Goal: Task Accomplishment & Management: Complete application form

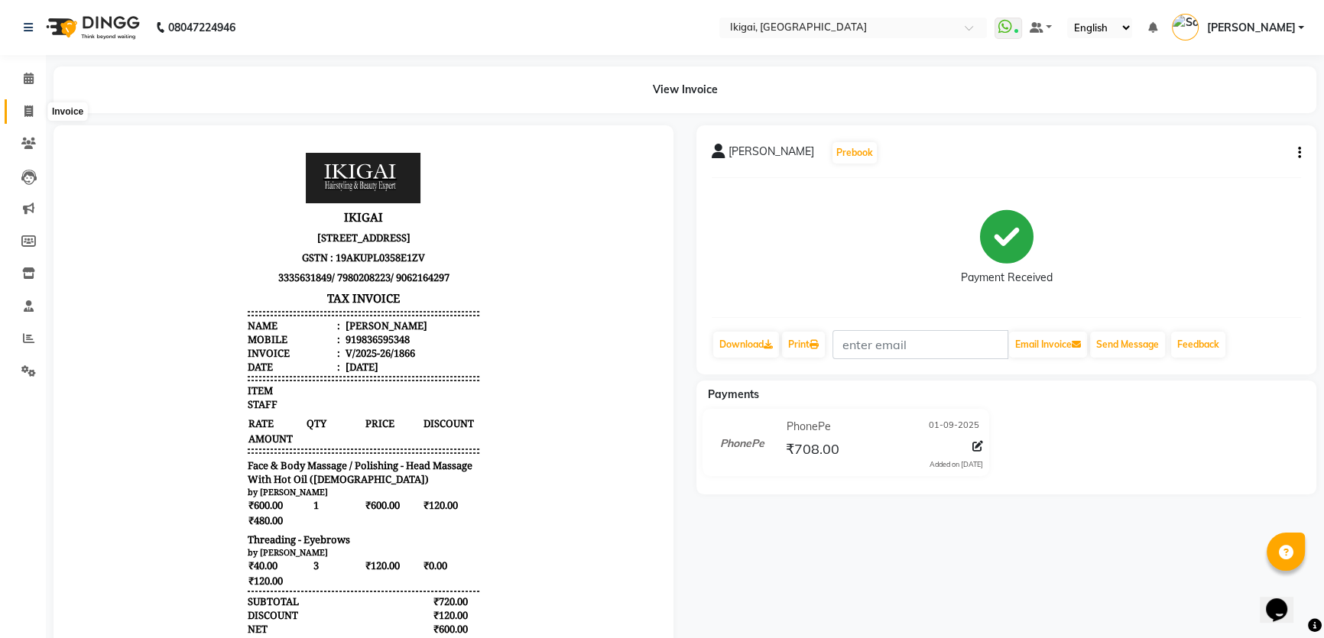
click at [31, 109] on icon at bounding box center [28, 110] width 8 height 11
select select "service"
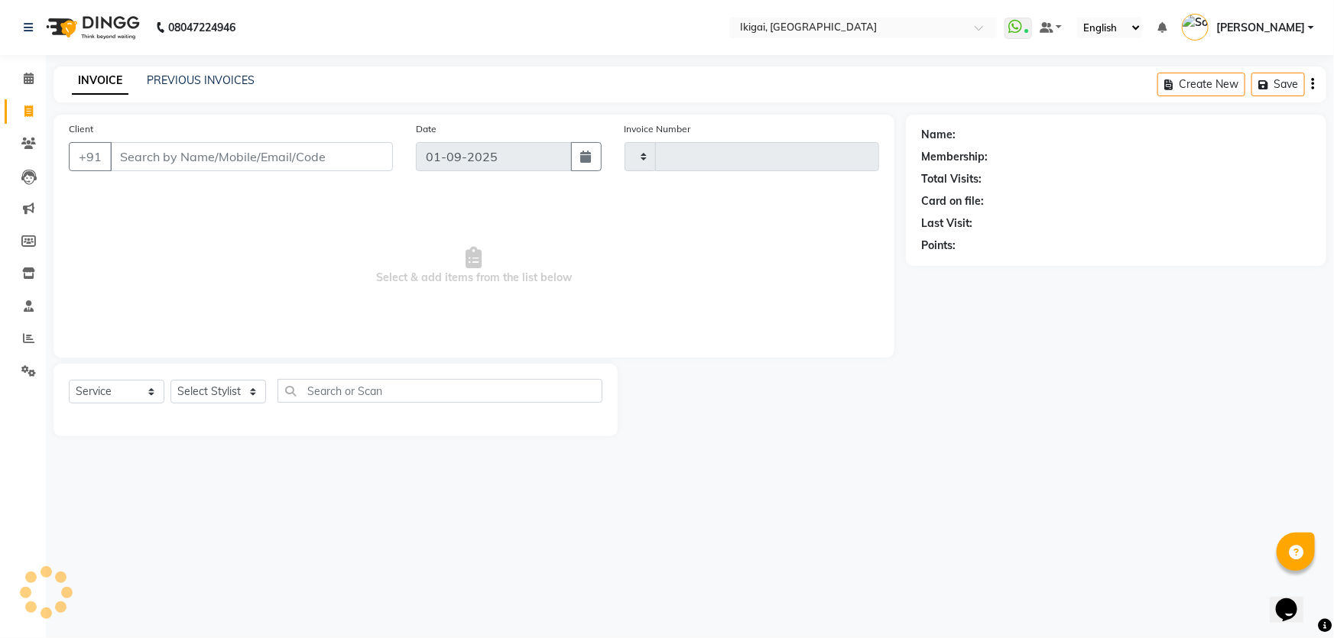
type input "1867"
select select "4429"
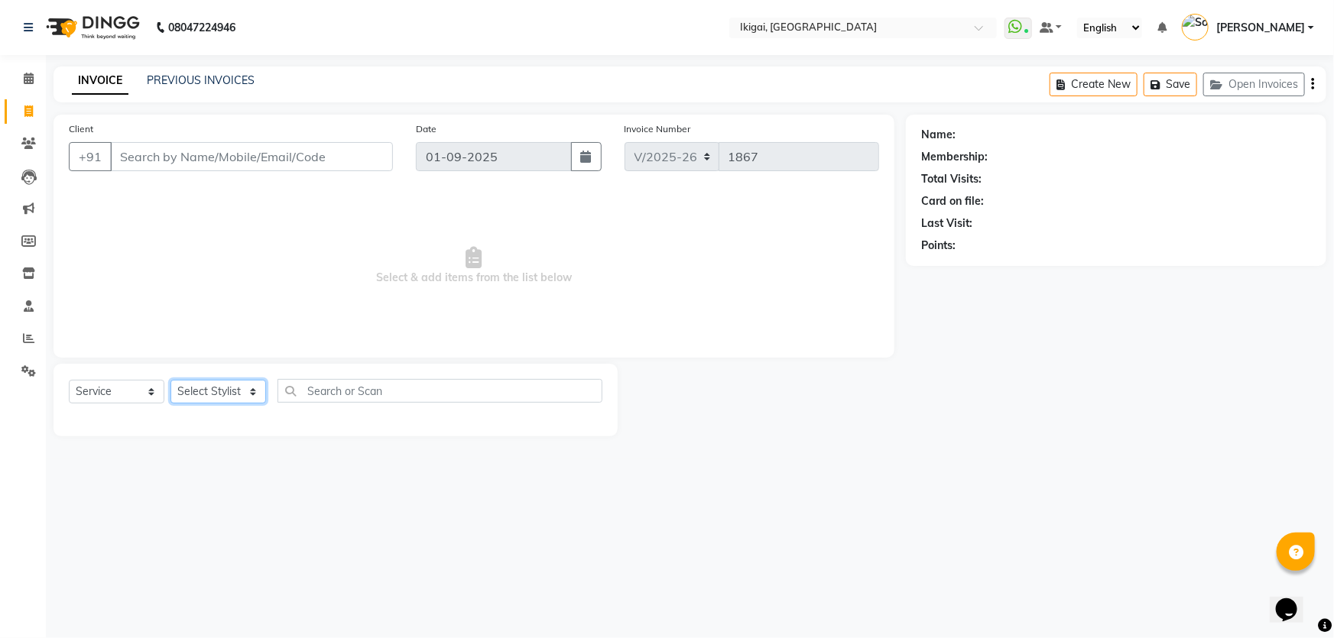
click at [225, 388] on select "Select Stylist" at bounding box center [218, 392] width 96 height 24
click at [319, 395] on input "text" at bounding box center [439, 391] width 325 height 24
type input "neck det"
click at [207, 394] on select "Select Stylist [PERSON_NAME] gopal 2 [PERSON_NAME] [PERSON_NAME] [PERSON_NAME] …" at bounding box center [218, 392] width 96 height 24
select select "57449"
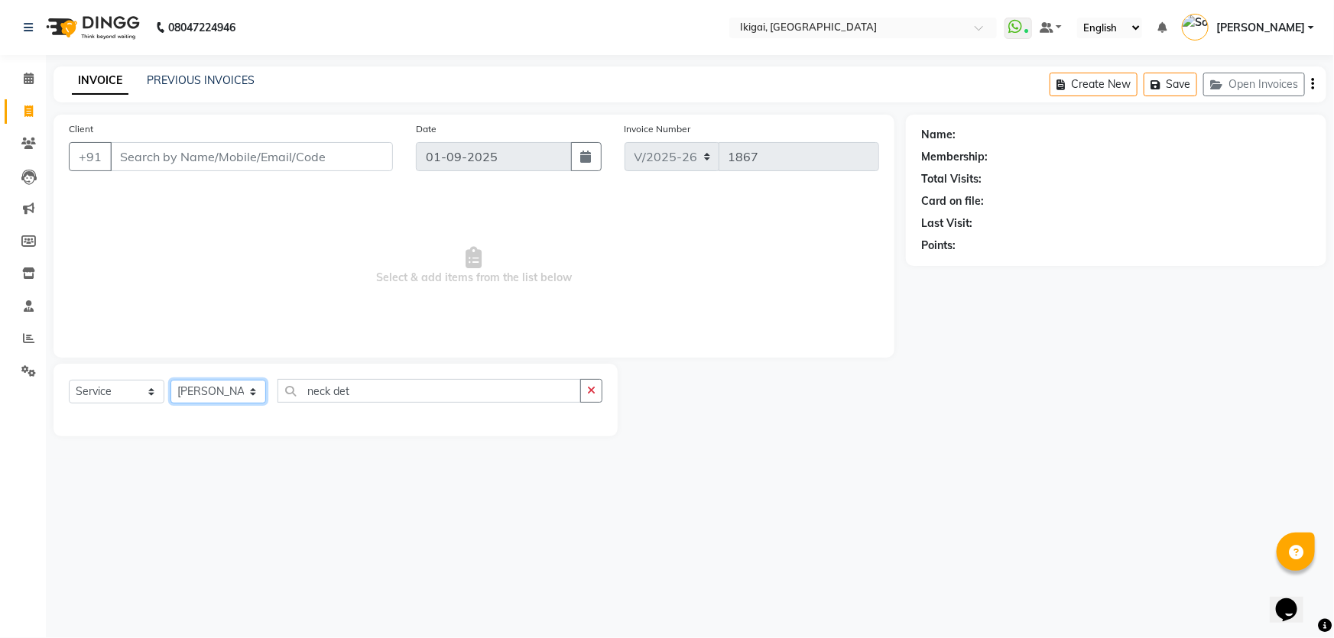
click at [170, 380] on select "Select Stylist [PERSON_NAME] gopal 2 [PERSON_NAME] [PERSON_NAME] [PERSON_NAME] …" at bounding box center [218, 392] width 96 height 24
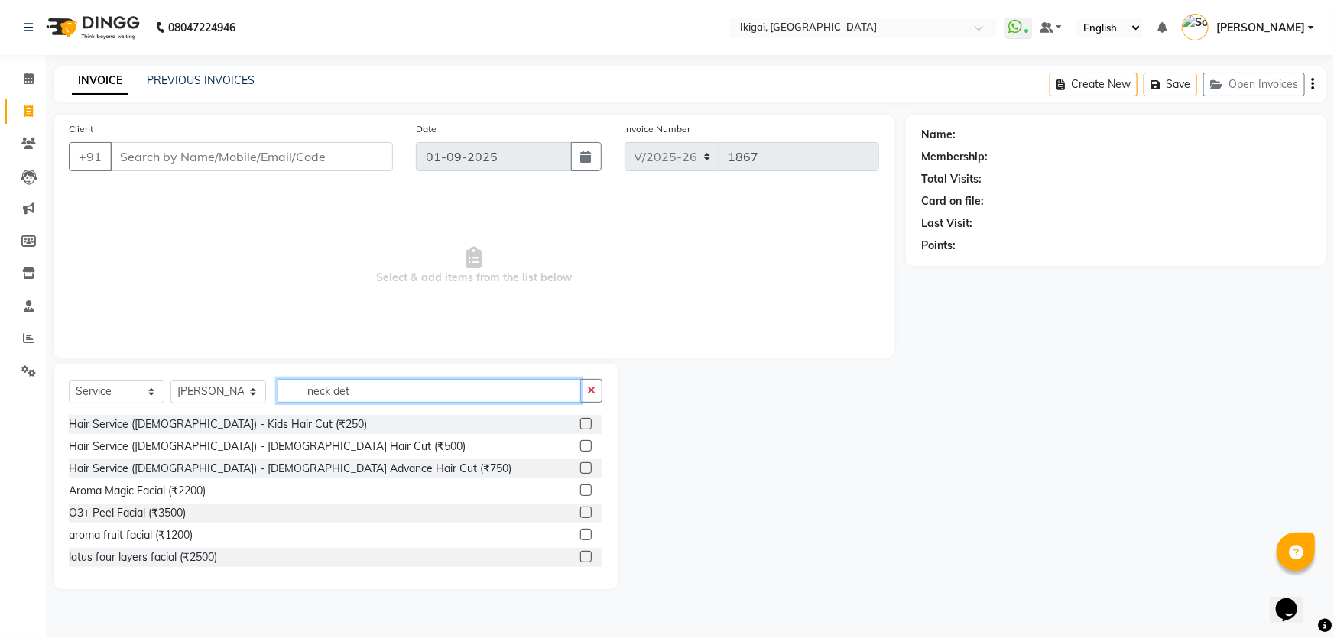
click at [382, 391] on input "neck det" at bounding box center [428, 391] width 303 height 24
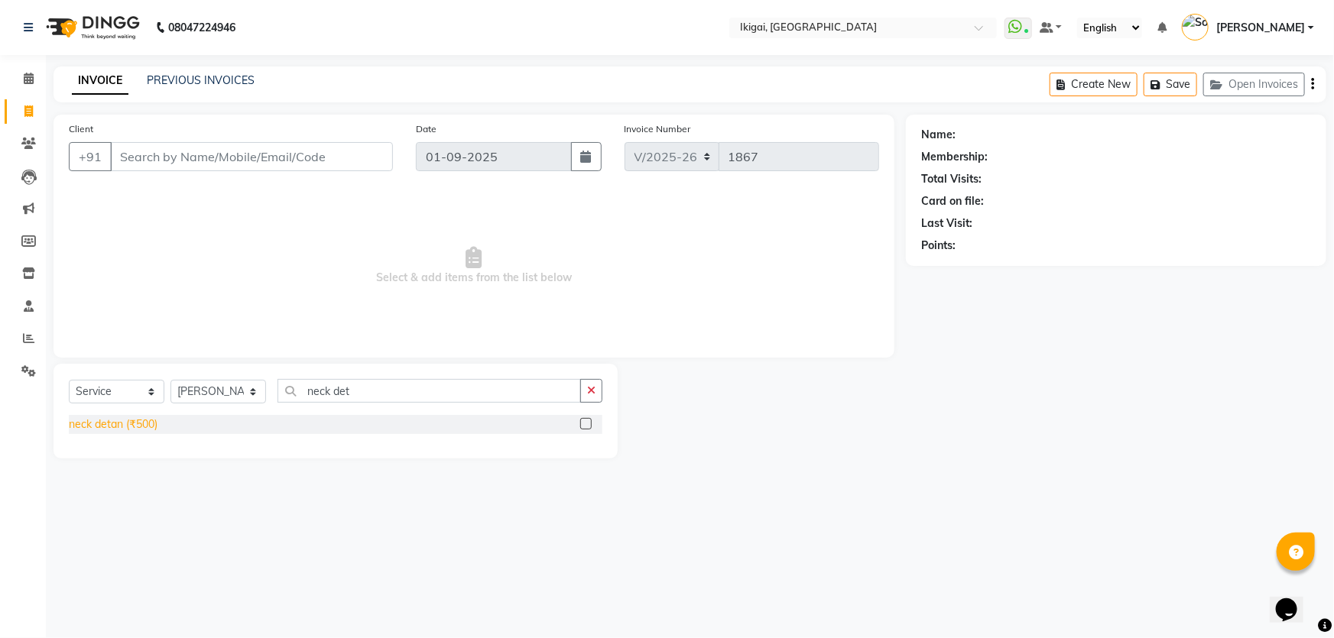
click at [152, 426] on div "neck detan (₹500)" at bounding box center [113, 425] width 89 height 16
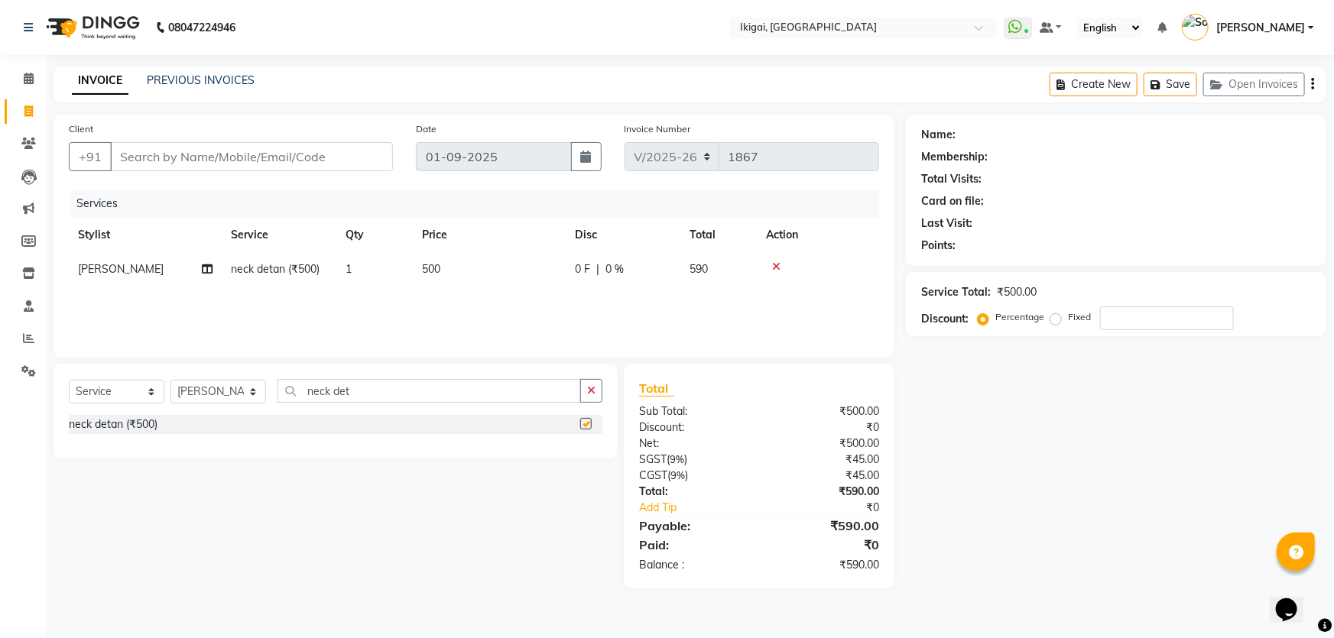
checkbox input "false"
click at [398, 401] on input "neck det" at bounding box center [428, 391] width 303 height 24
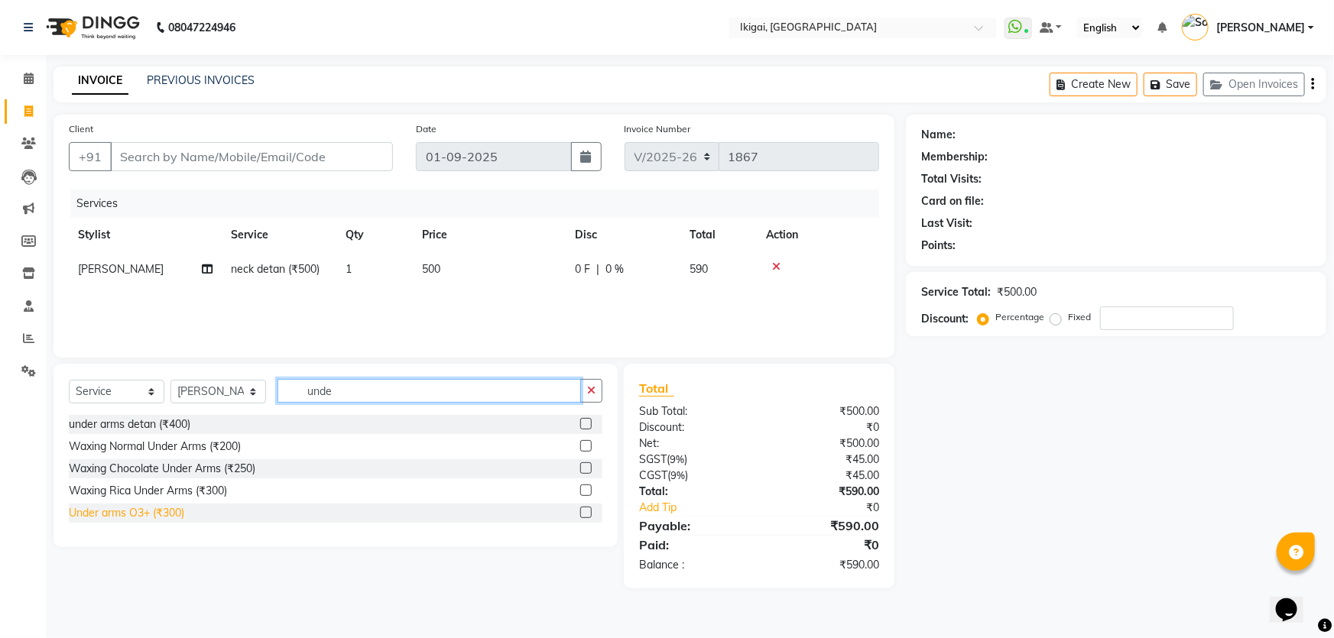
type input "unde"
click at [160, 512] on div "Under arms O3+ (₹300)" at bounding box center [126, 513] width 115 height 16
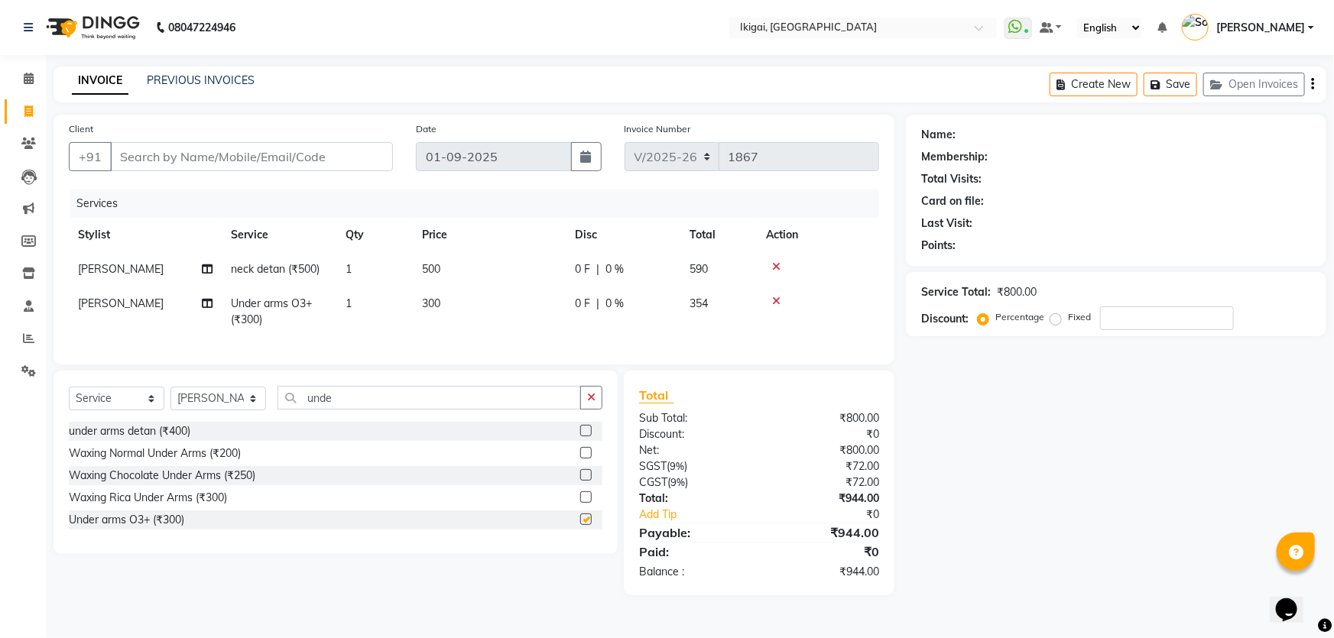
checkbox input "false"
click at [351, 406] on input "unde" at bounding box center [428, 398] width 303 height 24
click at [156, 439] on div "under arms detan (₹400)" at bounding box center [130, 431] width 122 height 16
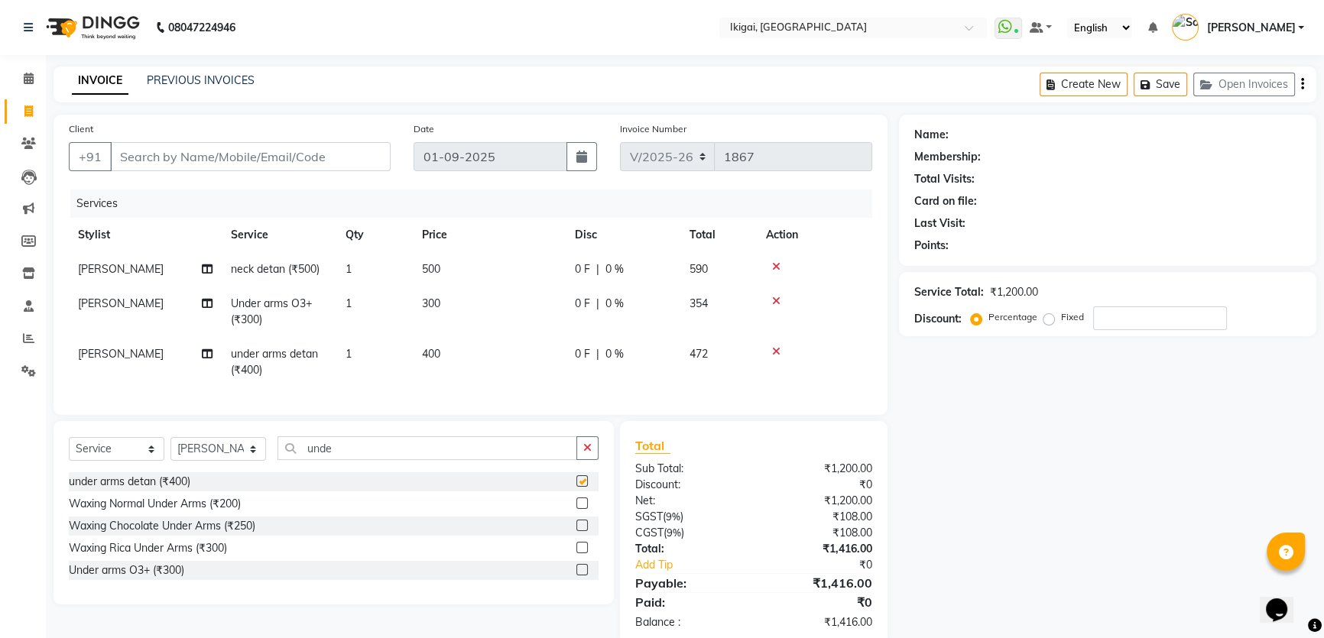
checkbox input "false"
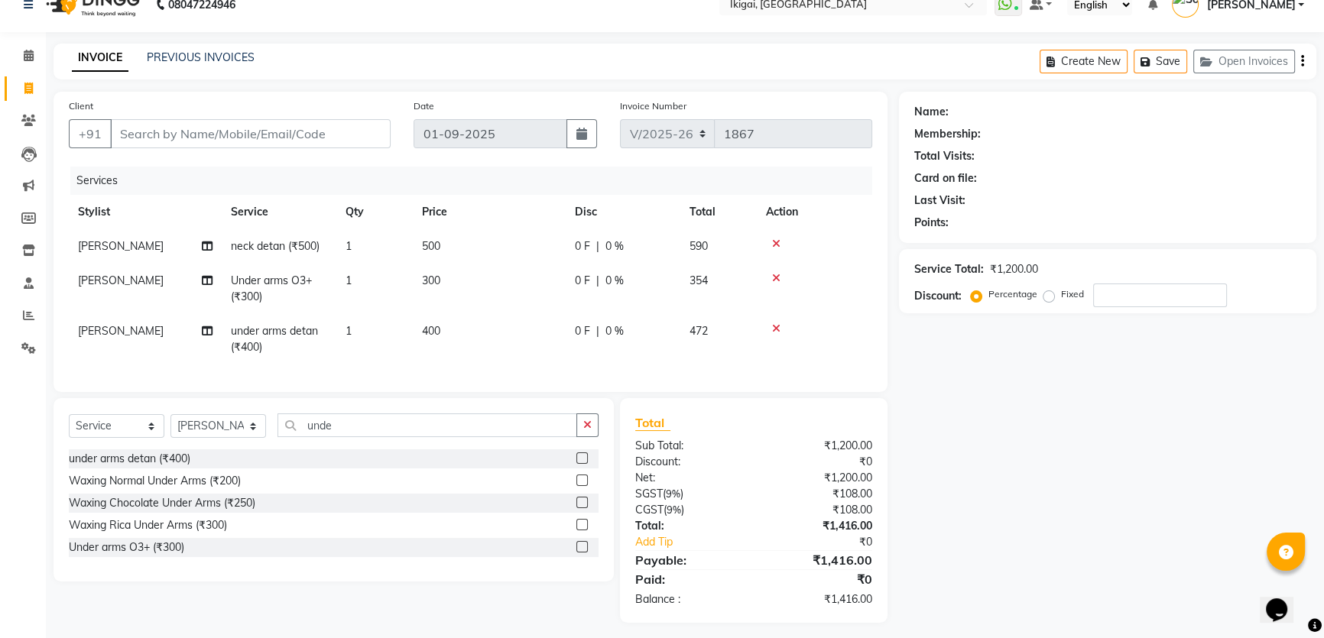
scroll to position [41, 0]
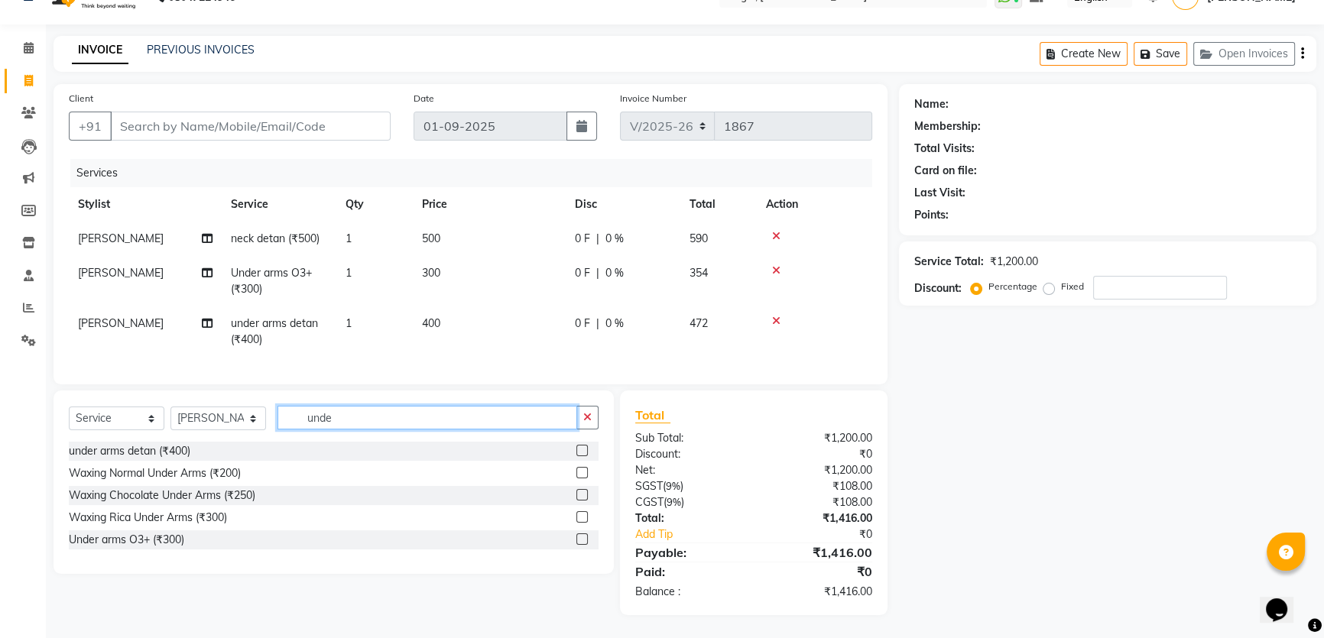
click at [363, 422] on input "unde" at bounding box center [427, 418] width 300 height 24
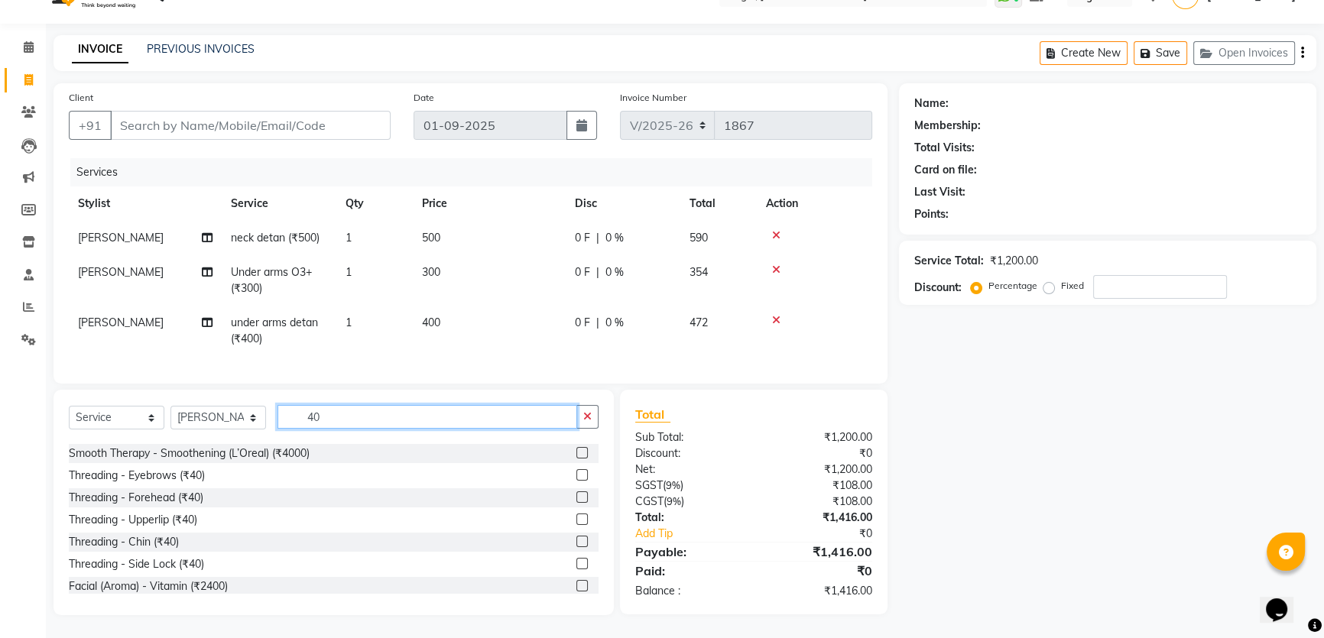
scroll to position [277, 0]
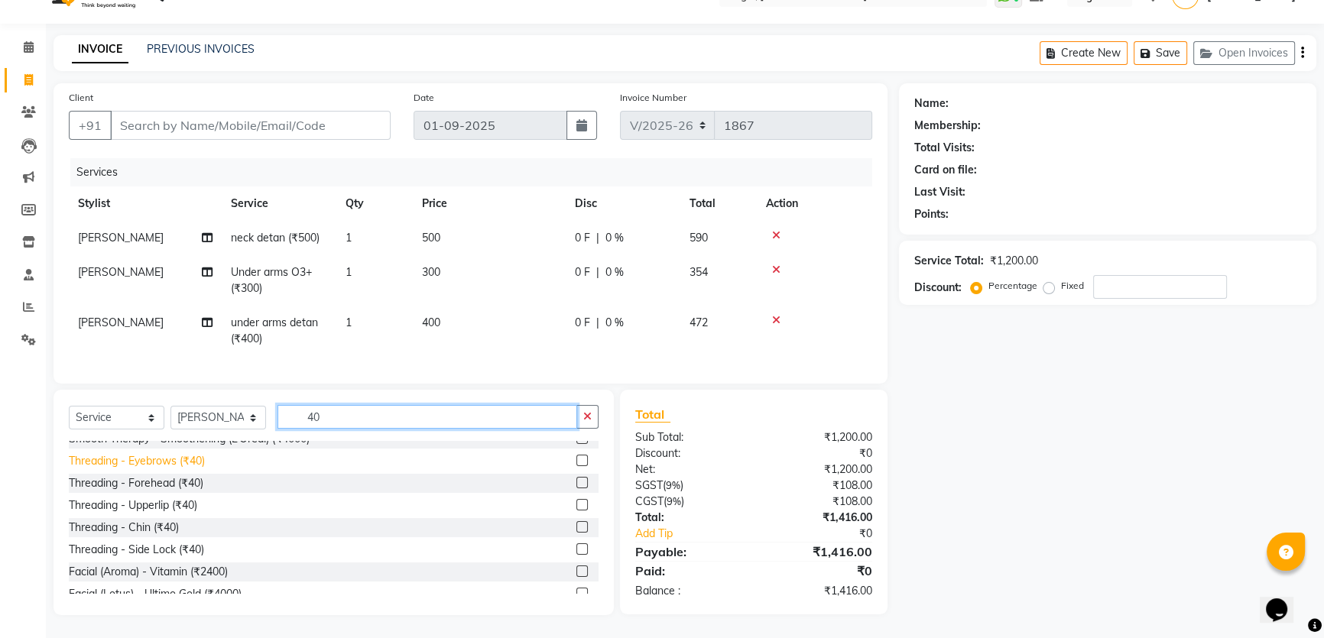
type input "40"
click at [182, 457] on div "Threading - Eyebrows (₹40)" at bounding box center [137, 461] width 136 height 16
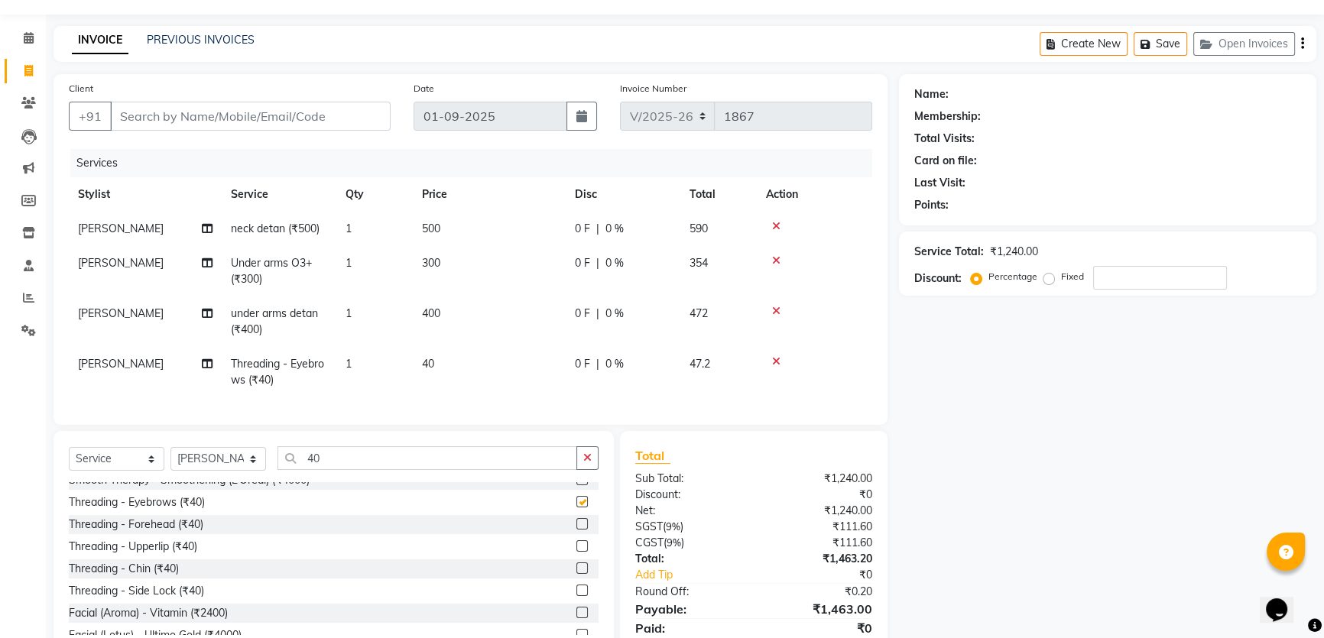
checkbox input "false"
click at [372, 368] on td "1" at bounding box center [374, 372] width 76 height 50
select select "57449"
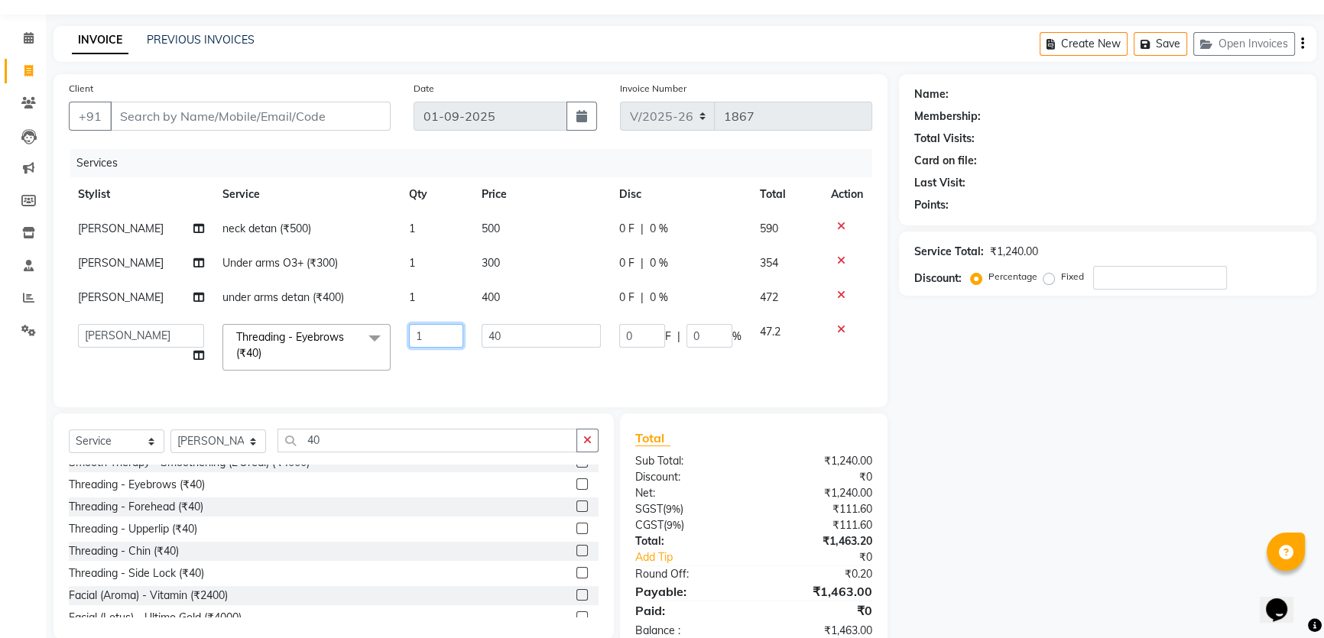
click at [419, 338] on input "1" at bounding box center [436, 336] width 54 height 24
type input "4"
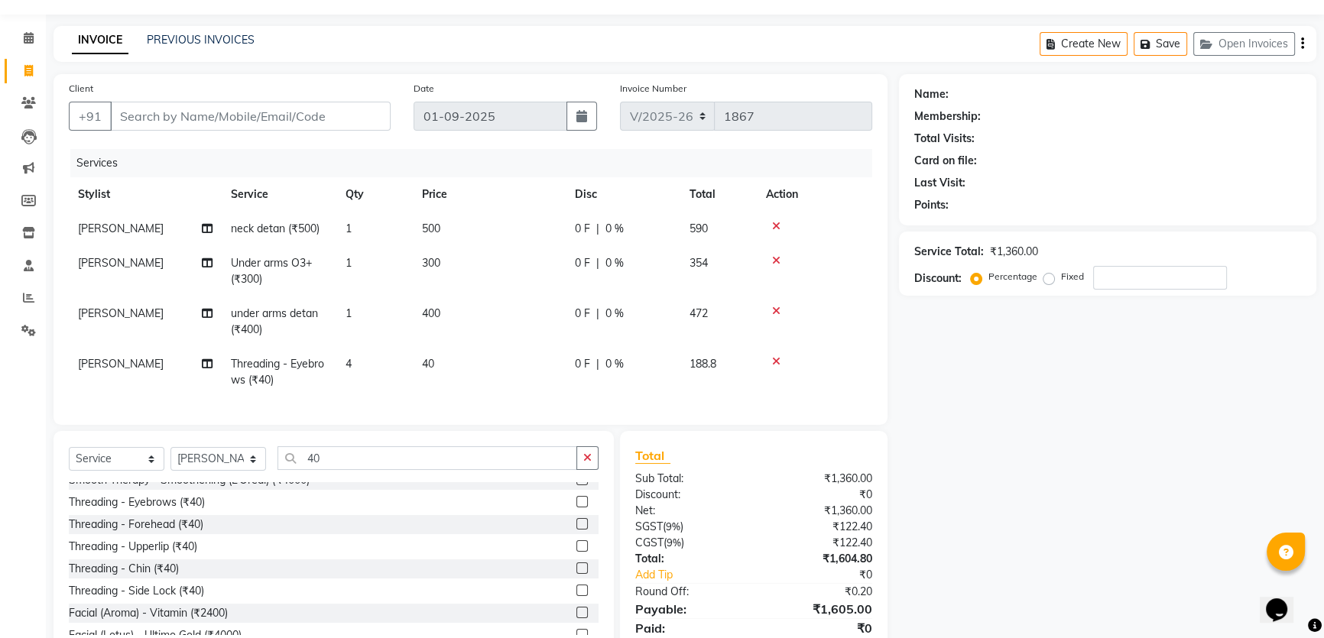
click at [962, 436] on div "Name: Membership: Total Visits: Card on file: Last Visit: Points: Service Total…" at bounding box center [1113, 373] width 429 height 598
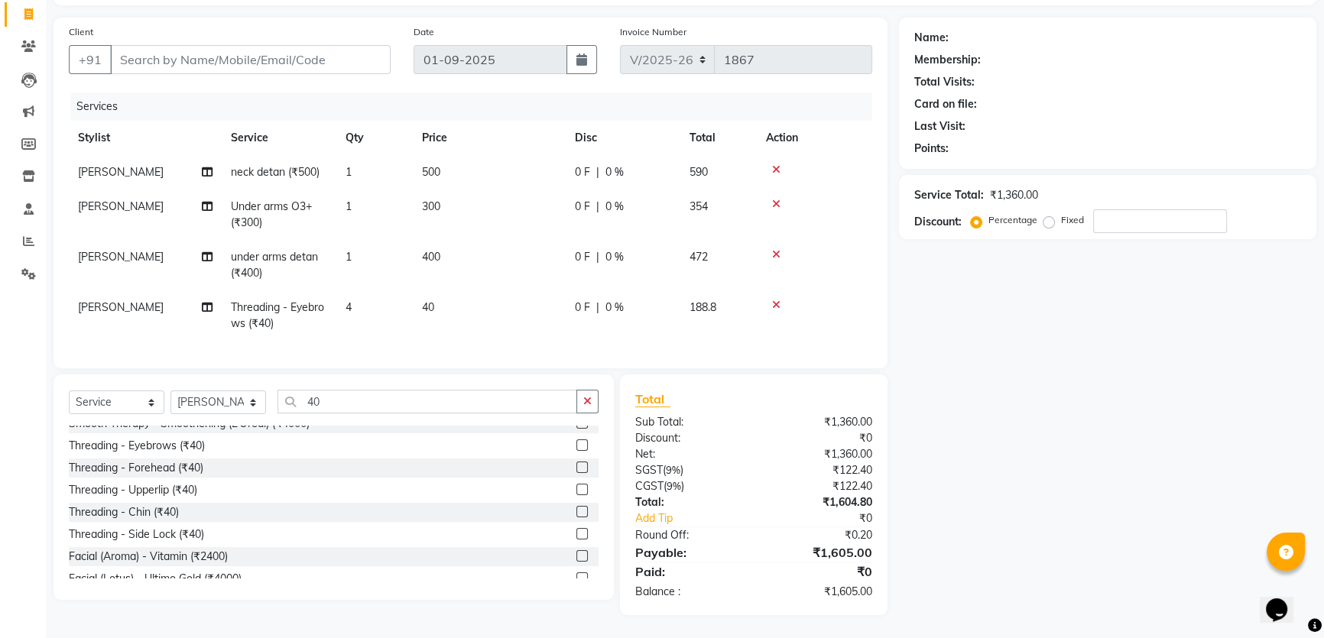
scroll to position [107, 0]
click at [212, 400] on select "Select Stylist [PERSON_NAME] gopal 2 [PERSON_NAME] [PERSON_NAME] [PERSON_NAME] …" at bounding box center [218, 403] width 96 height 24
select select "64291"
click at [170, 391] on select "Select Stylist [PERSON_NAME] gopal 2 [PERSON_NAME] [PERSON_NAME] [PERSON_NAME] …" at bounding box center [218, 403] width 96 height 24
click at [352, 406] on input "40" at bounding box center [427, 402] width 300 height 24
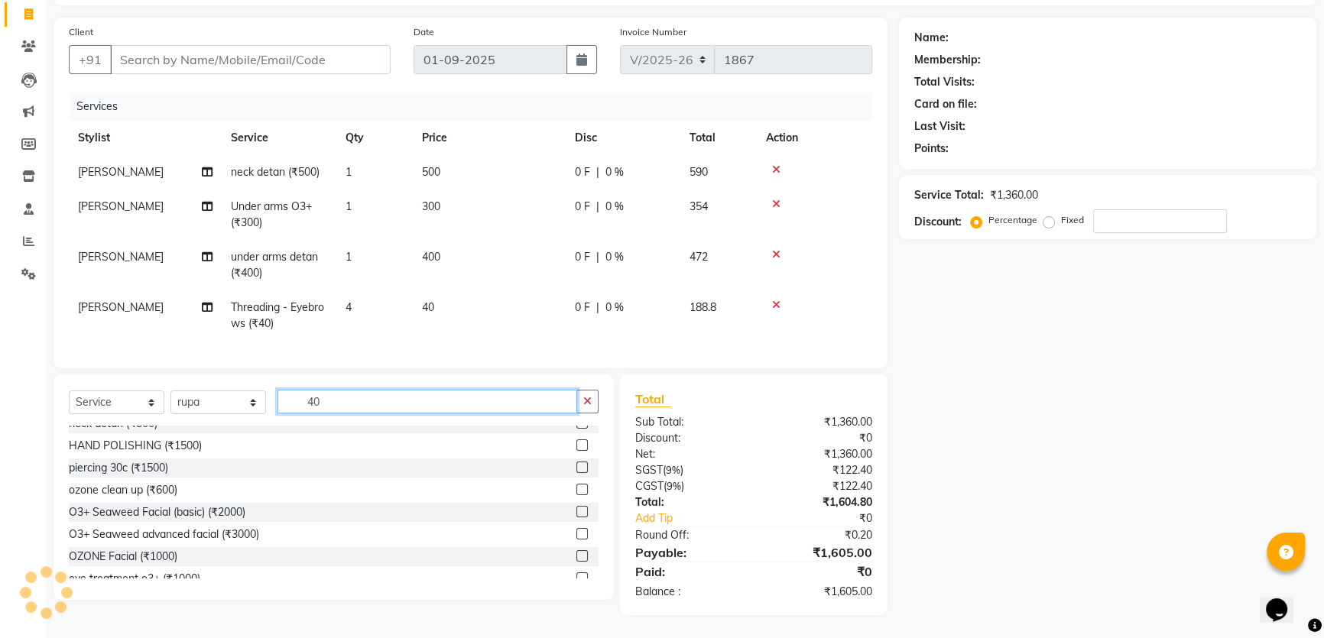
click at [352, 406] on input "40" at bounding box center [427, 402] width 300 height 24
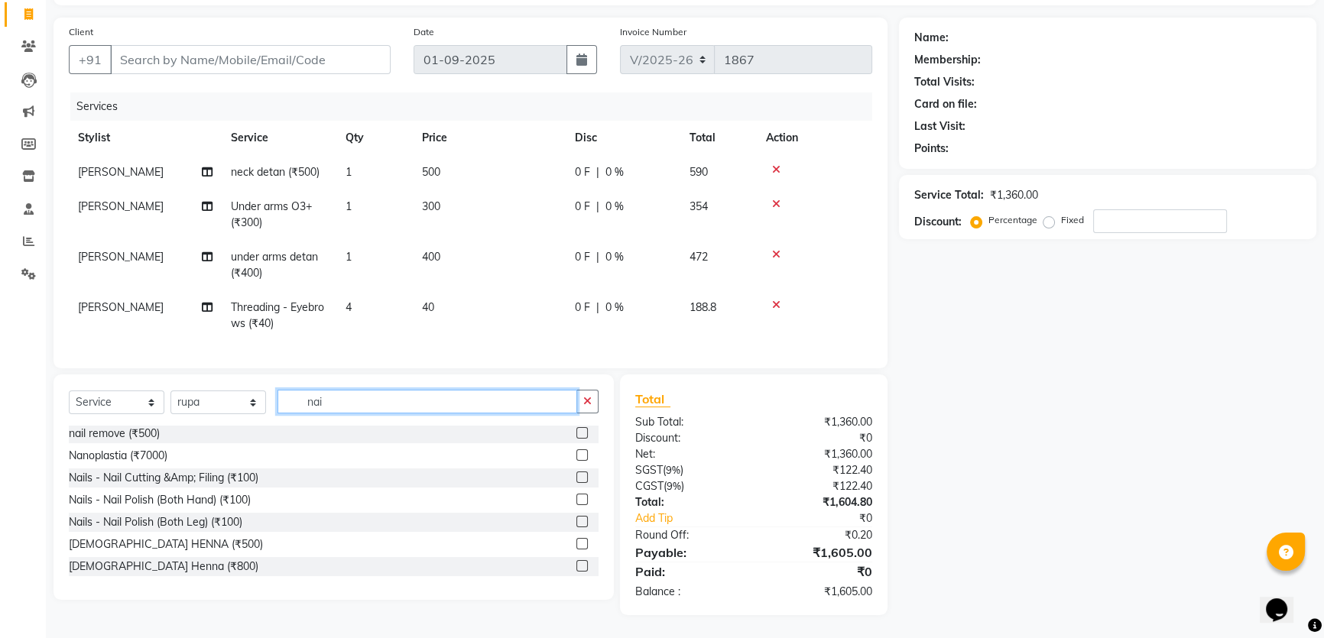
scroll to position [0, 0]
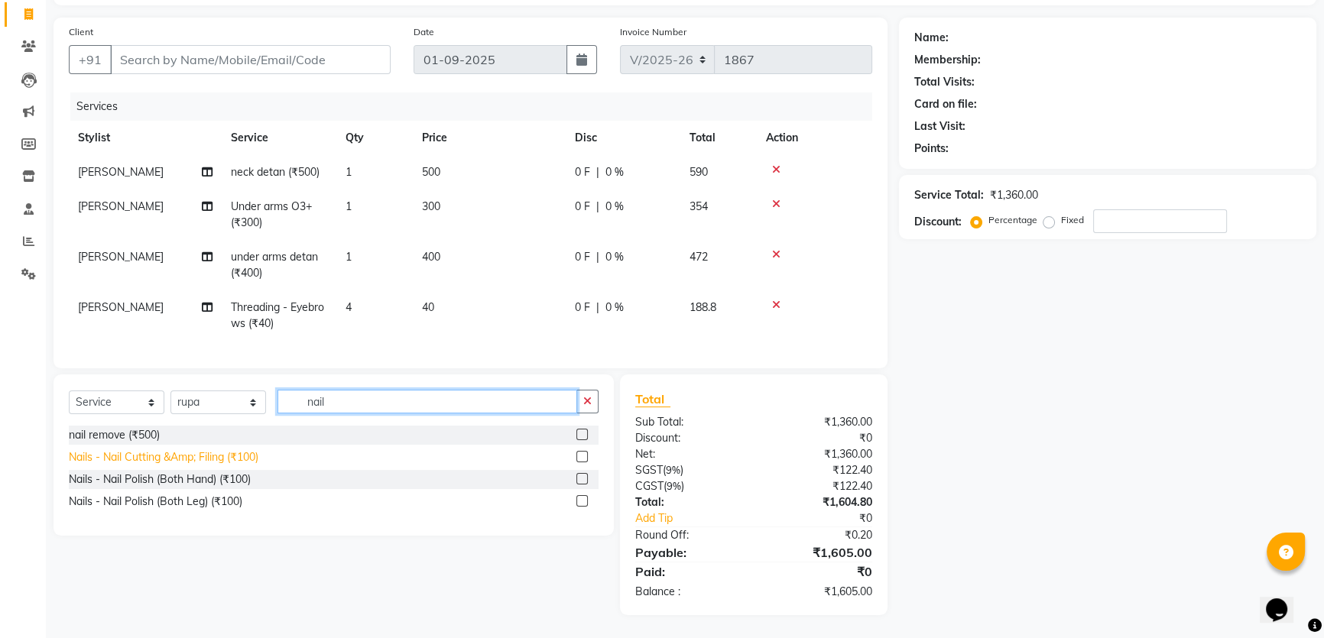
type input "nail"
click at [225, 458] on div "Nails - Nail Cutting &Amp; Filing (₹100)" at bounding box center [164, 457] width 190 height 16
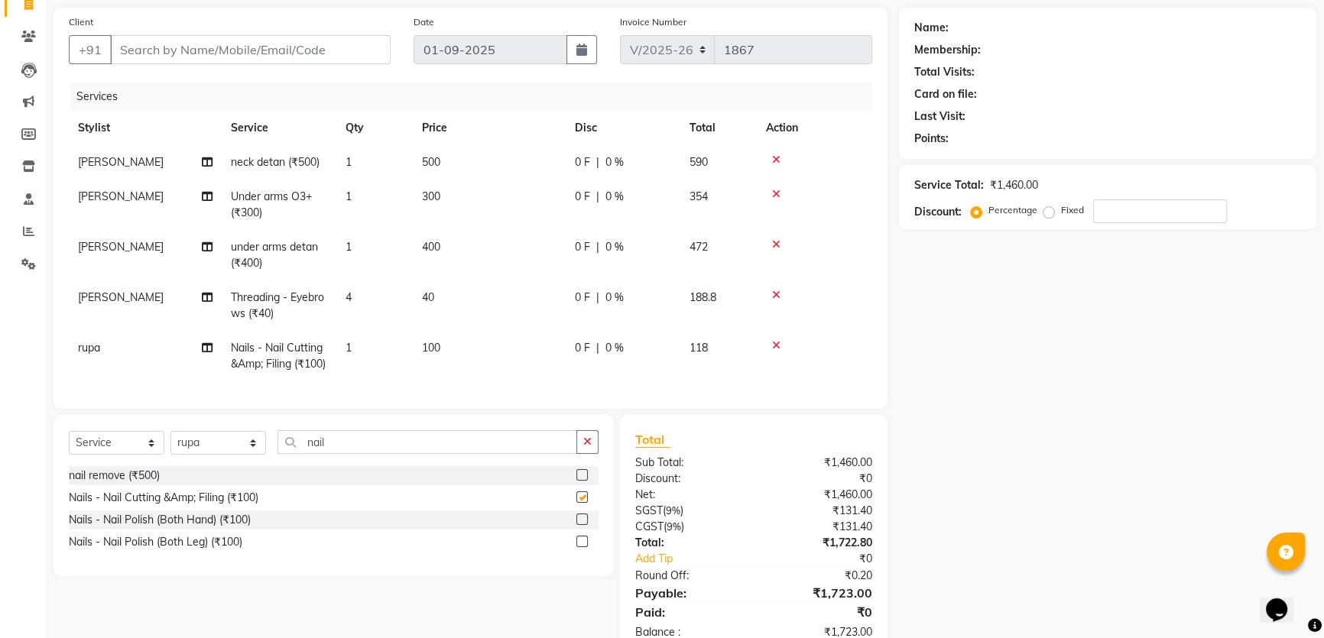
checkbox input "false"
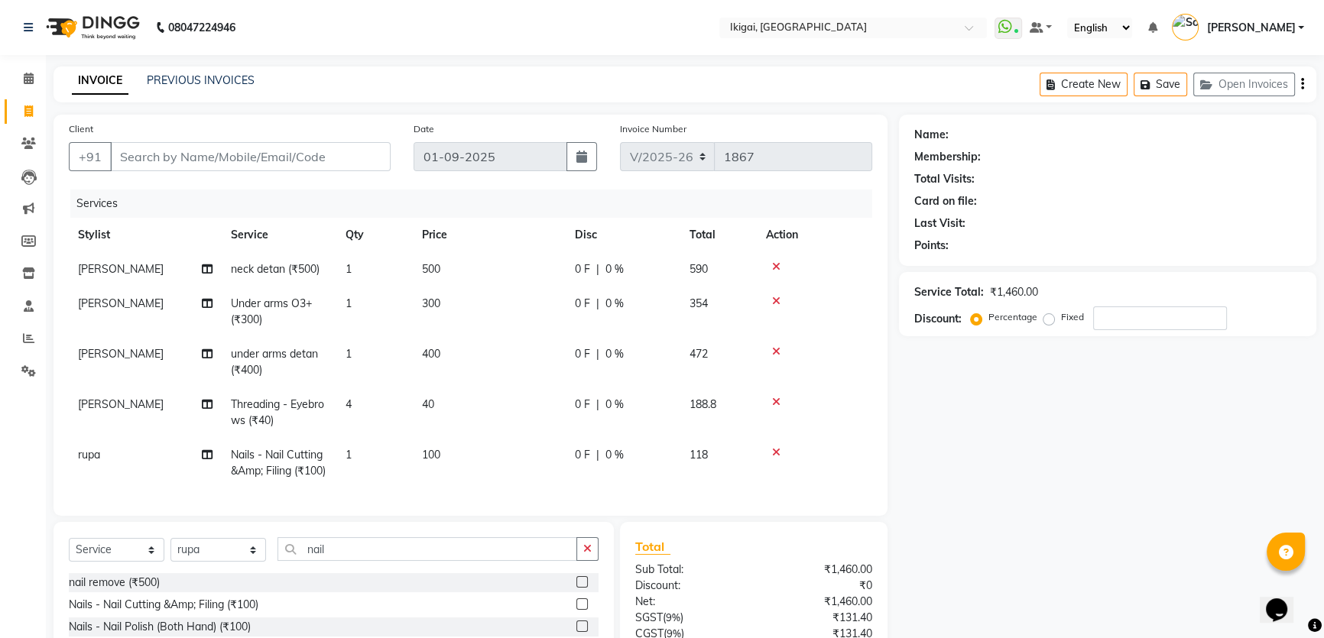
click at [327, 172] on div "Client +91" at bounding box center [229, 152] width 345 height 63
click at [327, 165] on input "Client" at bounding box center [250, 156] width 280 height 29
type input "8"
type input "0"
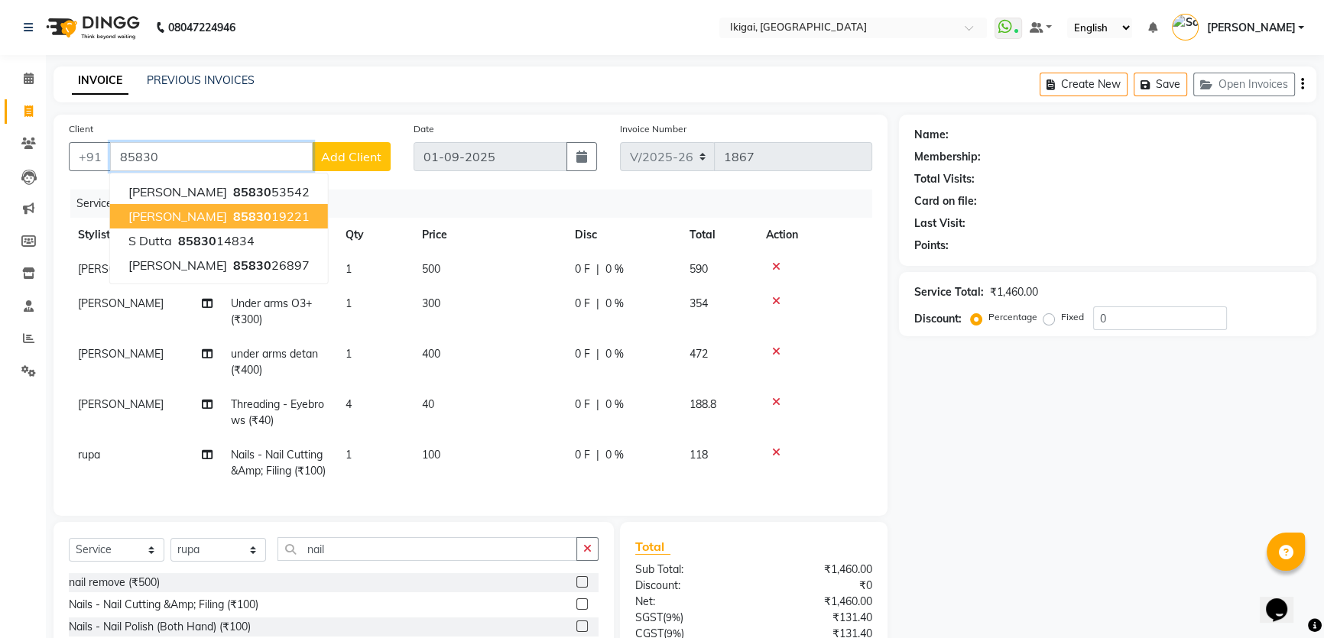
click at [265, 212] on ngb-highlight "85830 19221" at bounding box center [269, 216] width 79 height 15
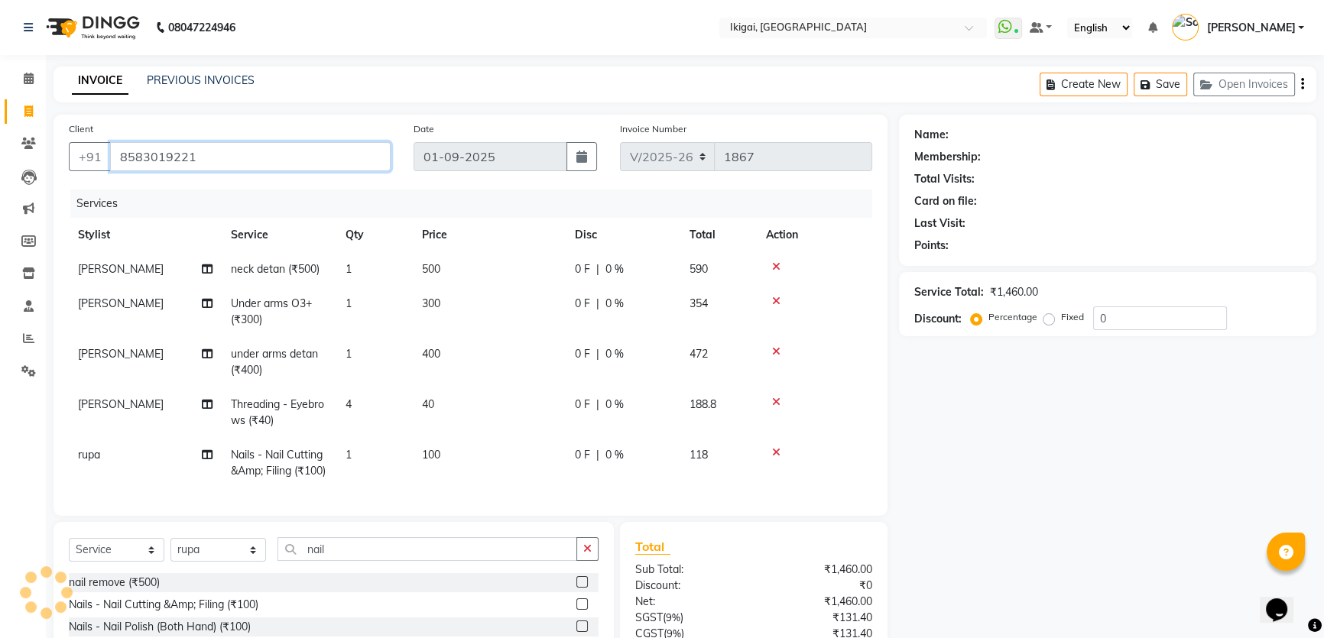
type input "8583019221"
select select "2: Object"
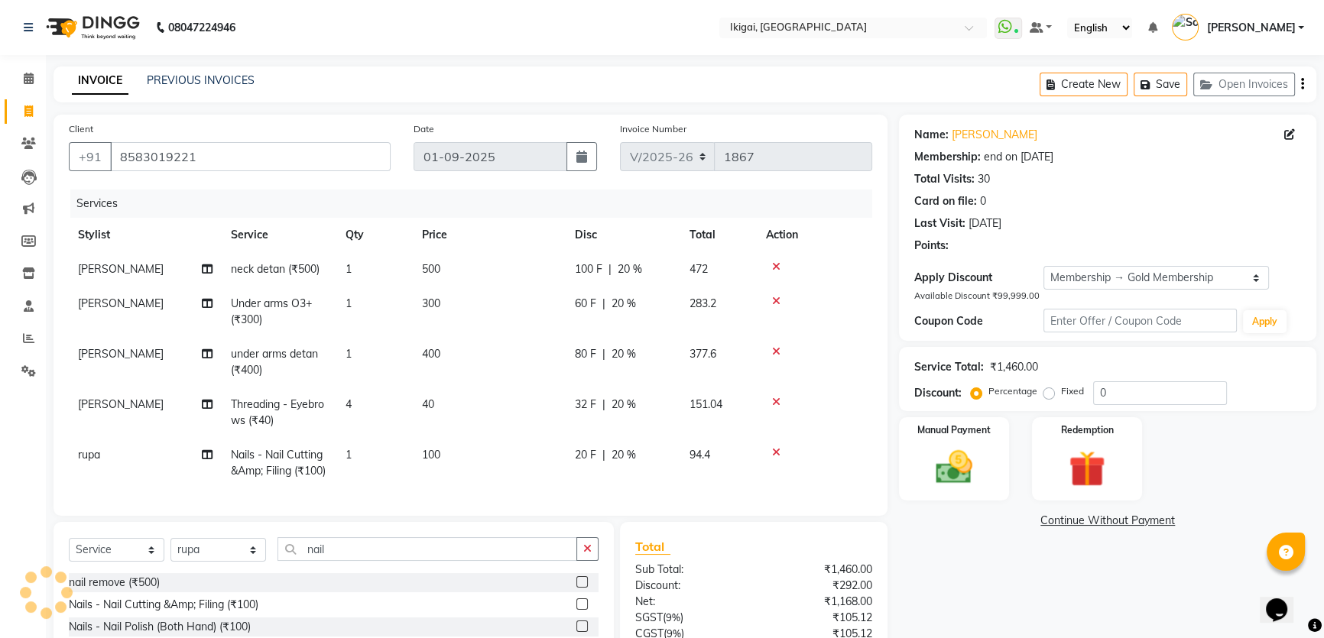
type input "20"
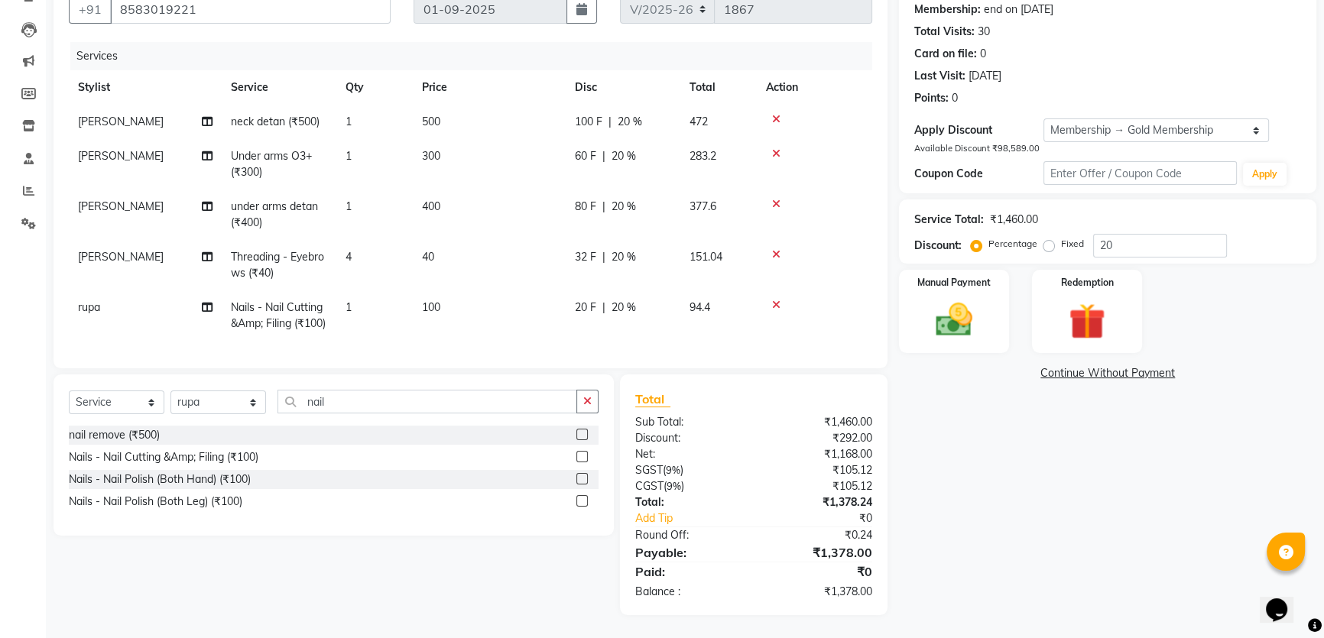
scroll to position [174, 0]
click at [619, 249] on span "20 %" at bounding box center [623, 257] width 24 height 16
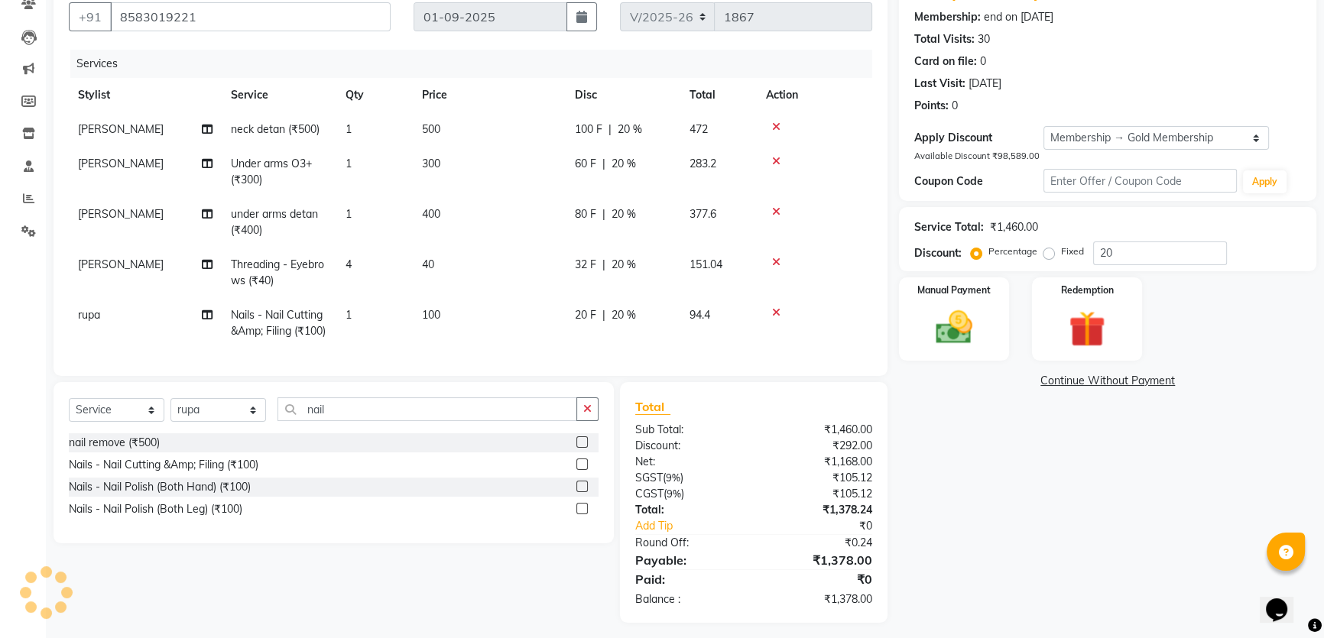
select select "57449"
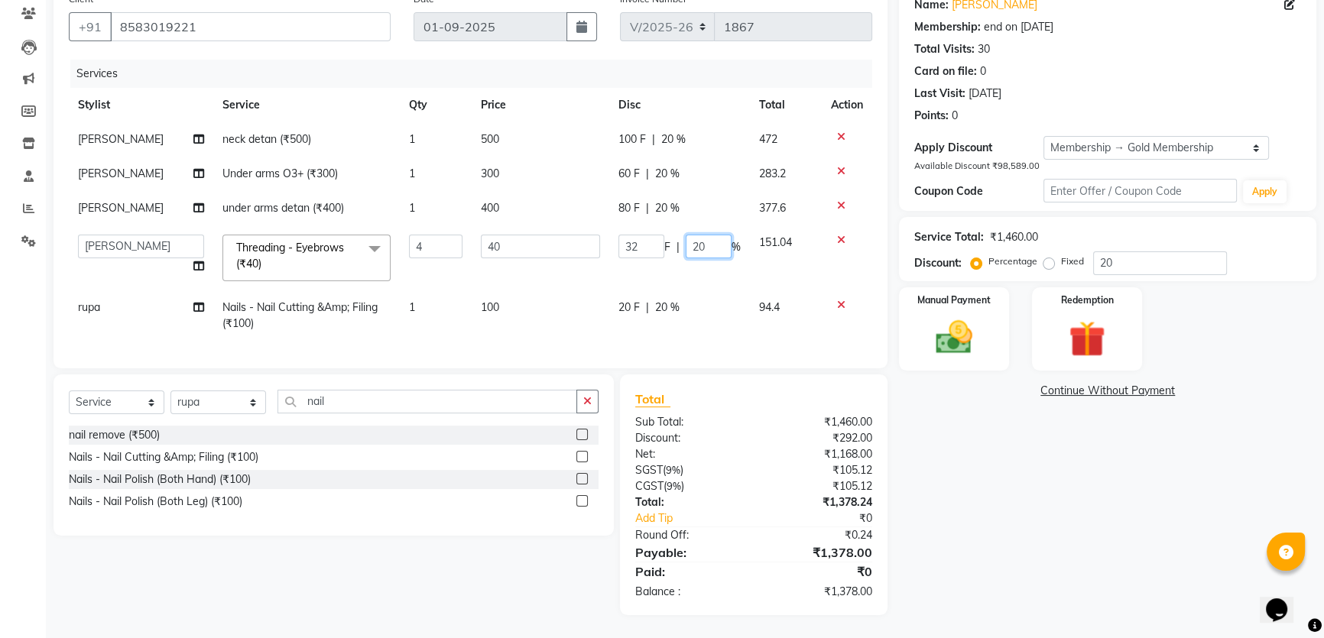
click at [686, 235] on input "20" at bounding box center [709, 247] width 46 height 24
type input "0"
click at [1052, 478] on div "Name: [PERSON_NAME] Membership: end on [DATE] Total Visits: 30 Card on file: 0 …" at bounding box center [1113, 300] width 429 height 631
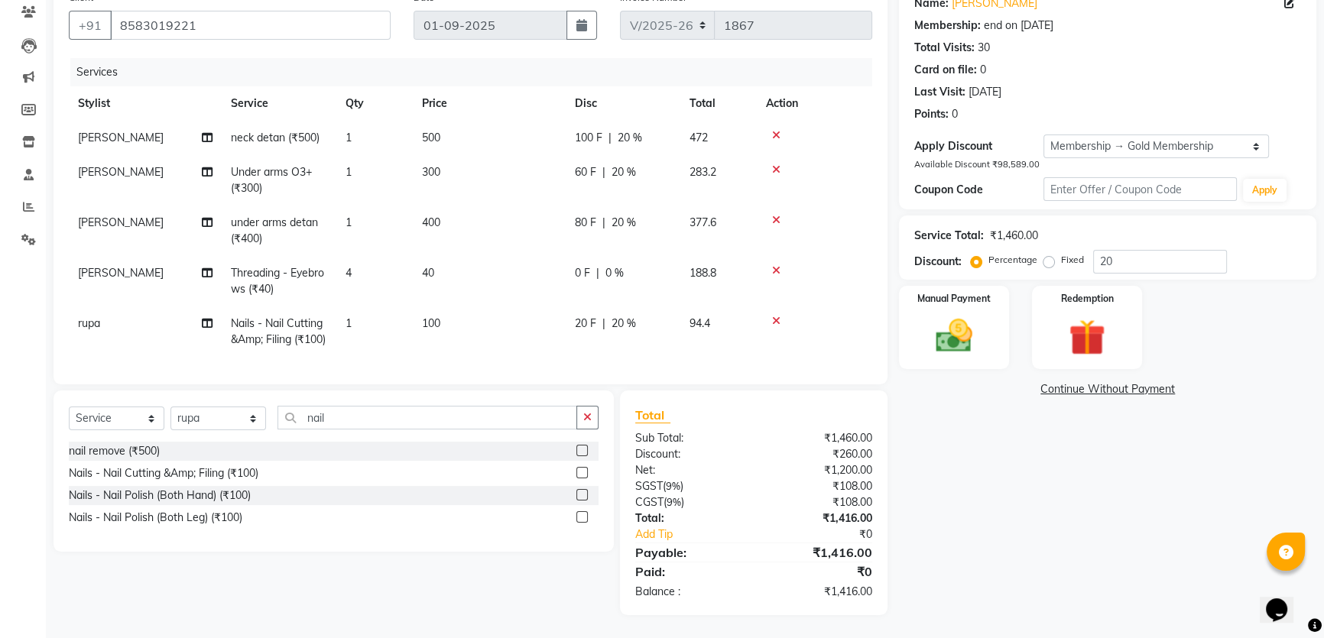
click at [619, 316] on span "20 %" at bounding box center [623, 324] width 24 height 16
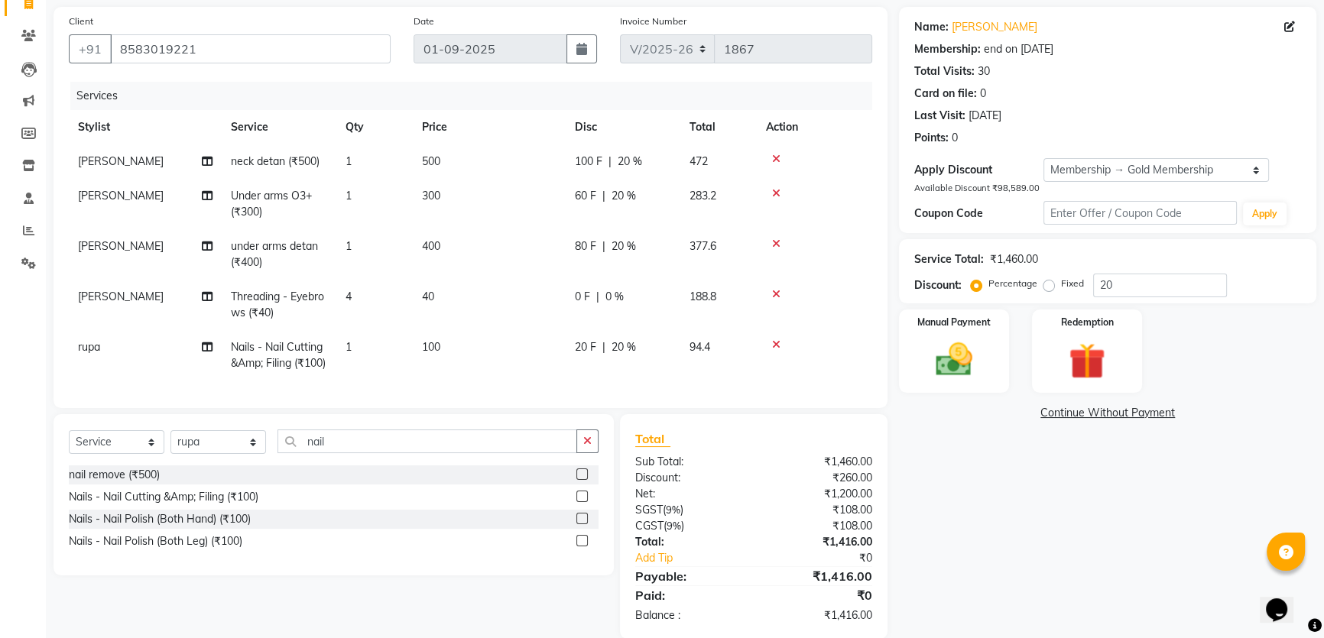
select select "64291"
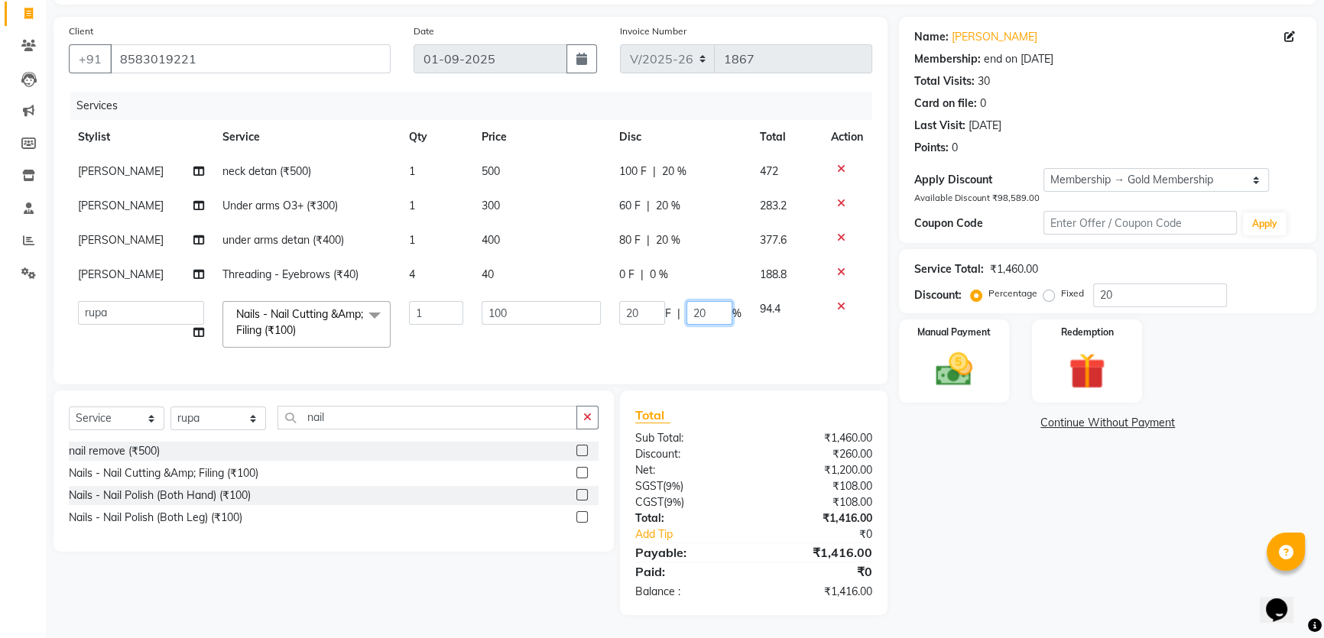
click at [699, 307] on input "20" at bounding box center [709, 313] width 46 height 24
type input "0"
click at [997, 548] on div "Name: [PERSON_NAME] Membership: end on [DATE] Total Visits: 30 Card on file: 0 …" at bounding box center [1113, 316] width 429 height 598
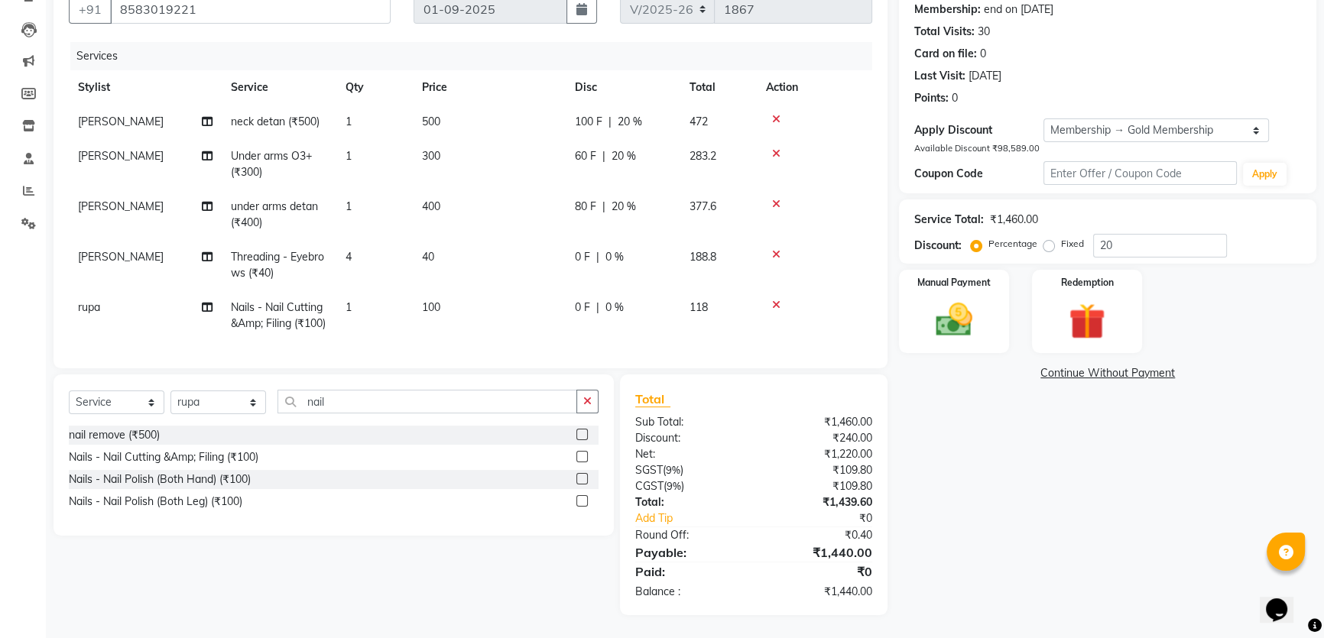
scroll to position [174, 0]
click at [956, 298] on img at bounding box center [954, 320] width 62 height 44
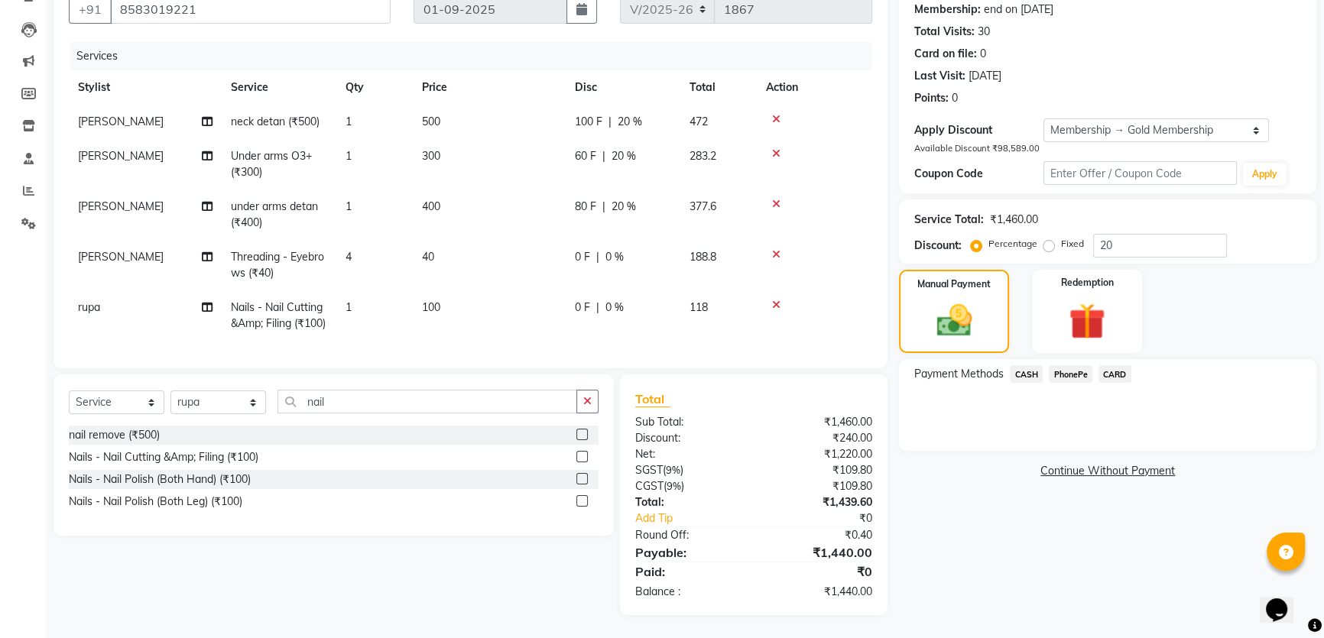
click at [1078, 365] on span "PhonePe" at bounding box center [1071, 374] width 44 height 18
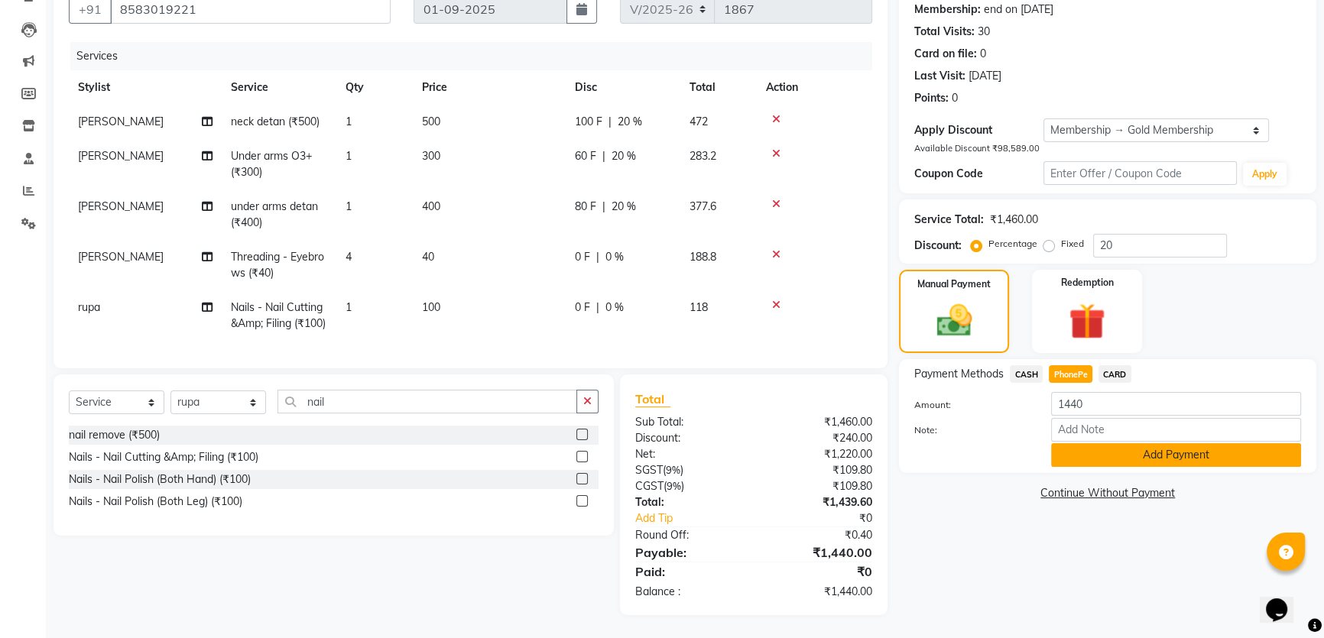
click at [1130, 443] on button "Add Payment" at bounding box center [1176, 455] width 250 height 24
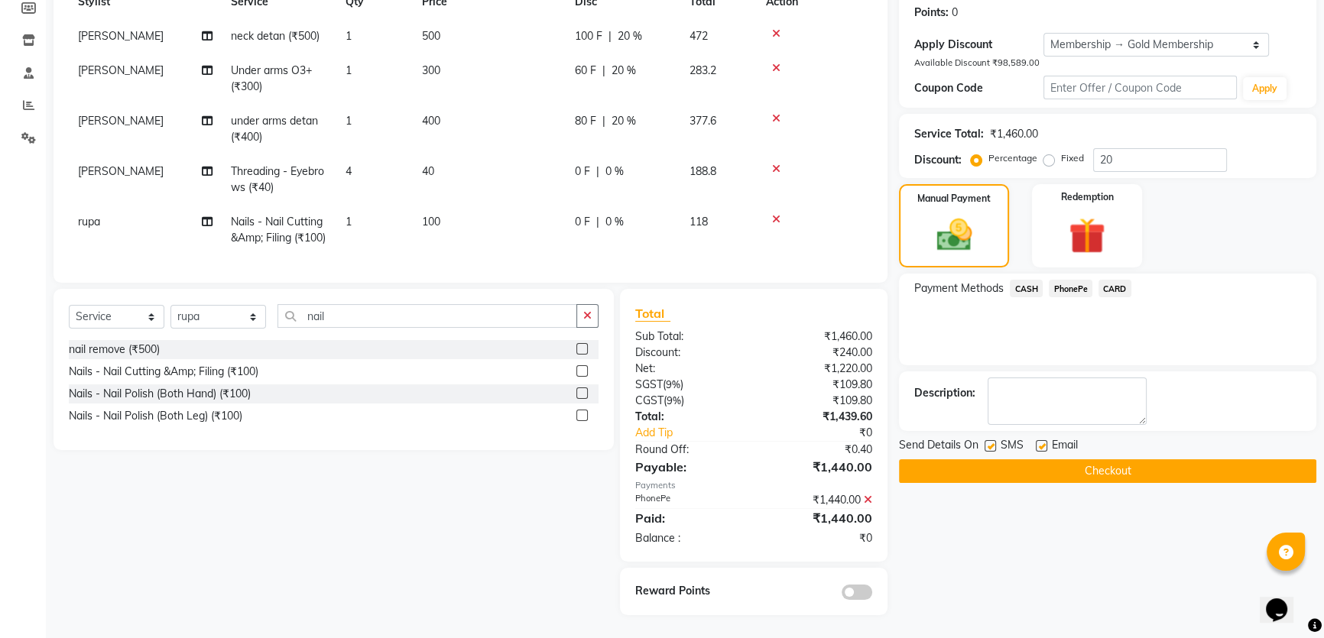
scroll to position [260, 0]
click at [1076, 459] on button "Checkout" at bounding box center [1107, 471] width 417 height 24
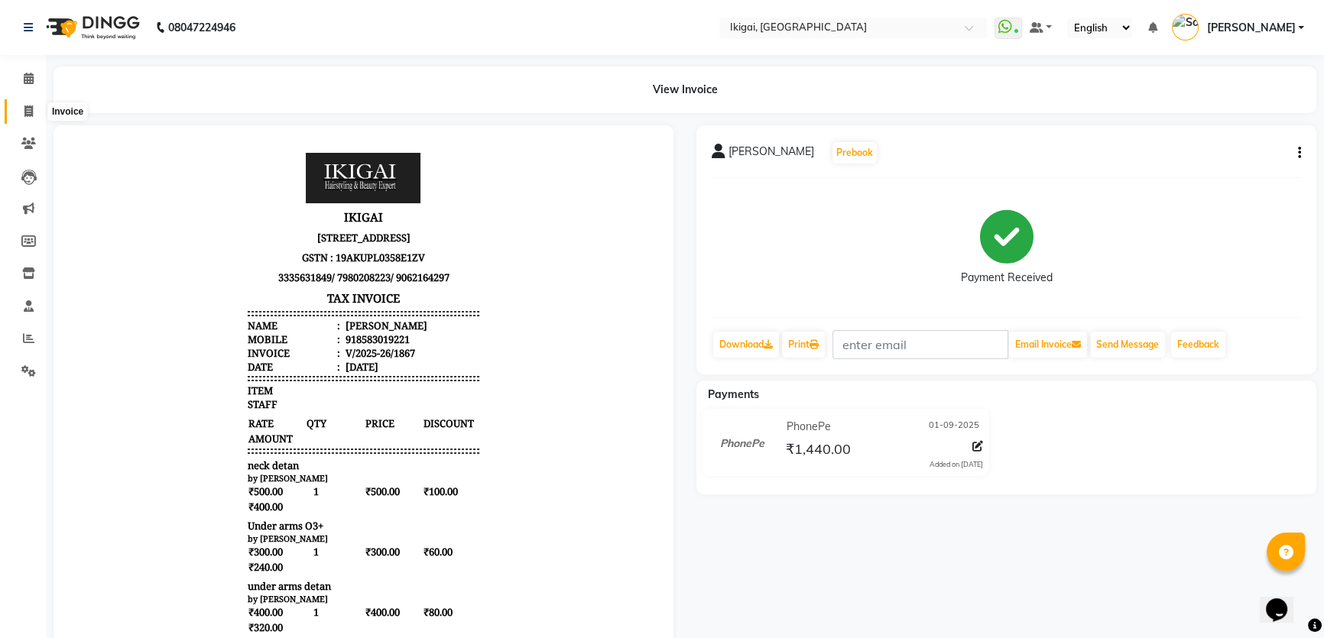
click at [23, 103] on span at bounding box center [28, 112] width 27 height 18
select select "4429"
select select "service"
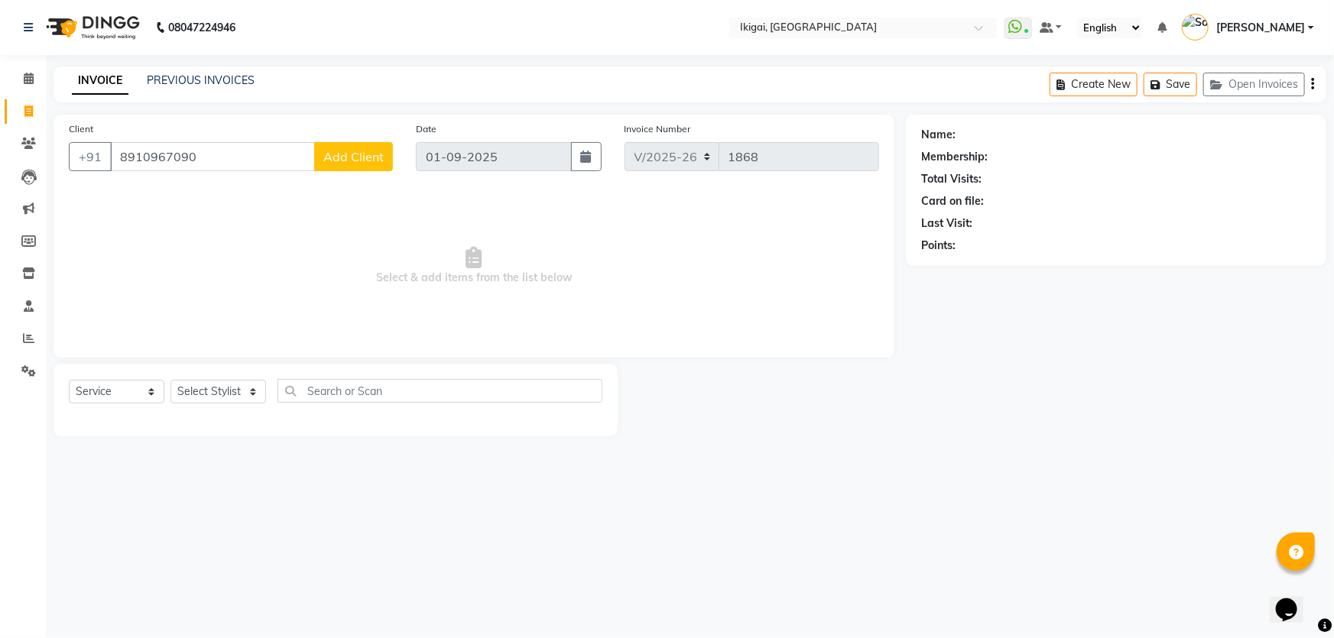
type input "8910967090"
click at [336, 150] on span "Add Client" at bounding box center [353, 156] width 60 height 15
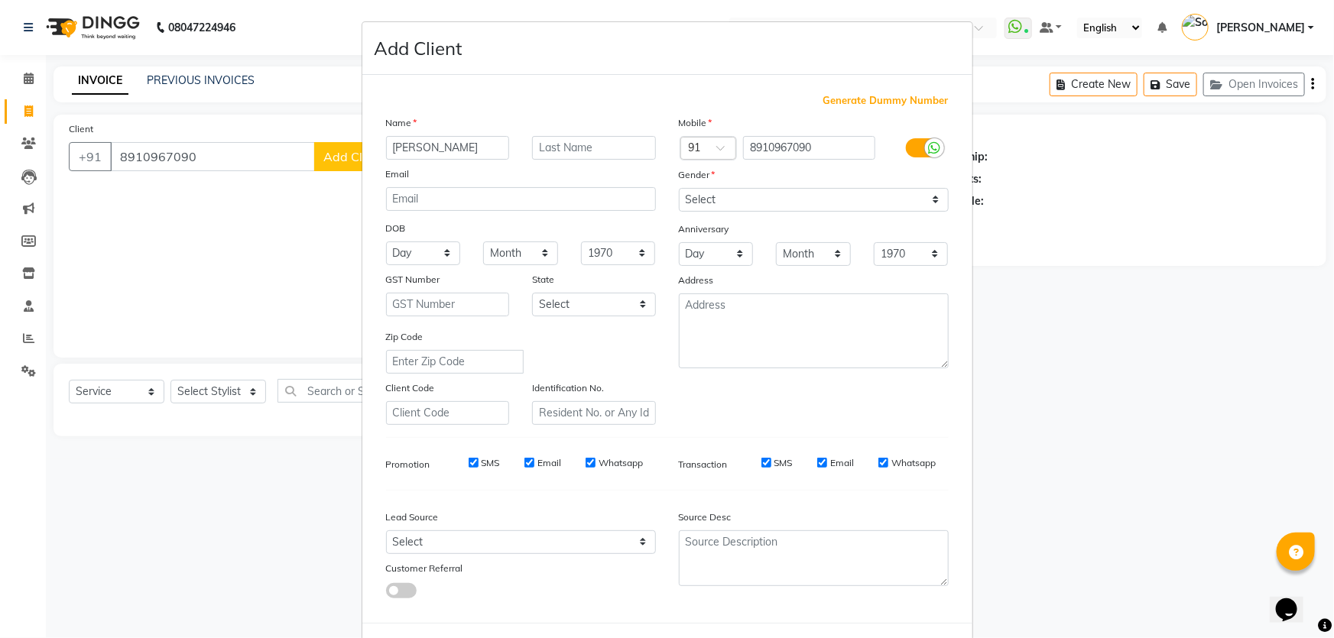
type input "[PERSON_NAME]"
type input "chatterjee"
click at [780, 190] on select "Select [DEMOGRAPHIC_DATA] [DEMOGRAPHIC_DATA] Other Prefer Not To Say" at bounding box center [814, 200] width 270 height 24
select select "[DEMOGRAPHIC_DATA]"
click at [679, 188] on select "Select [DEMOGRAPHIC_DATA] [DEMOGRAPHIC_DATA] Other Prefer Not To Say" at bounding box center [814, 200] width 270 height 24
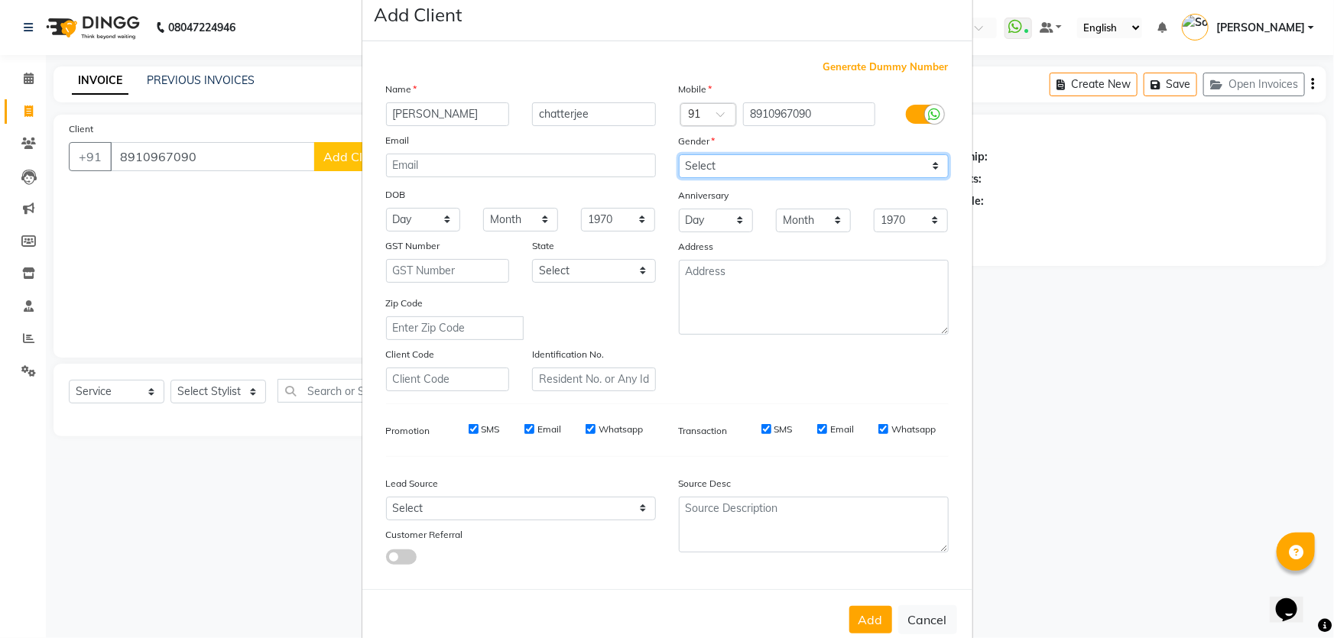
scroll to position [71, 0]
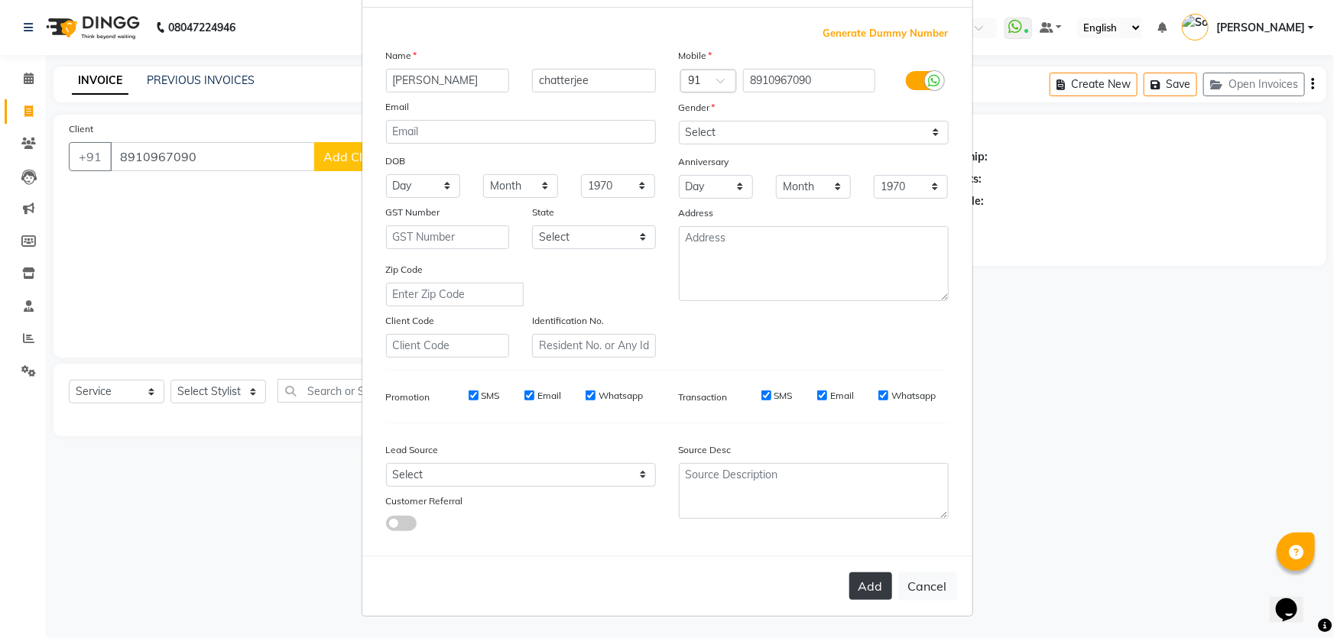
click at [850, 584] on button "Add" at bounding box center [870, 586] width 43 height 28
select select
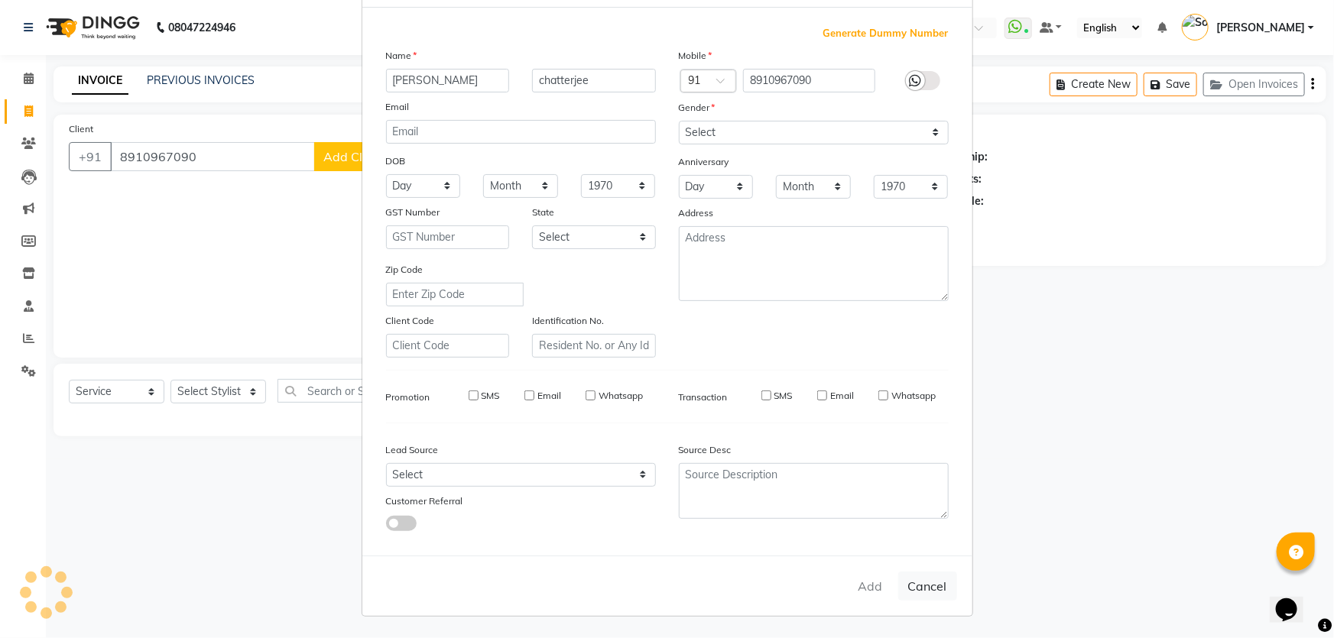
select select
checkbox input "false"
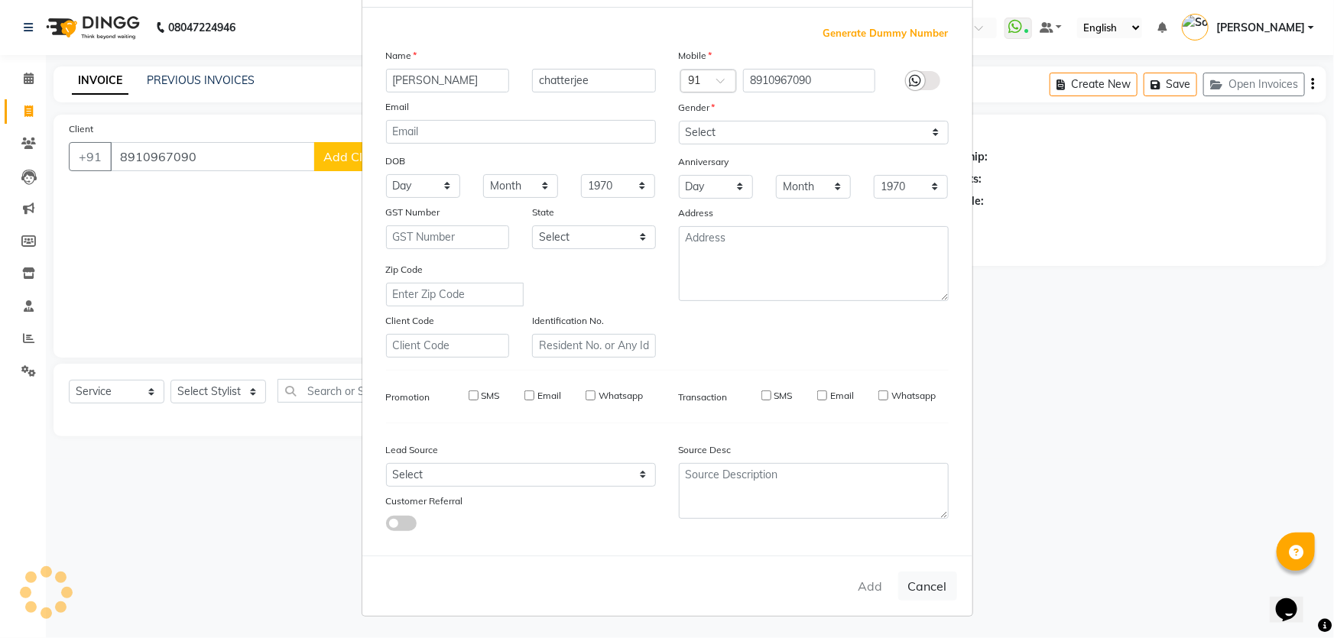
checkbox input "false"
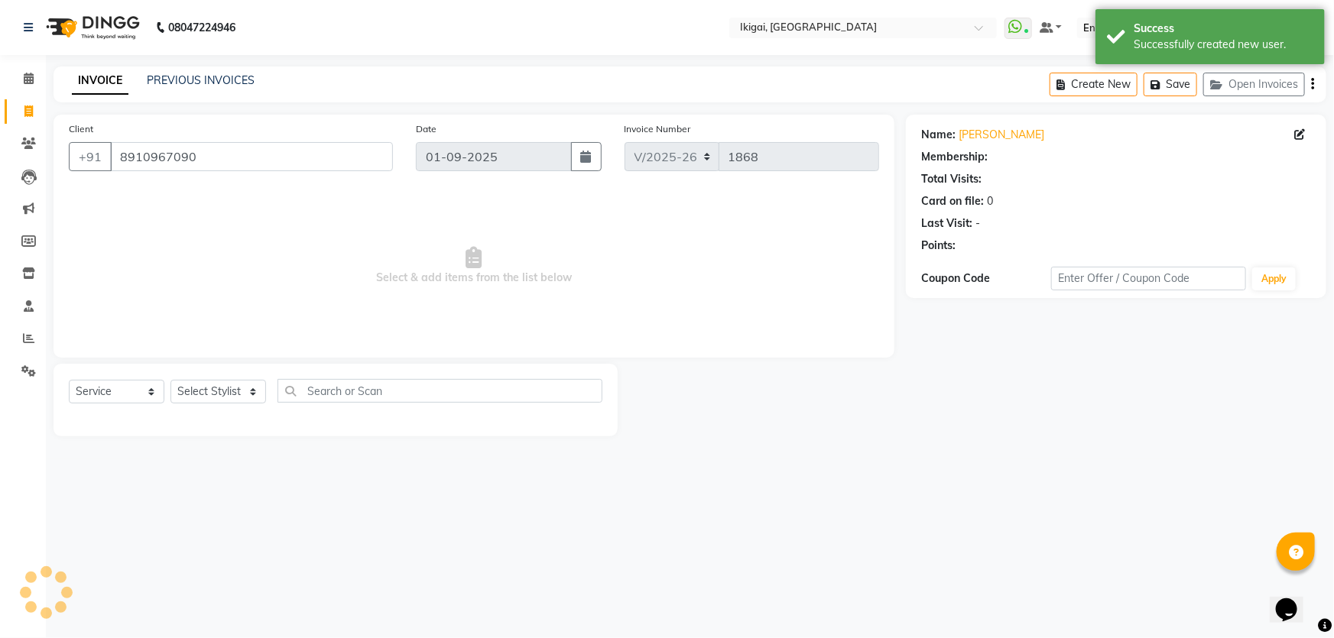
select select "1: Object"
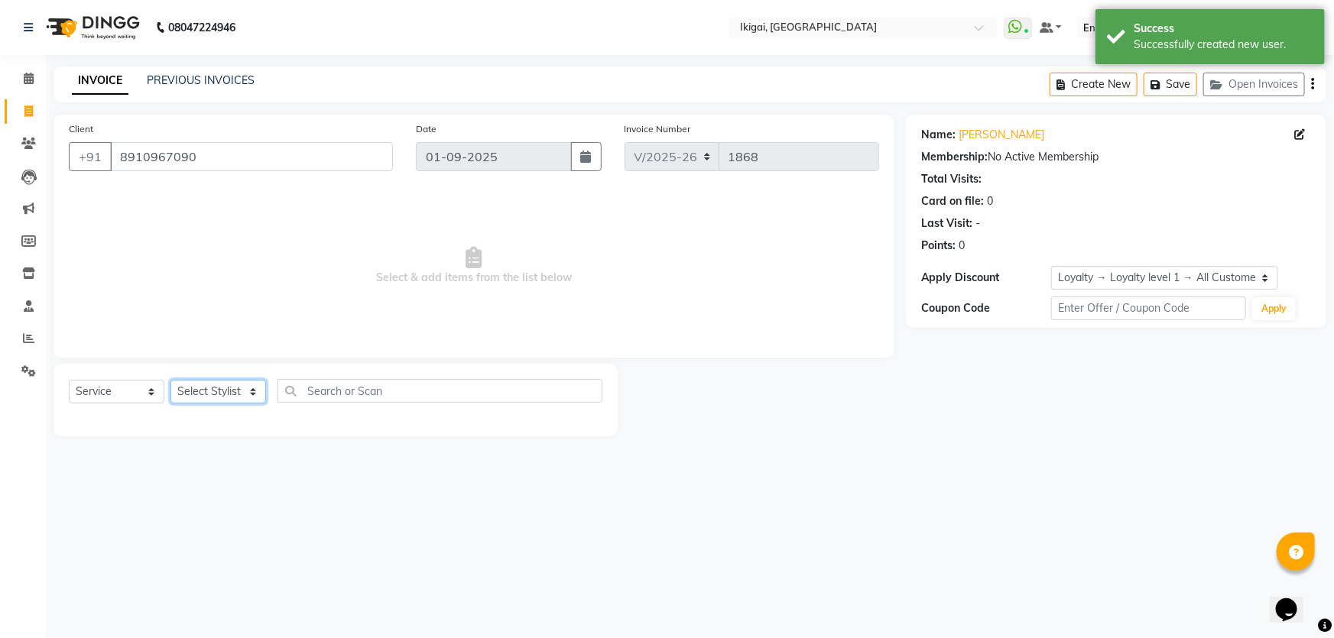
click at [245, 393] on select "Select Stylist [PERSON_NAME] gopal 2 [PERSON_NAME] [PERSON_NAME] [PERSON_NAME] …" at bounding box center [218, 392] width 96 height 24
select select "24731"
click at [170, 380] on select "Select Stylist [PERSON_NAME] gopal 2 [PERSON_NAME] [PERSON_NAME] [PERSON_NAME] …" at bounding box center [218, 392] width 96 height 24
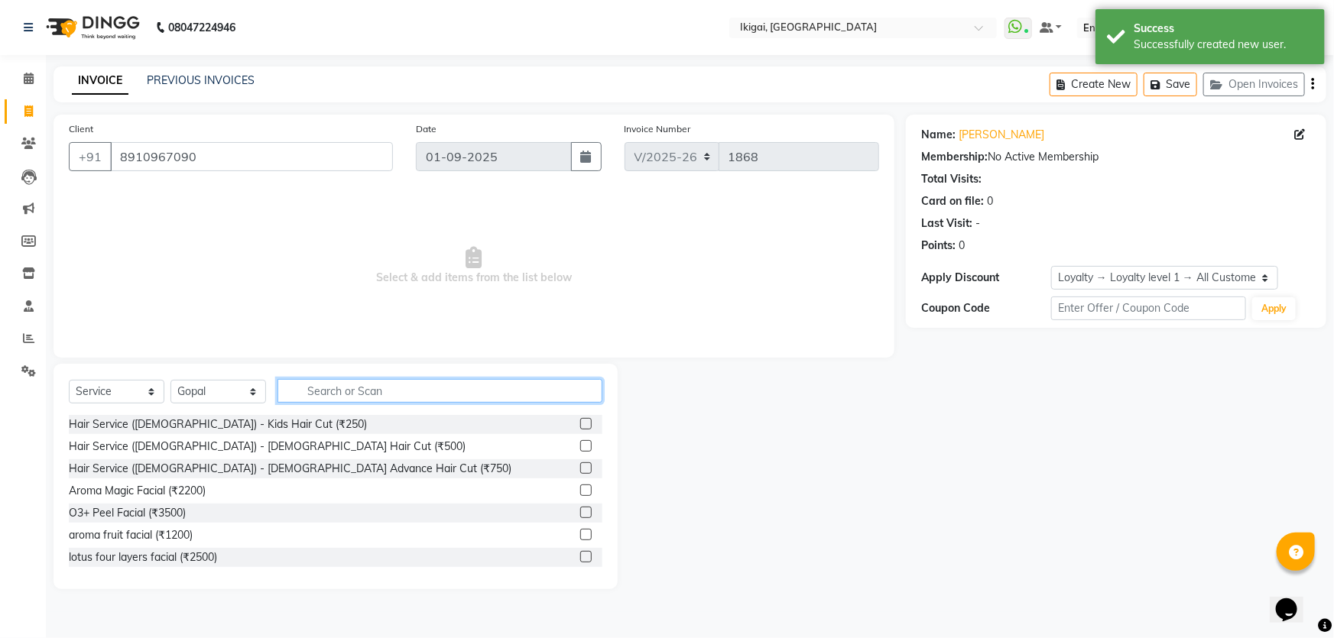
click at [348, 392] on input "text" at bounding box center [439, 391] width 325 height 24
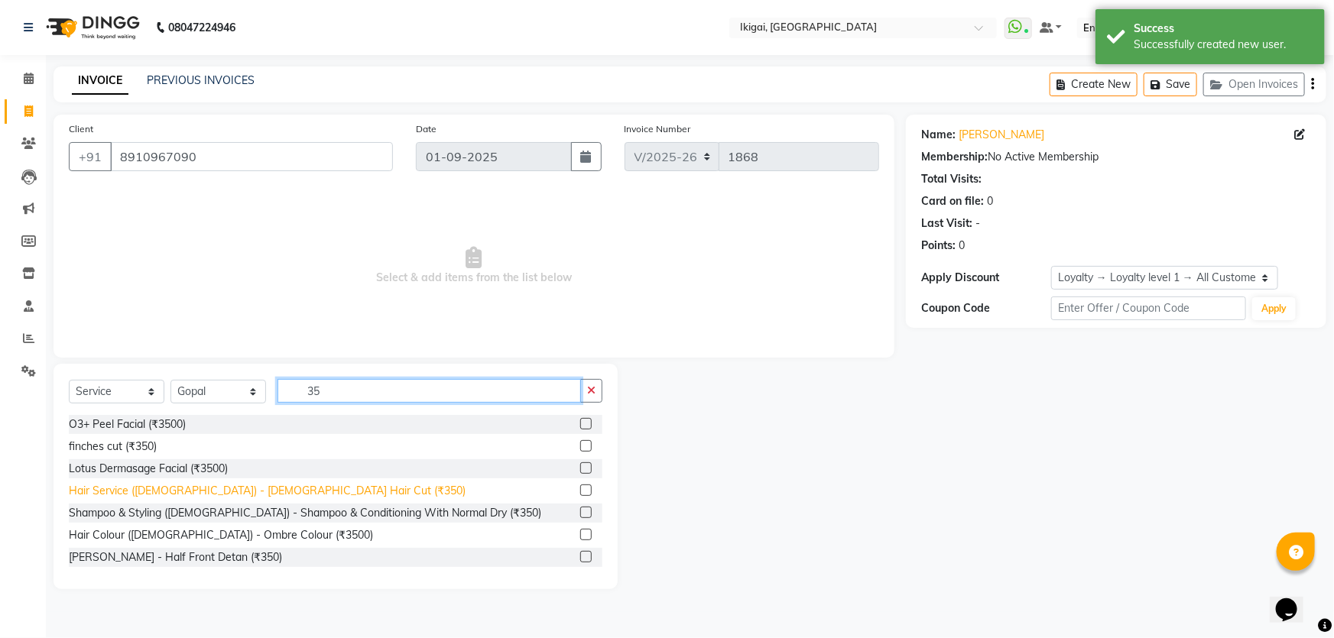
type input "35"
click at [250, 488] on div "Hair Service ([DEMOGRAPHIC_DATA]) - [DEMOGRAPHIC_DATA] Hair Cut (₹350)" at bounding box center [267, 491] width 397 height 16
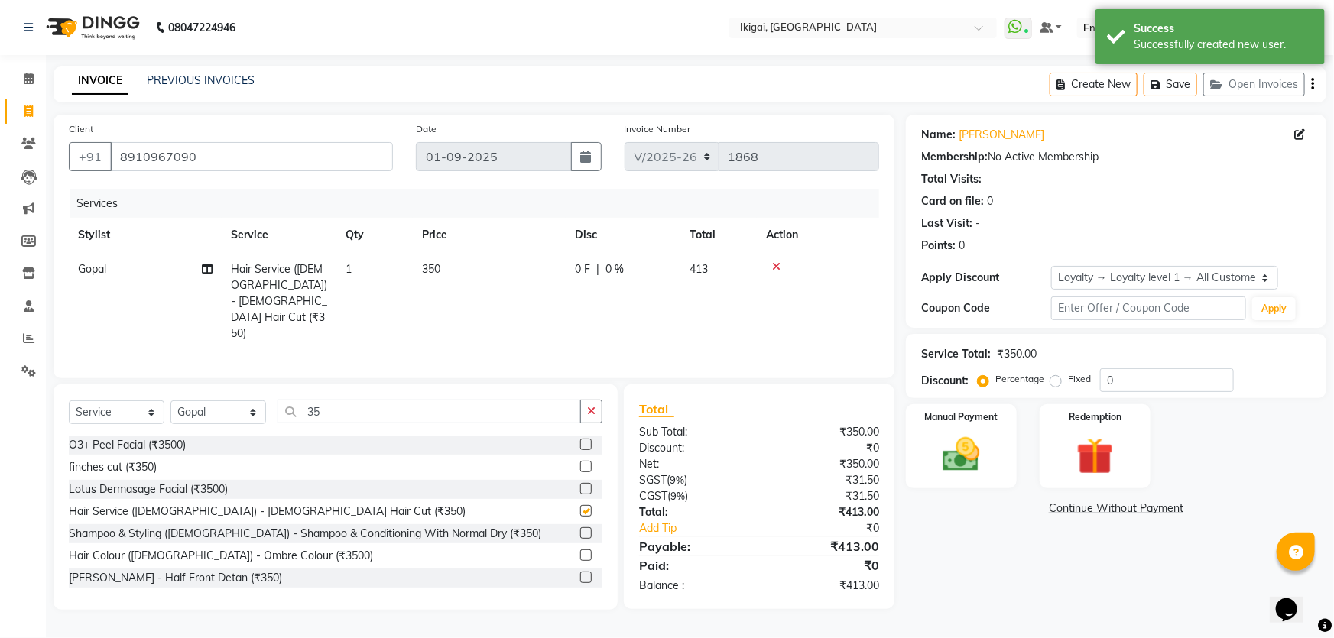
checkbox input "false"
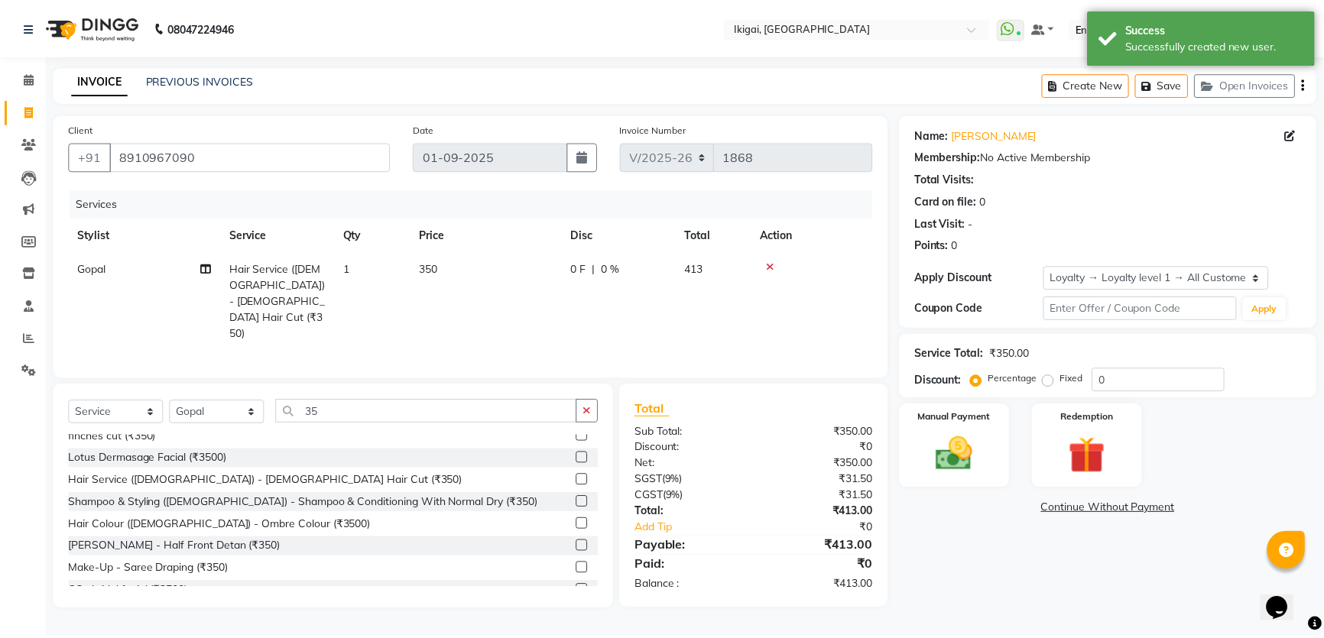
scroll to position [69, 0]
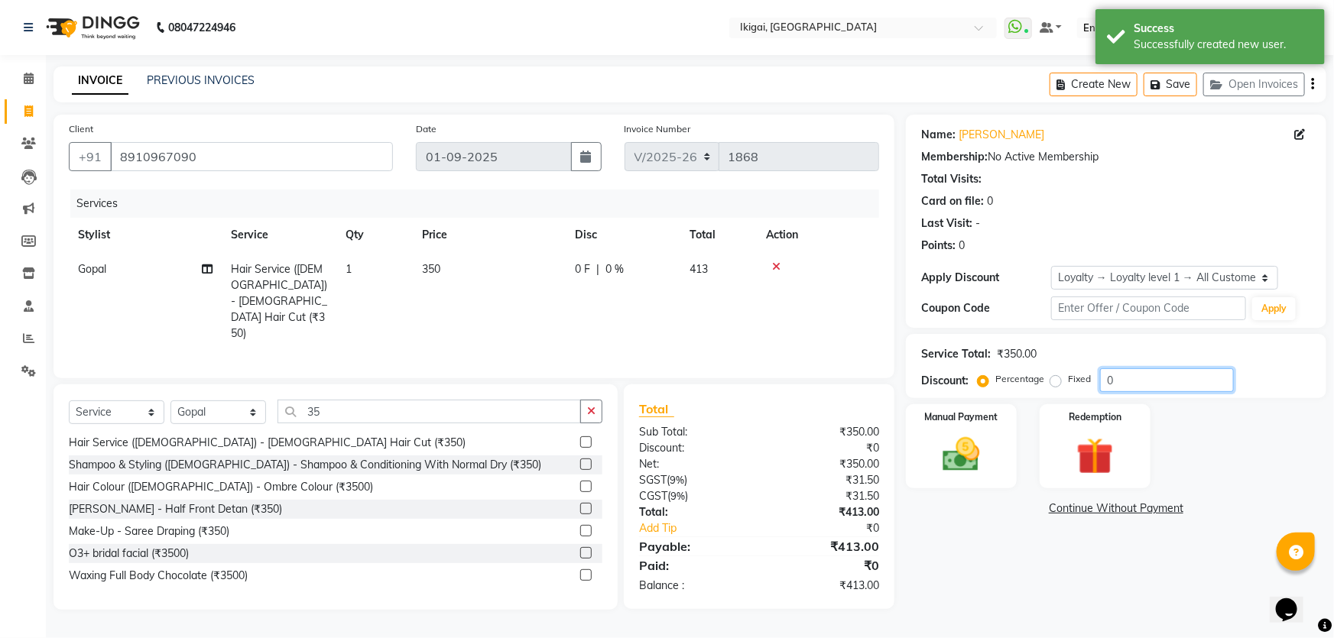
click at [1148, 375] on input "0" at bounding box center [1167, 380] width 134 height 24
type input "10"
click at [987, 548] on div "Name: [PERSON_NAME] Membership: No Active Membership Total Visits: Card on file…" at bounding box center [1122, 370] width 432 height 511
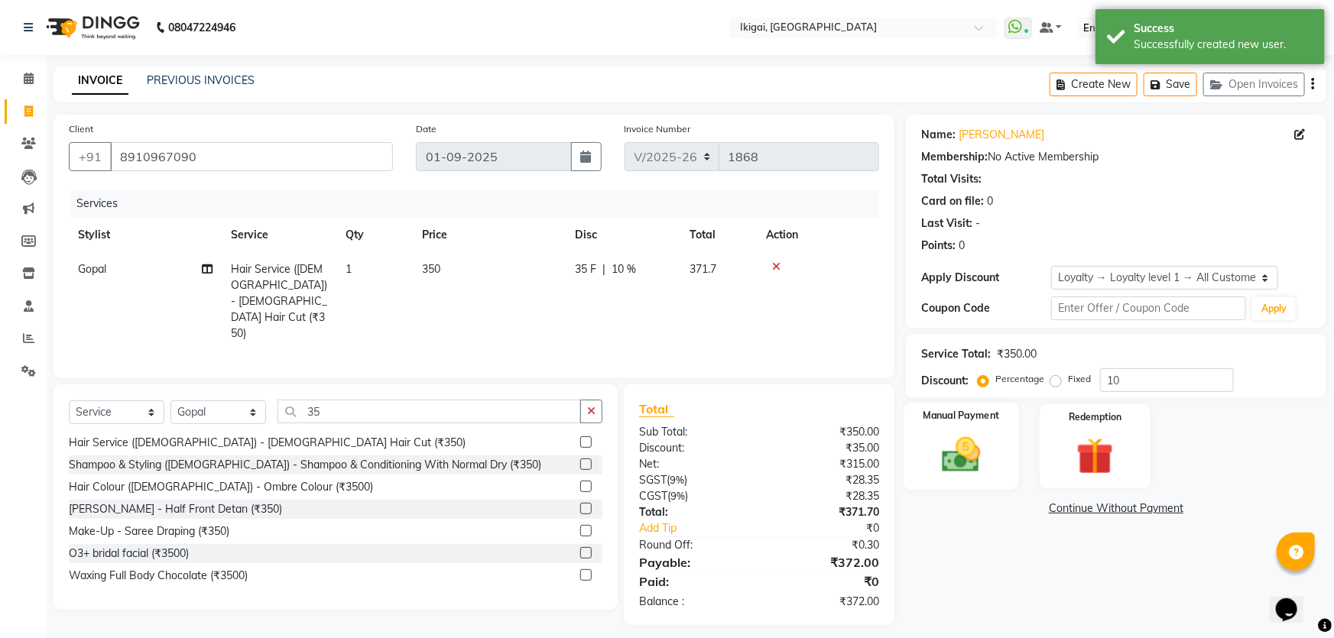
click at [958, 461] on img at bounding box center [961, 455] width 63 height 44
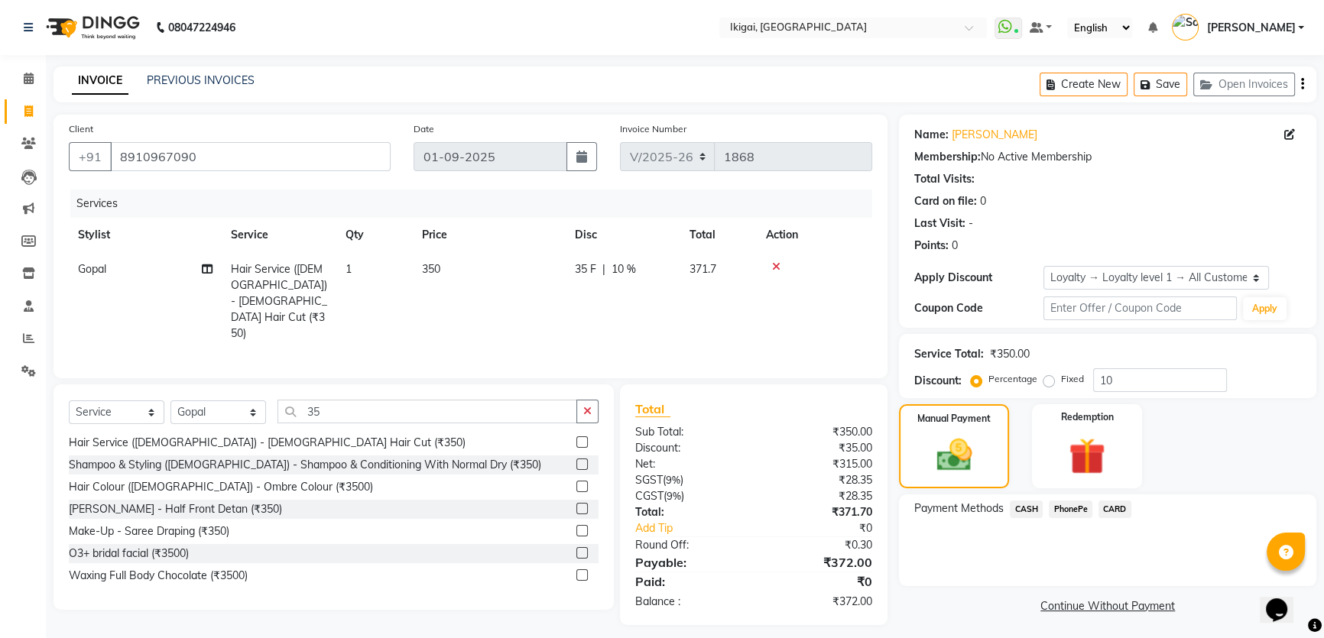
click at [1073, 508] on span "PhonePe" at bounding box center [1071, 510] width 44 height 18
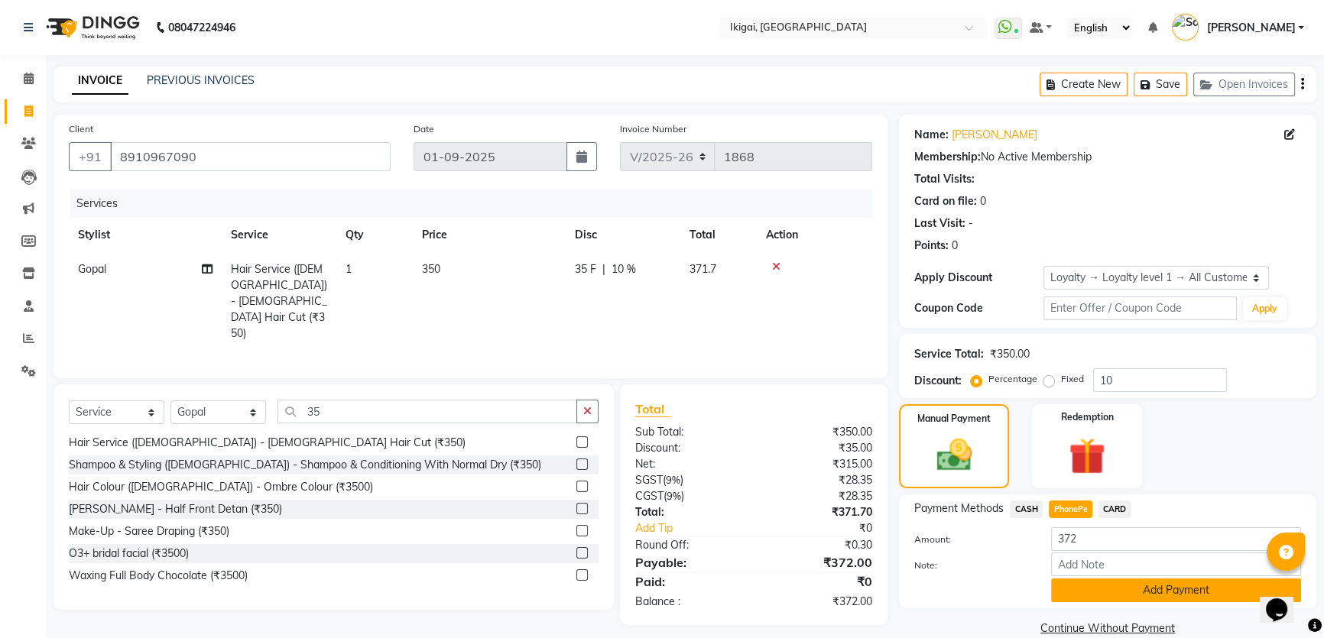
click at [1100, 588] on button "Add Payment" at bounding box center [1176, 591] width 250 height 24
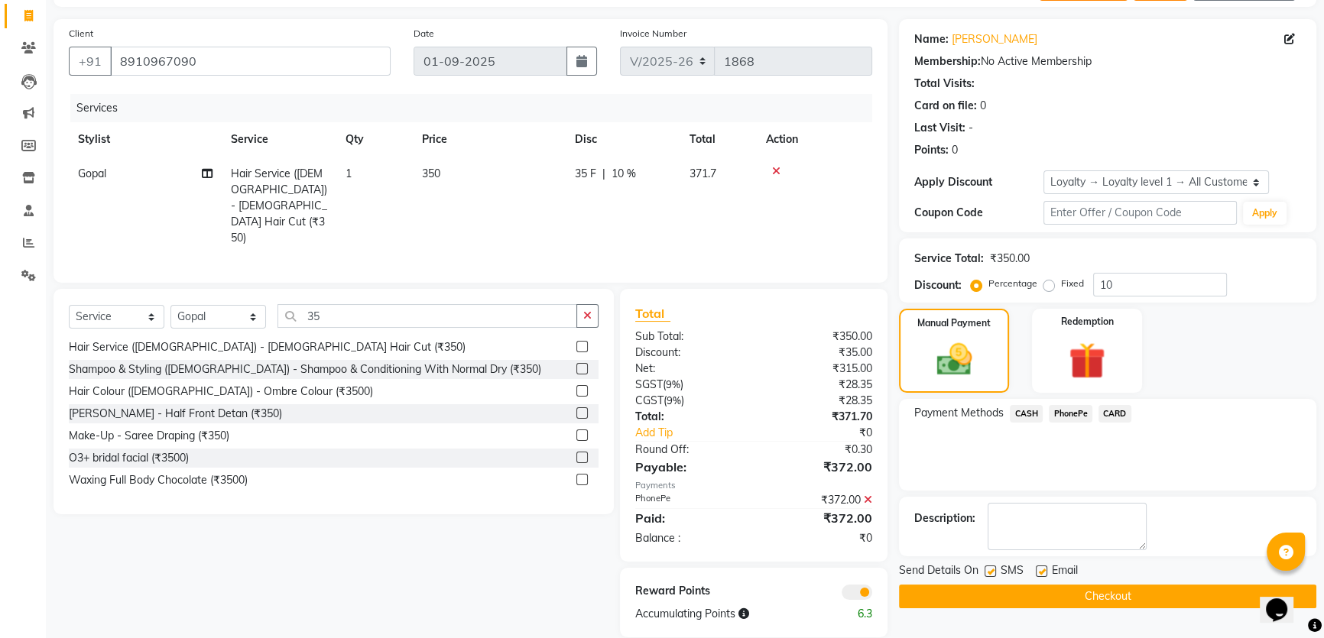
scroll to position [98, 0]
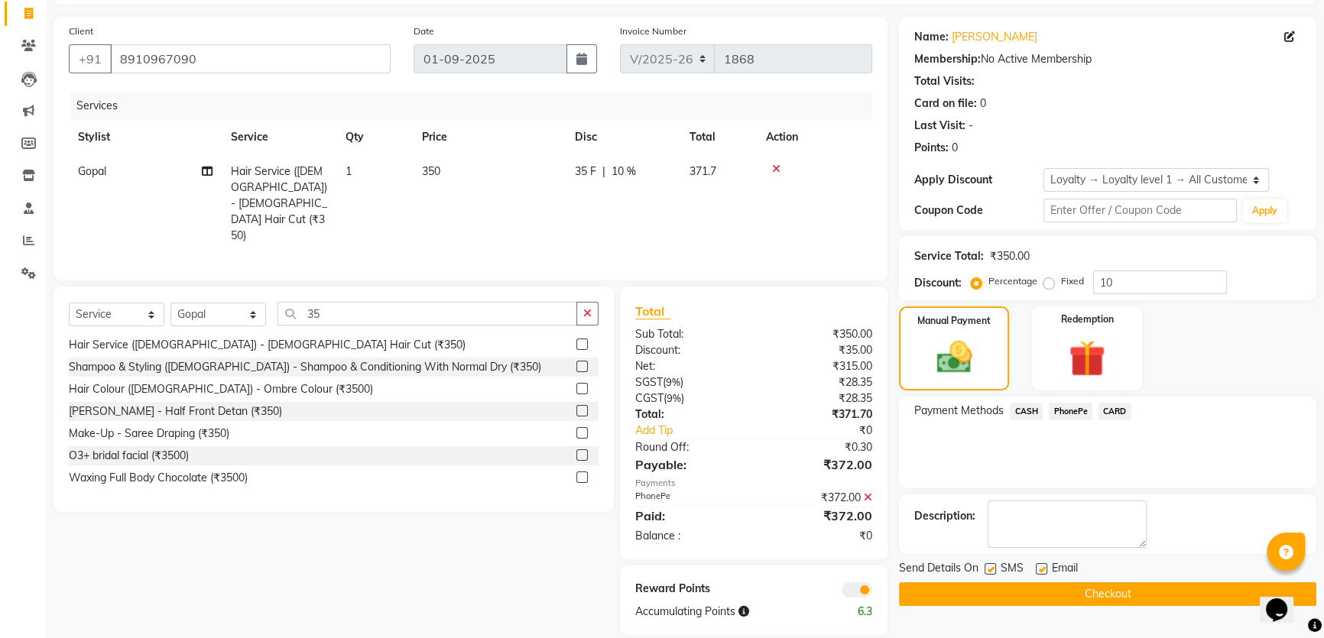
click at [1036, 592] on button "Checkout" at bounding box center [1107, 594] width 417 height 24
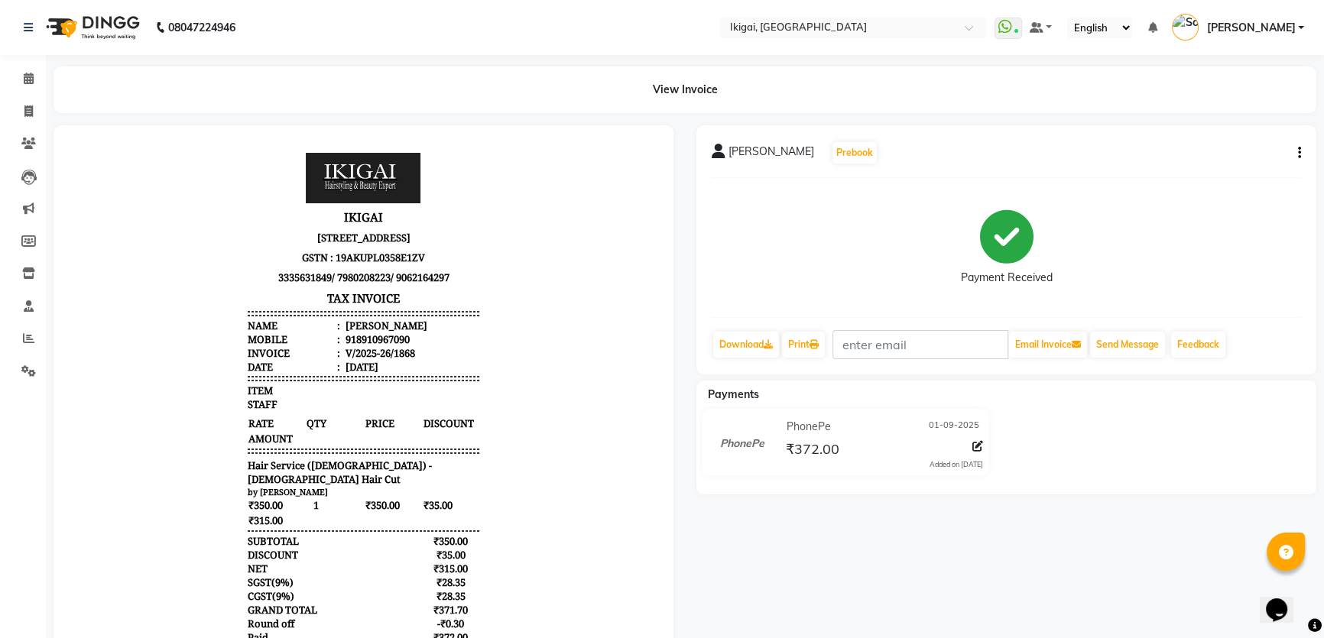
click at [1185, 445] on div "PhonePe [DATE] ₹372.00 Added on [DATE]" at bounding box center [1006, 445] width 643 height 73
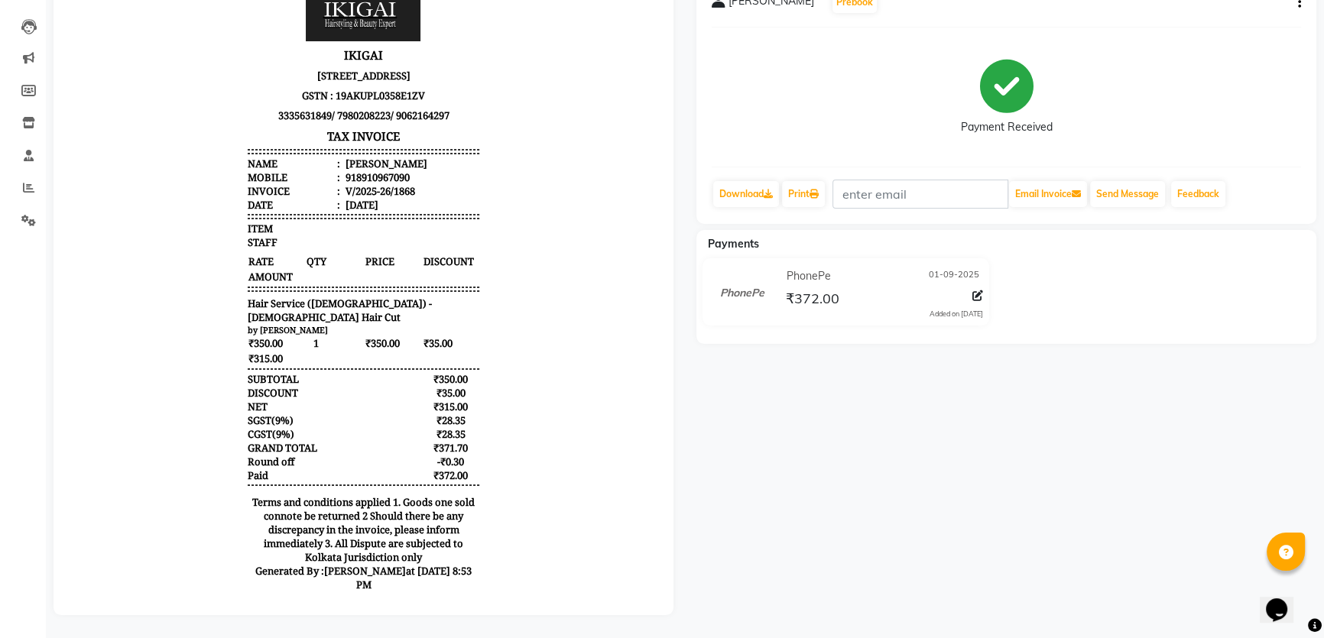
scroll to position [160, 0]
click at [973, 290] on icon at bounding box center [977, 295] width 11 height 11
select select "7"
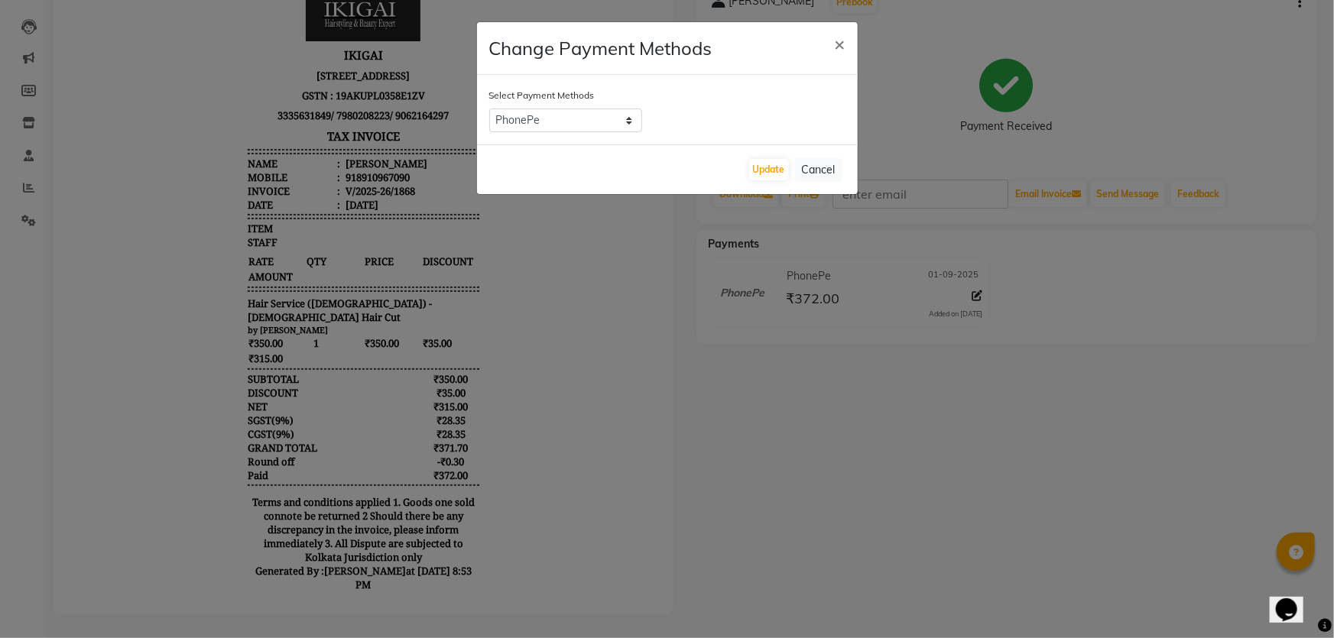
click at [859, 420] on ngb-modal-window "Change Payment Methods × Select Payment Methods CASH PhonePe CARD Update Cancel" at bounding box center [667, 319] width 1334 height 638
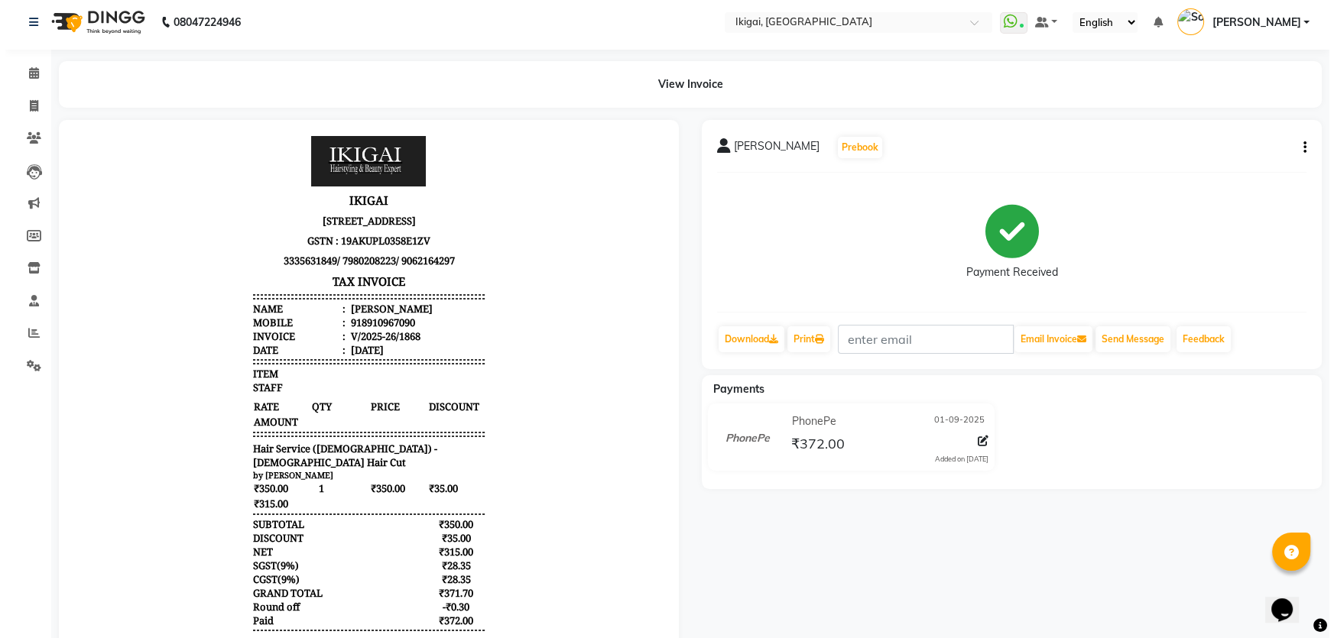
scroll to position [0, 0]
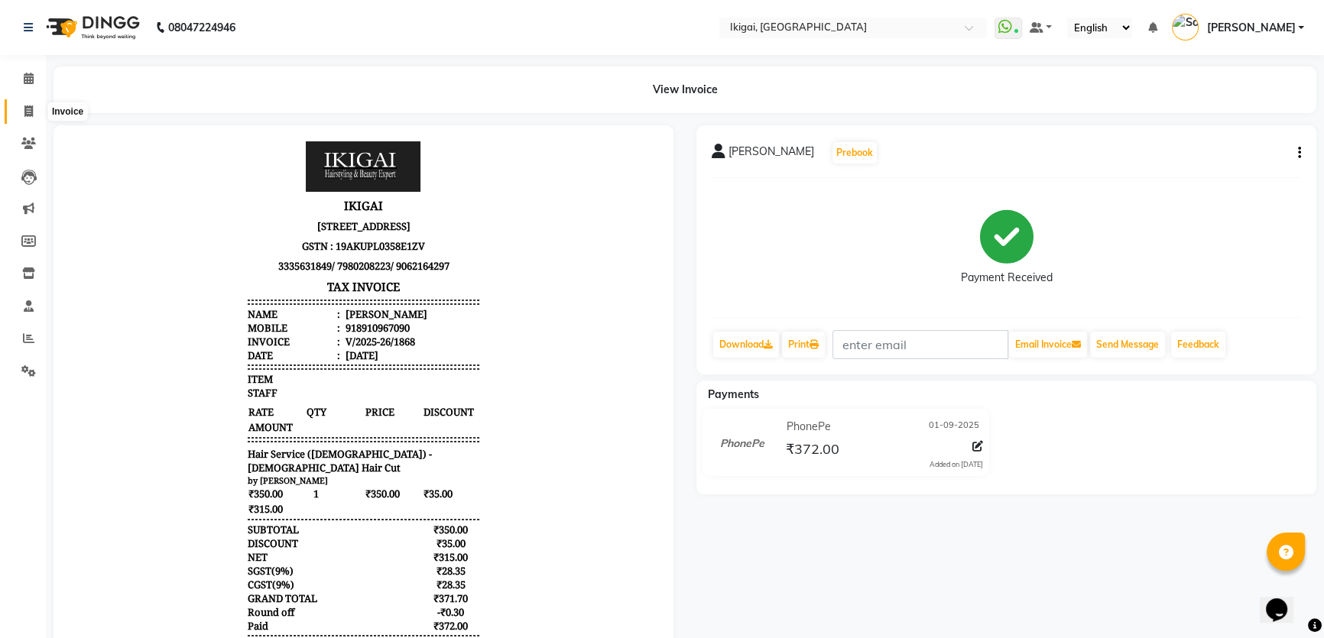
click at [27, 106] on icon at bounding box center [28, 110] width 8 height 11
select select "4429"
select select "service"
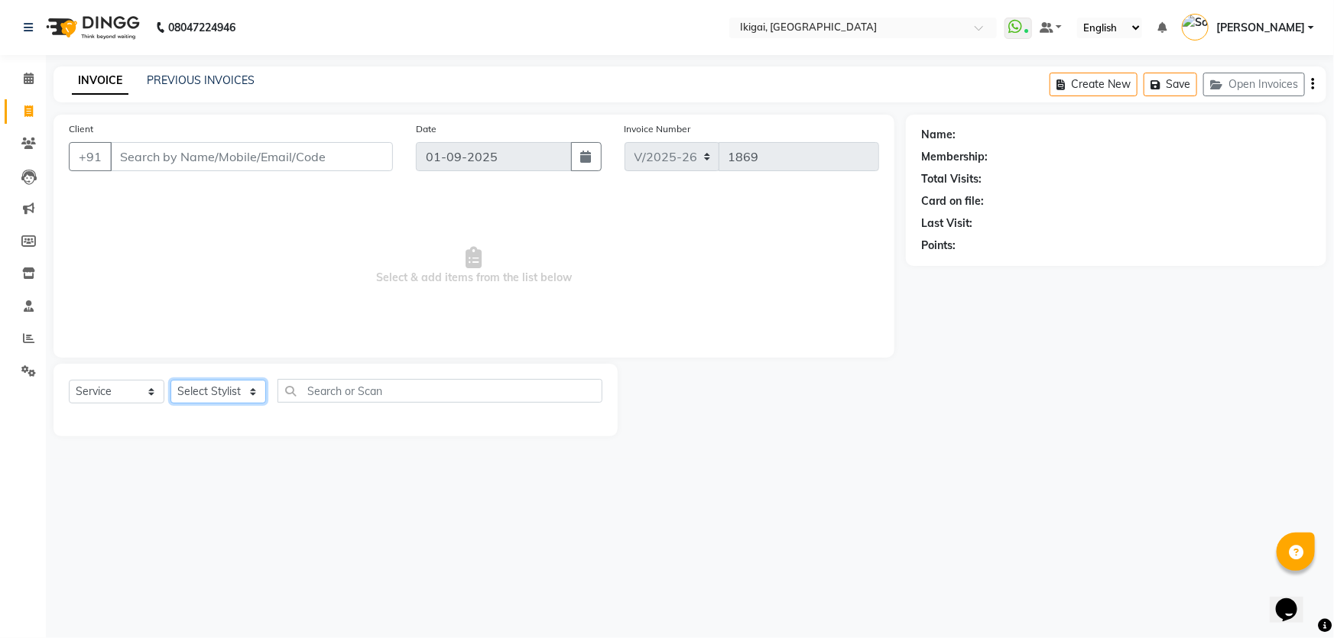
click at [229, 387] on select "Select Stylist [PERSON_NAME] gopal 2 [PERSON_NAME] [PERSON_NAME] [PERSON_NAME] …" at bounding box center [218, 392] width 96 height 24
select select "24732"
click at [170, 380] on select "Select Stylist [PERSON_NAME] gopal 2 [PERSON_NAME] [PERSON_NAME] [PERSON_NAME] …" at bounding box center [218, 392] width 96 height 24
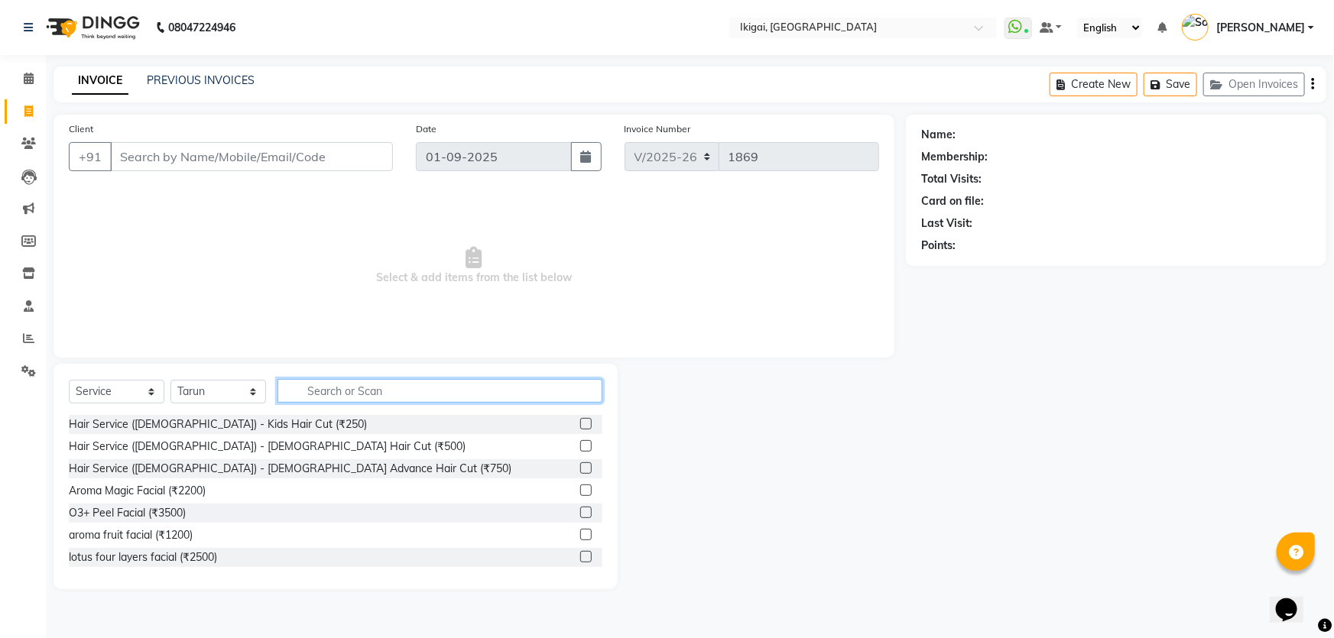
click at [412, 390] on input "text" at bounding box center [439, 391] width 325 height 24
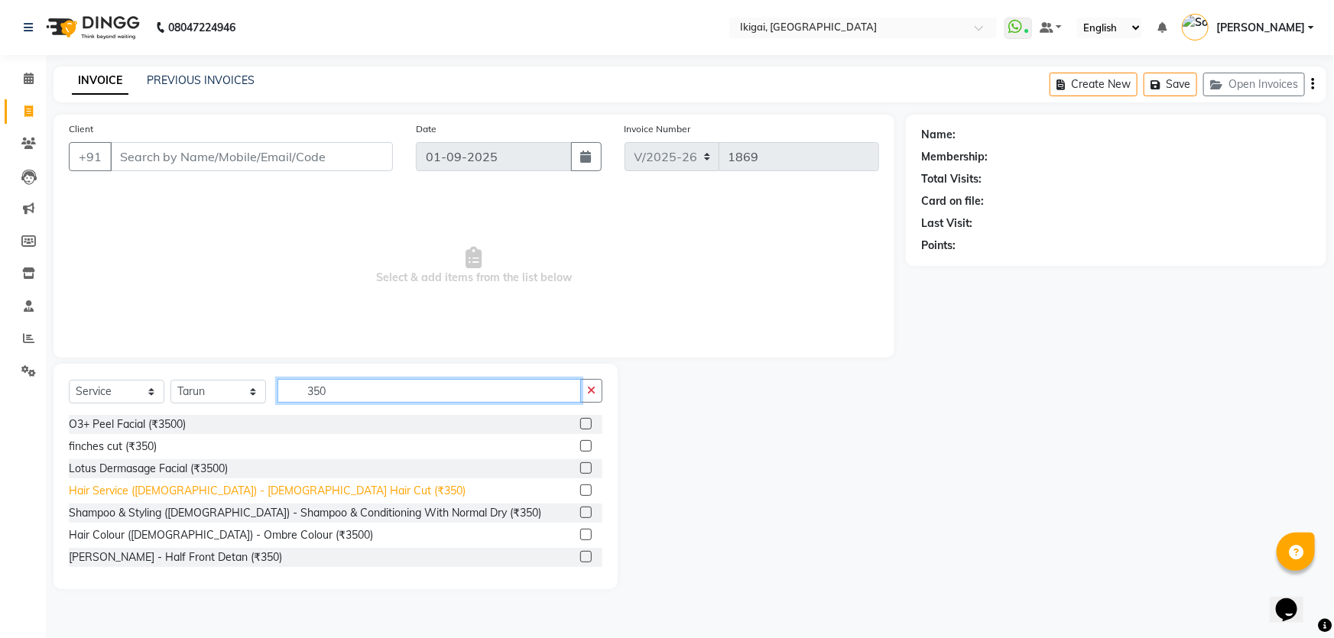
type input "350"
click at [278, 491] on div "Hair Service ([DEMOGRAPHIC_DATA]) - [DEMOGRAPHIC_DATA] Hair Cut (₹350)" at bounding box center [267, 491] width 397 height 16
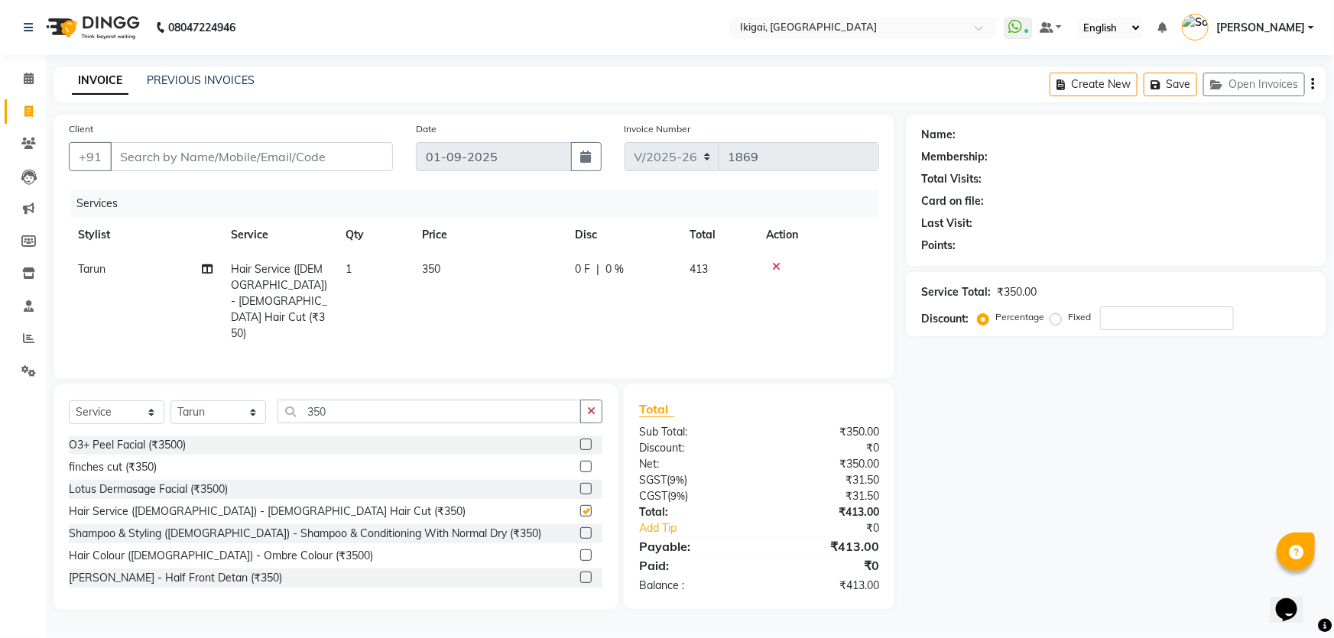
checkbox input "false"
click at [323, 400] on input "350" at bounding box center [428, 412] width 303 height 24
type input "d"
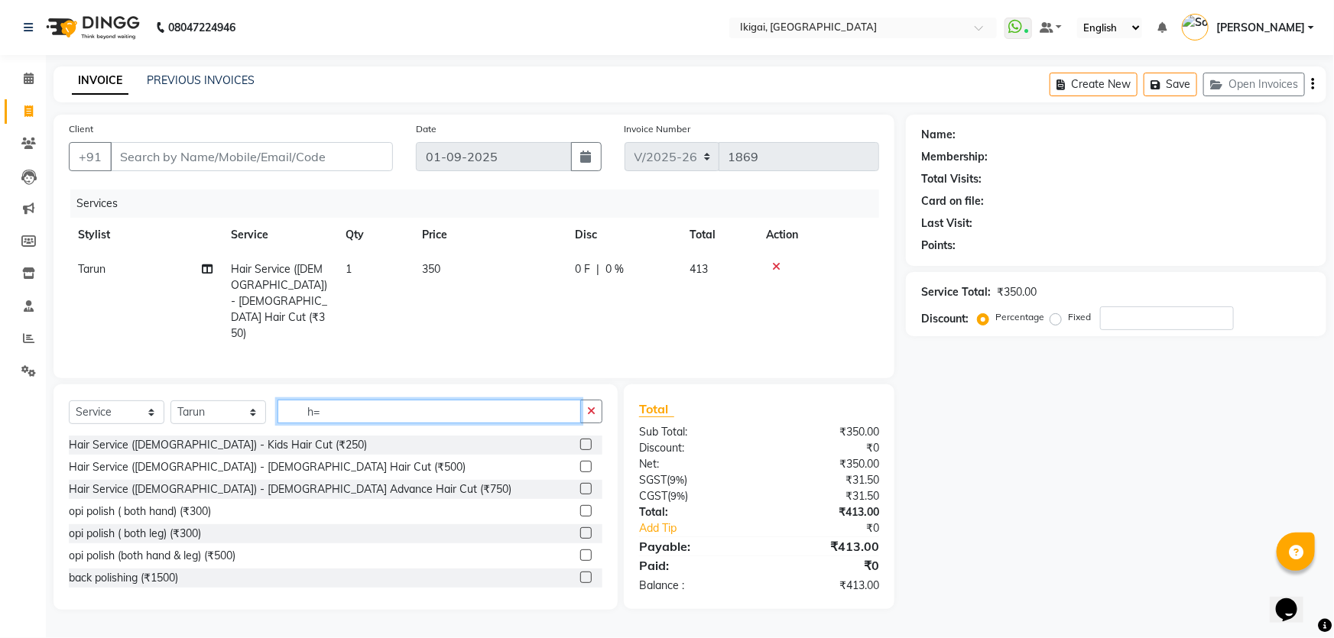
type input "h"
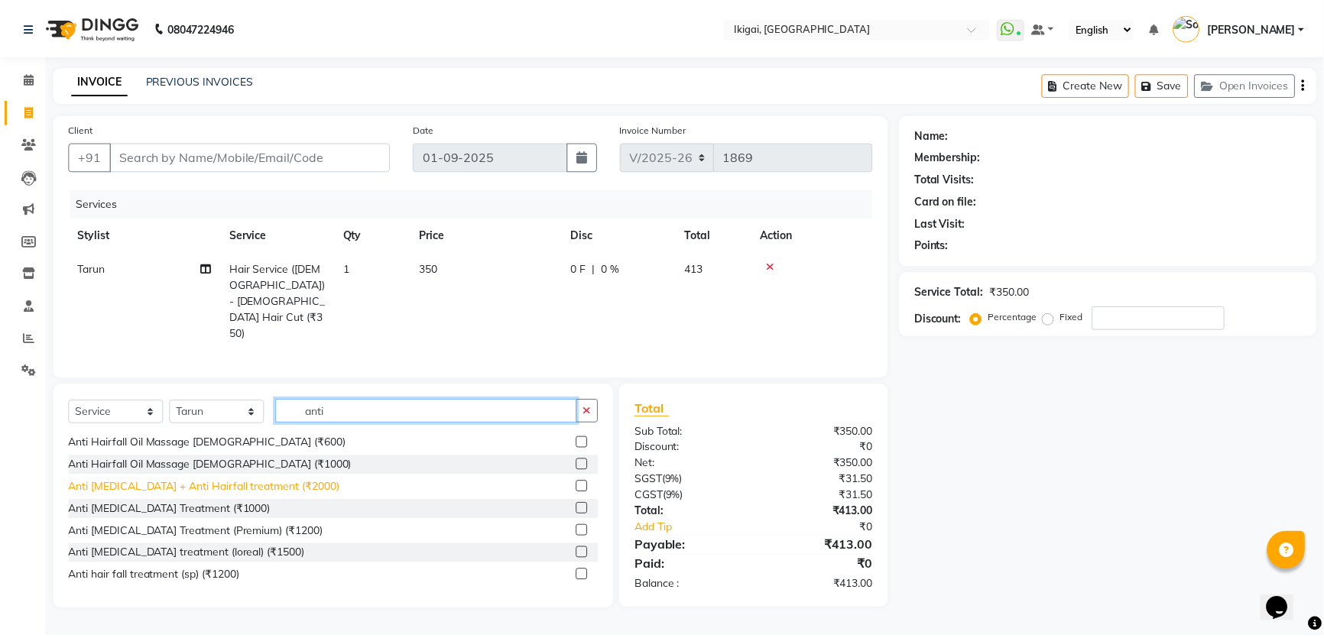
scroll to position [69, 0]
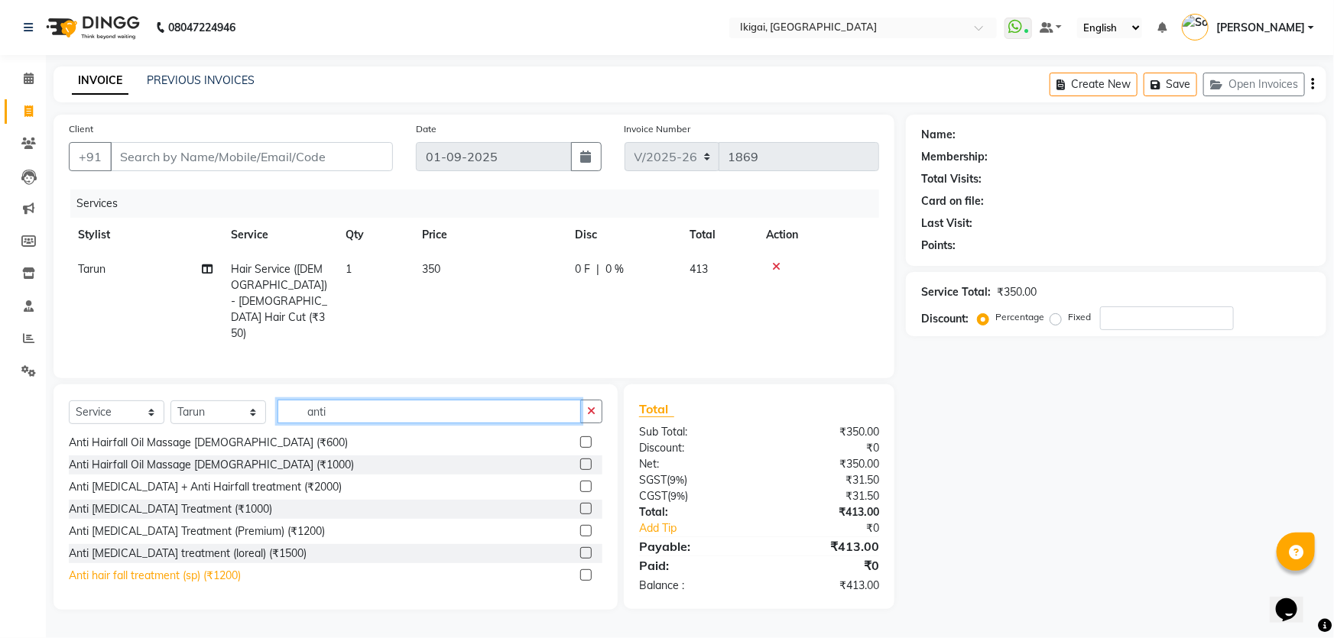
type input "anti"
click at [222, 568] on div "Anti hair fall treatment (sp) (₹1200)" at bounding box center [155, 576] width 172 height 16
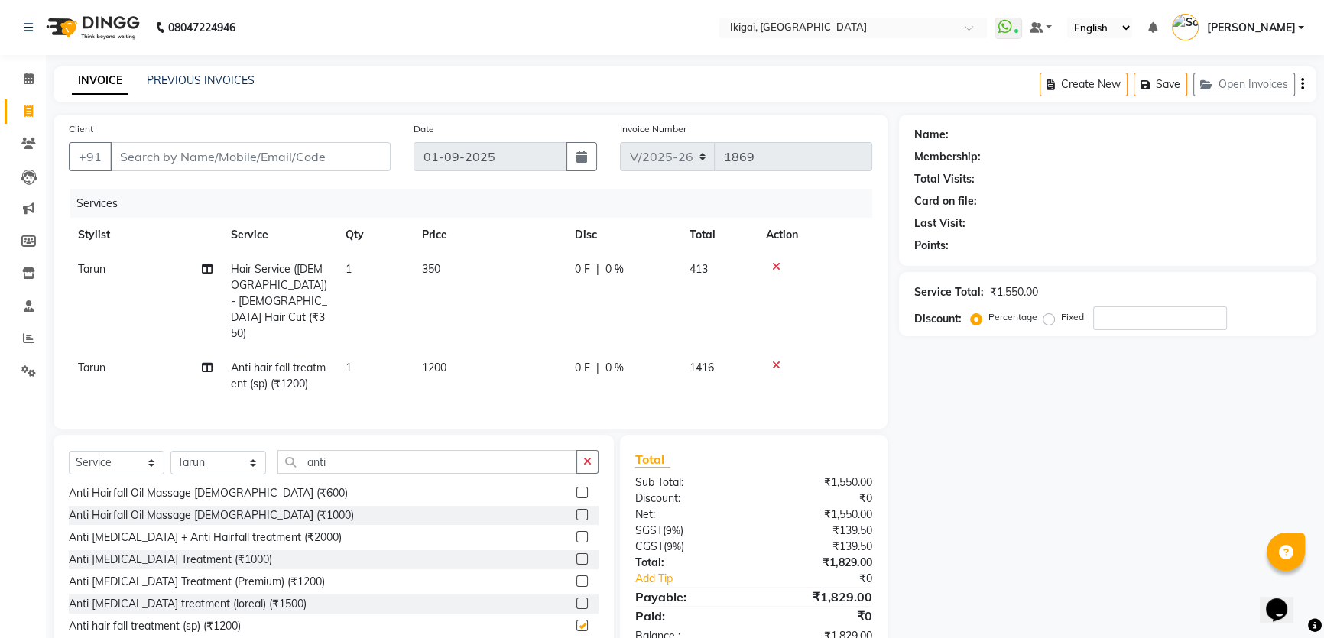
checkbox input "false"
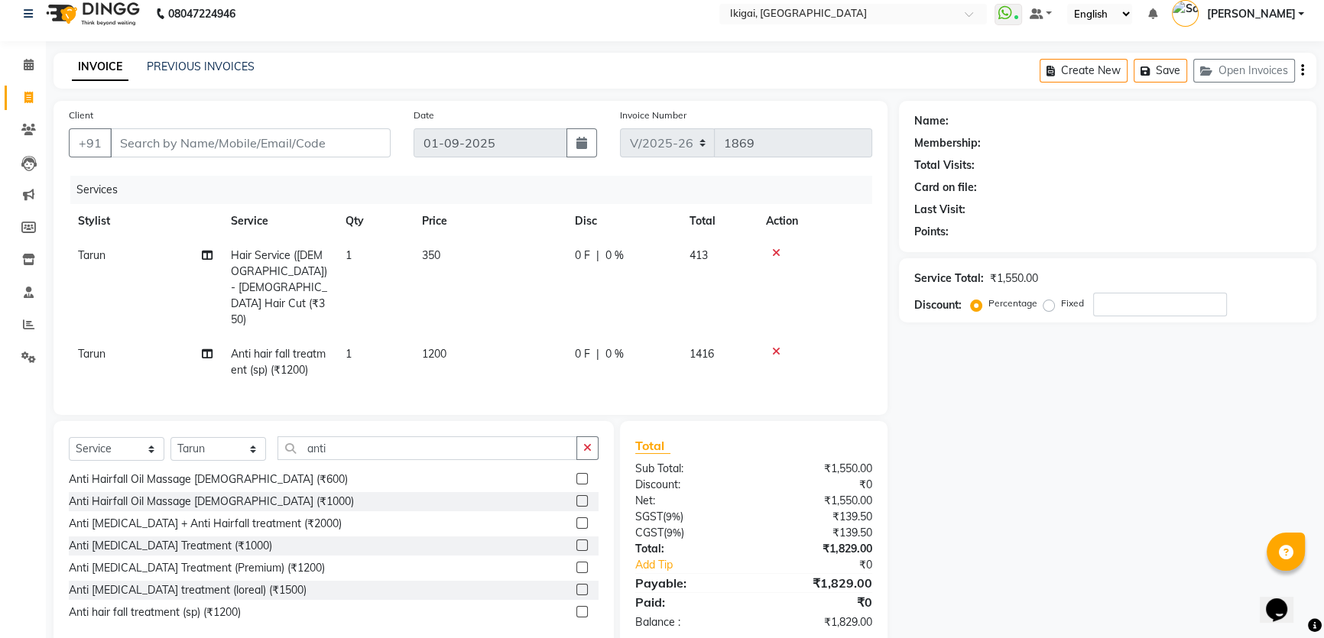
scroll to position [23, 0]
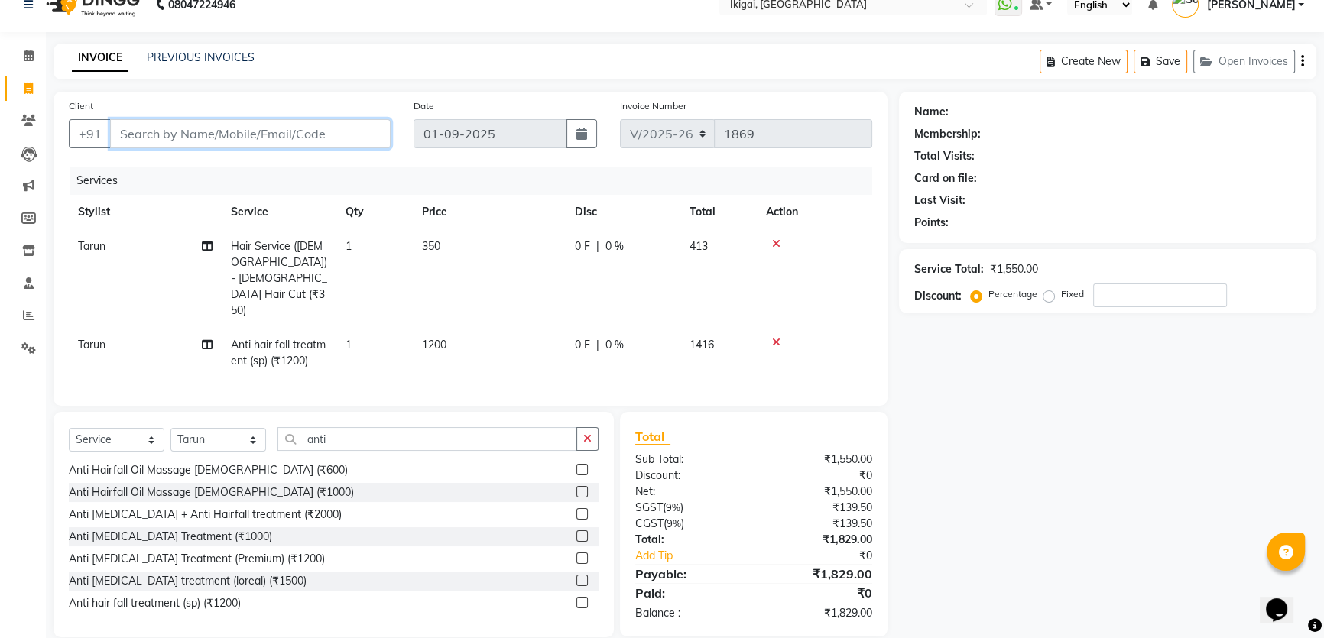
click at [328, 145] on input "Client" at bounding box center [250, 133] width 280 height 29
type input "8"
type input "0"
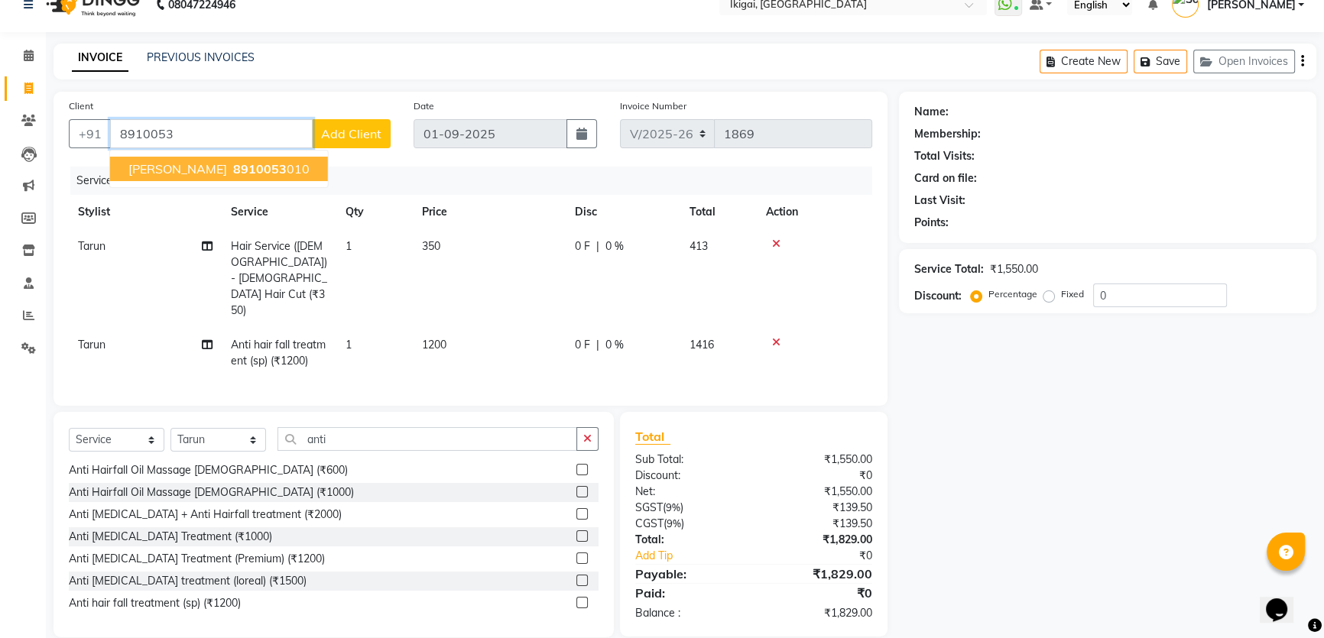
click at [233, 168] on span "8910053" at bounding box center [259, 168] width 53 height 15
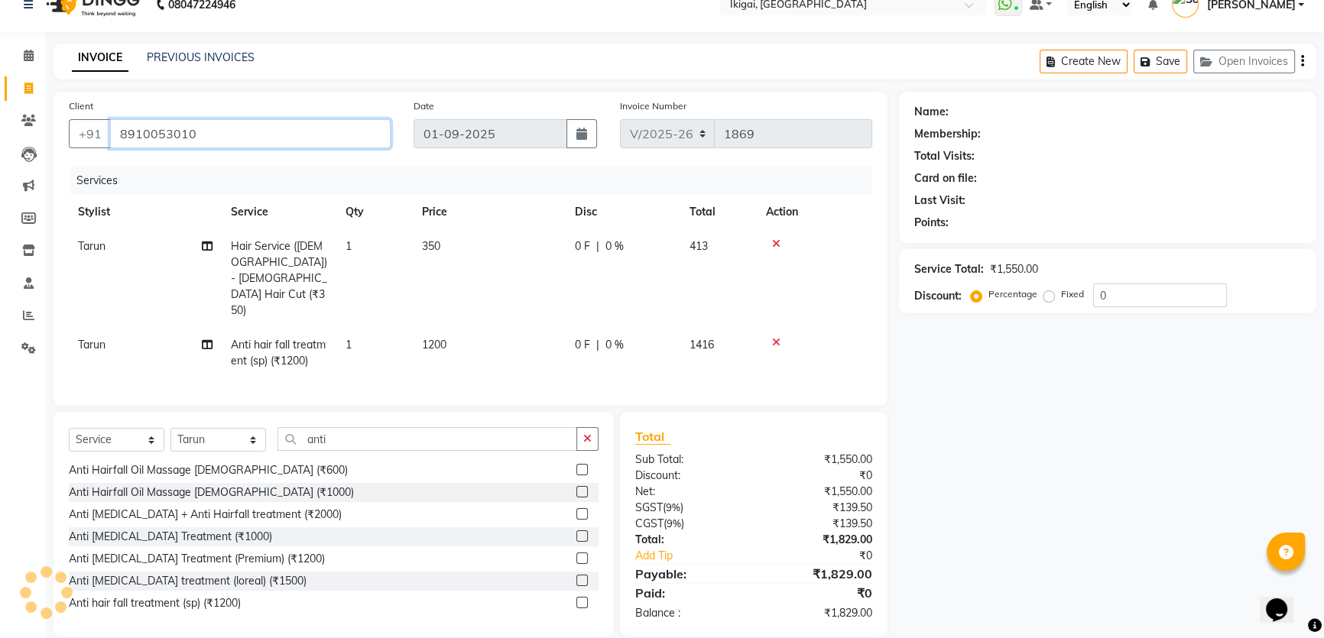
type input "8910053010"
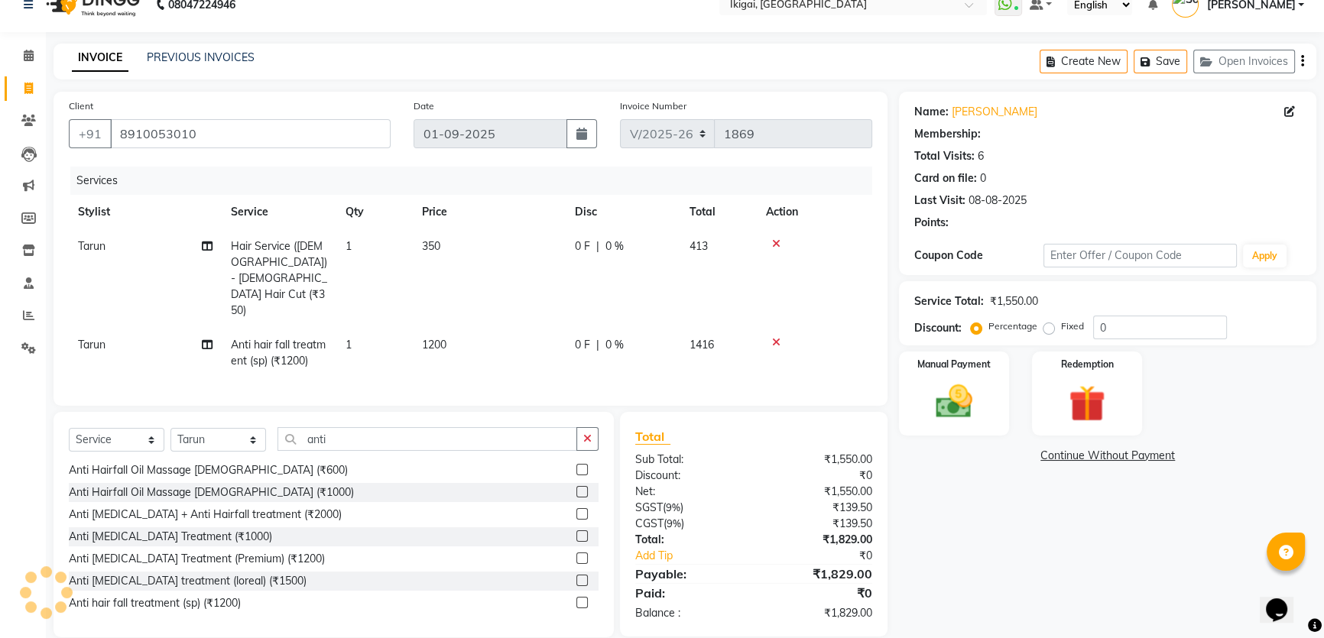
select select "2: Object"
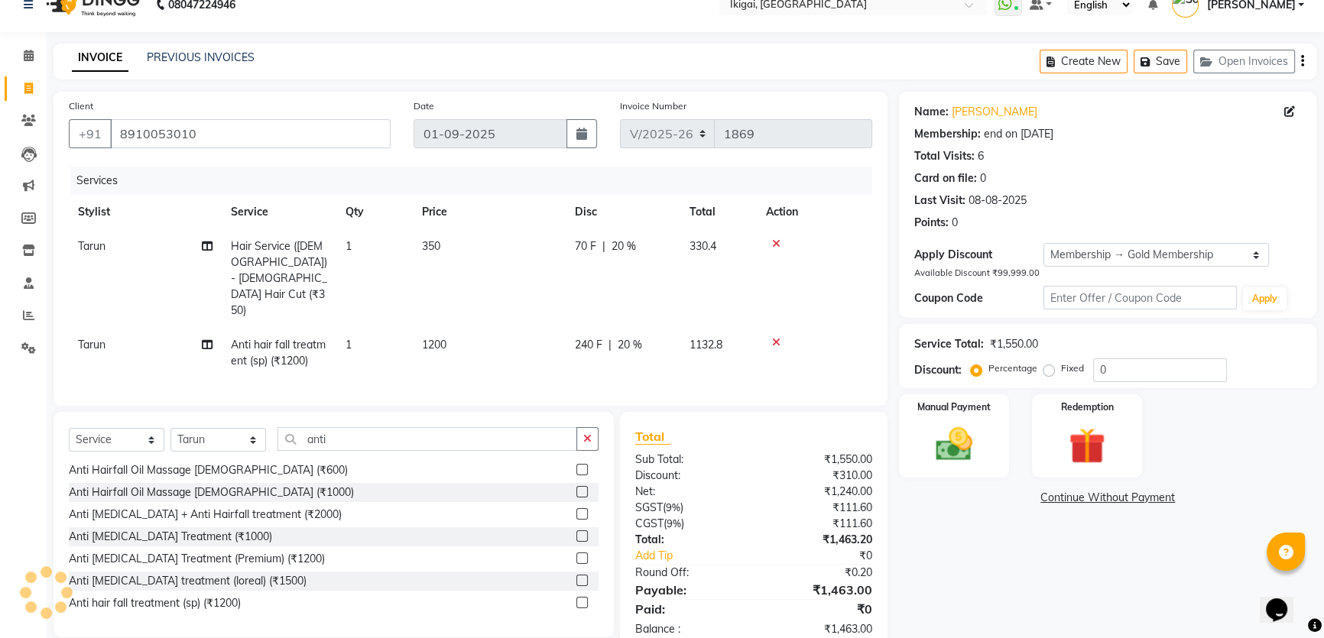
type input "20"
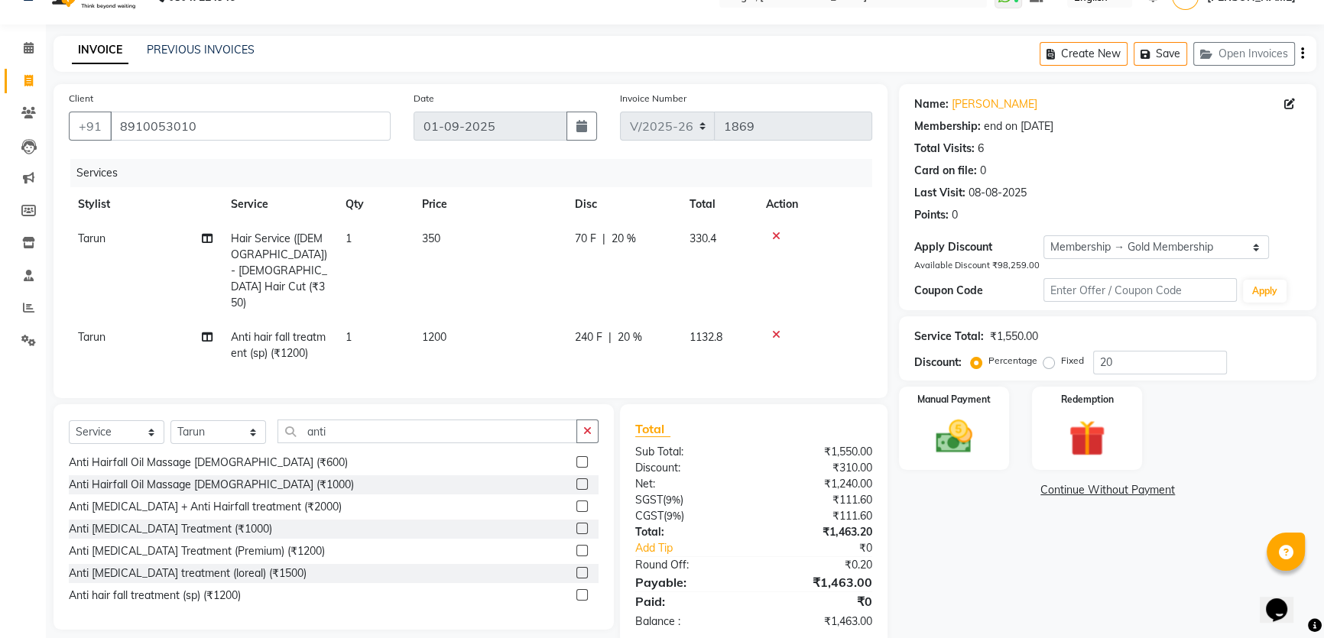
scroll to position [38, 0]
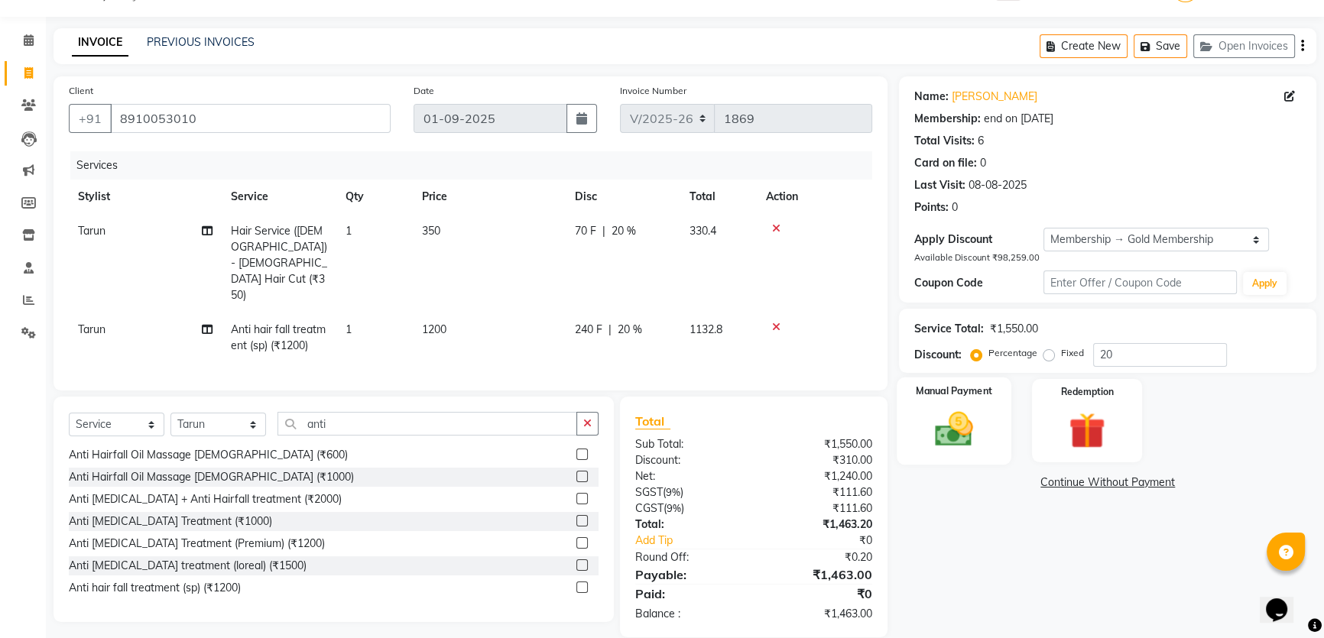
click at [954, 437] on img at bounding box center [954, 429] width 62 height 44
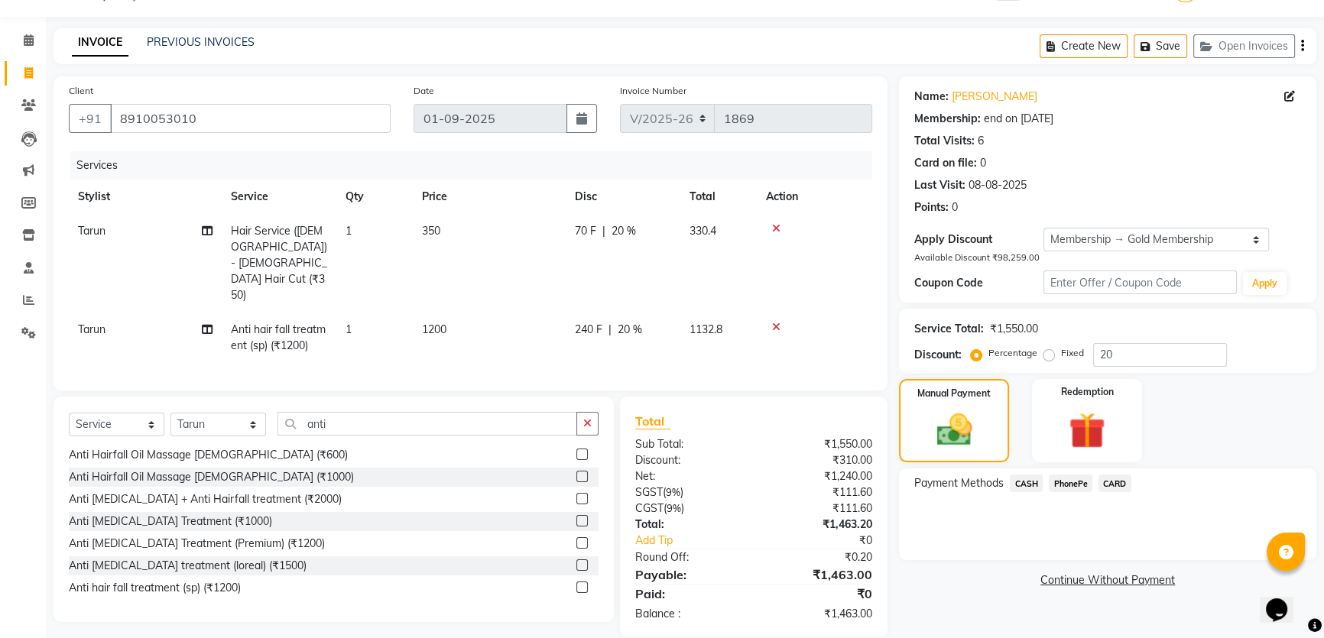
click at [1058, 479] on span "PhonePe" at bounding box center [1071, 484] width 44 height 18
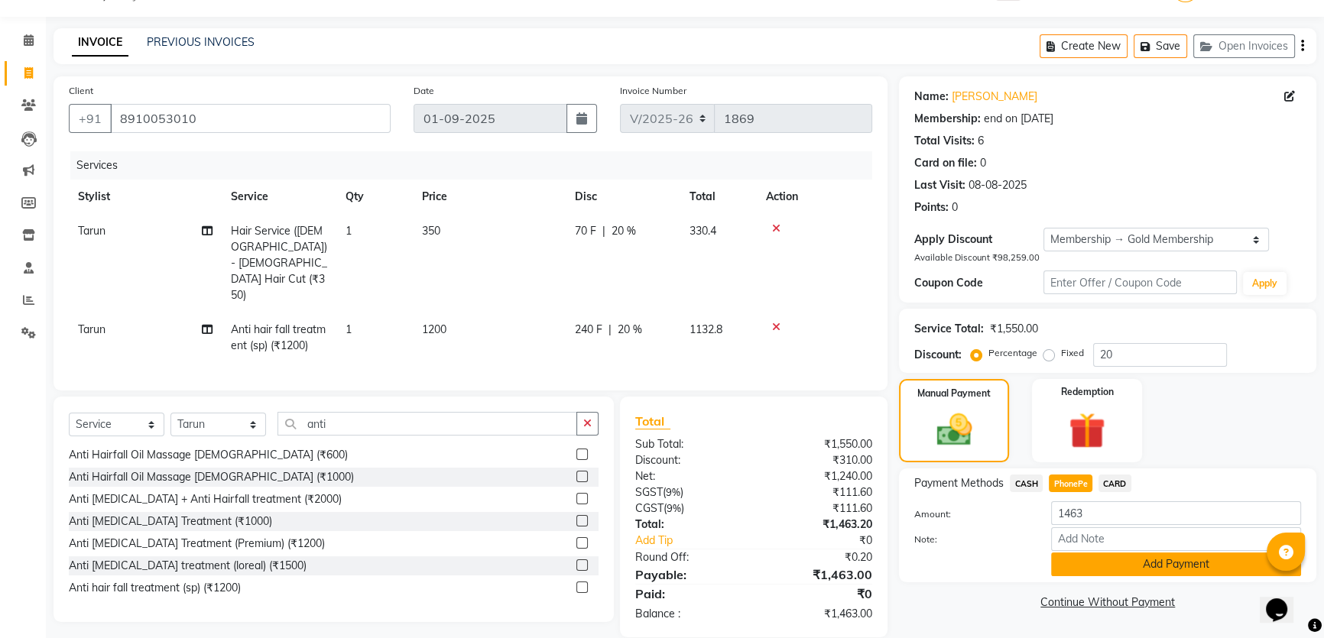
click at [1080, 560] on button "Add Payment" at bounding box center [1176, 565] width 250 height 24
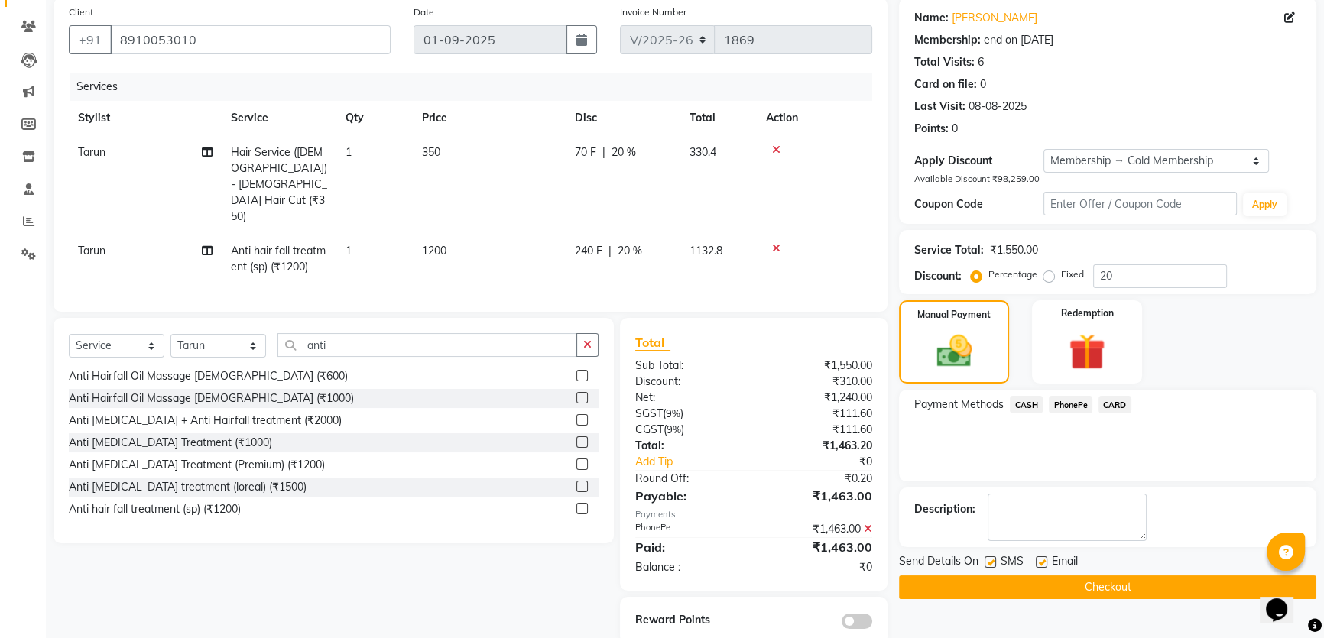
scroll to position [125, 0]
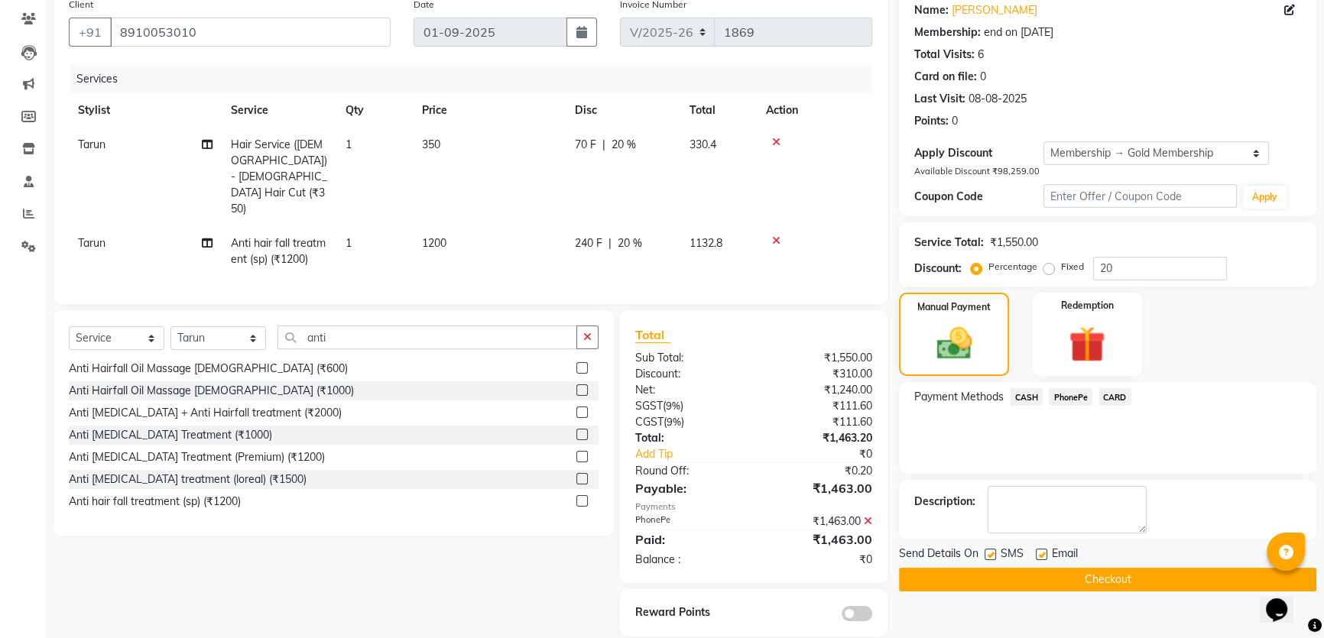
click at [970, 583] on button "Checkout" at bounding box center [1107, 580] width 417 height 24
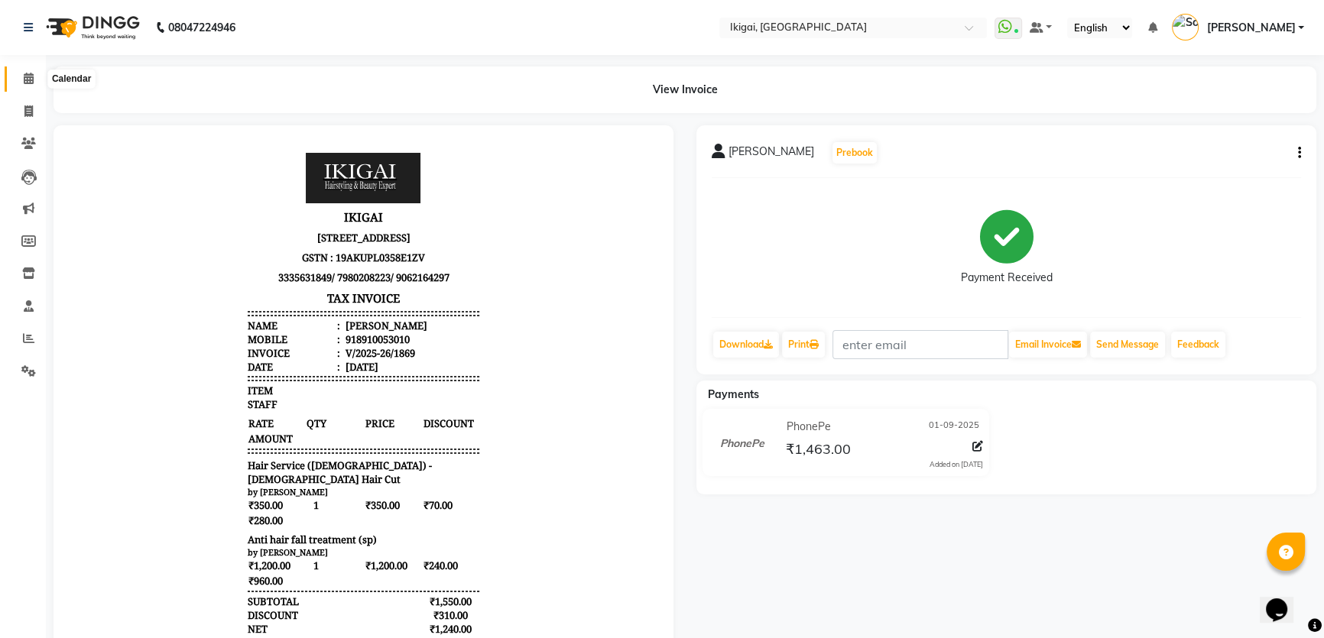
click at [25, 70] on span at bounding box center [28, 79] width 27 height 18
